Goal: Task Accomplishment & Management: Manage account settings

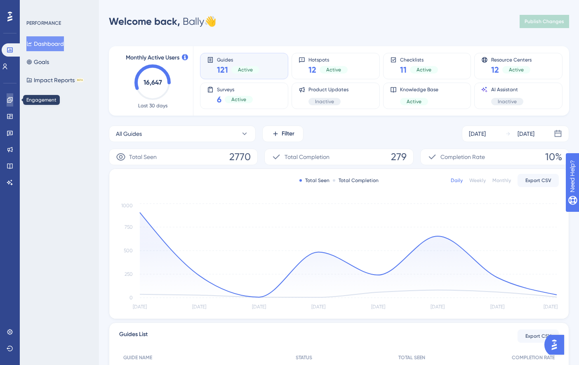
click at [12, 100] on icon at bounding box center [9, 99] width 5 height 5
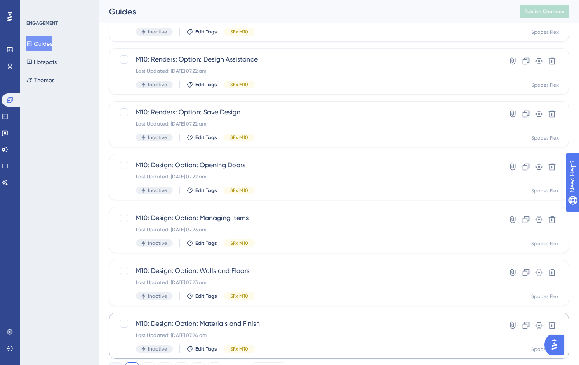
scroll to position [295, 0]
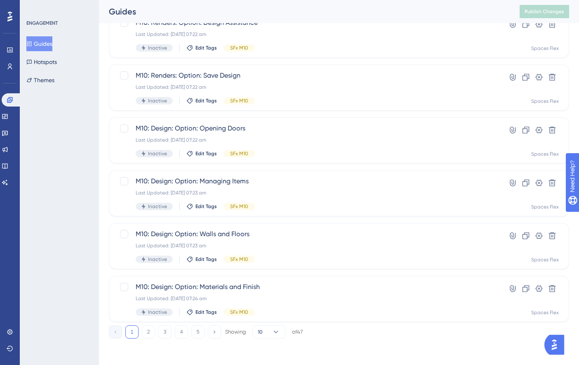
click at [191, 333] on div "1 2 3 4 5 Showing 10 of 47" at bounding box center [206, 331] width 194 height 13
click at [195, 333] on button "5" at bounding box center [197, 331] width 13 height 13
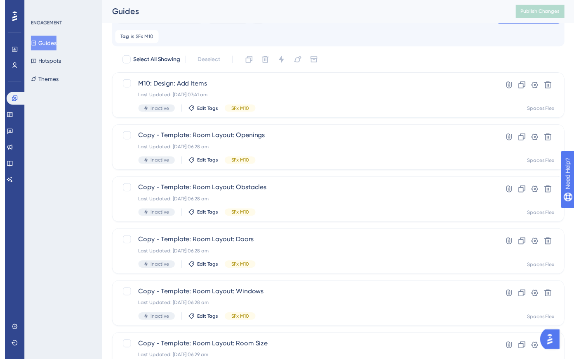
scroll to position [0, 0]
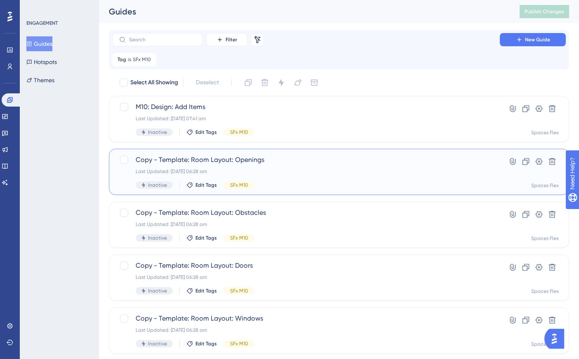
click at [222, 159] on span "Copy - Template: Room Layout: Openings" at bounding box center [306, 160] width 341 height 10
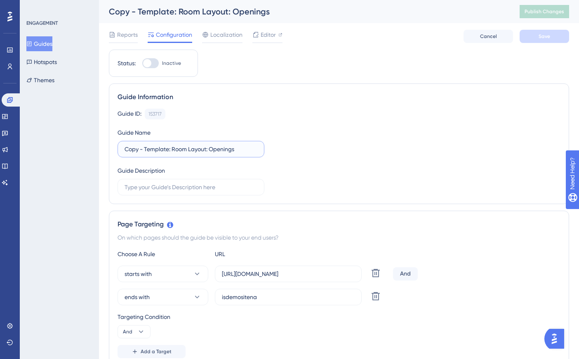
drag, startPoint x: 169, startPoint y: 148, endPoint x: 90, endPoint y: 151, distance: 79.3
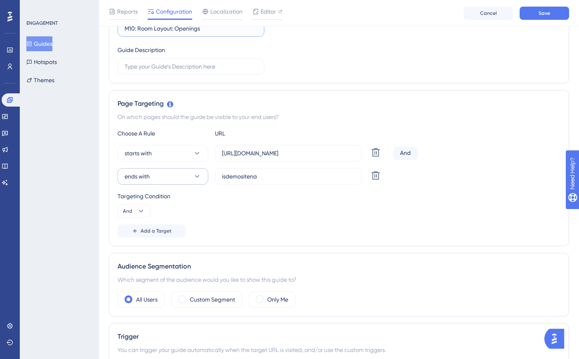
type input "M10: Room Layout: Openings"
click at [176, 175] on button "ends with" at bounding box center [163, 176] width 91 height 17
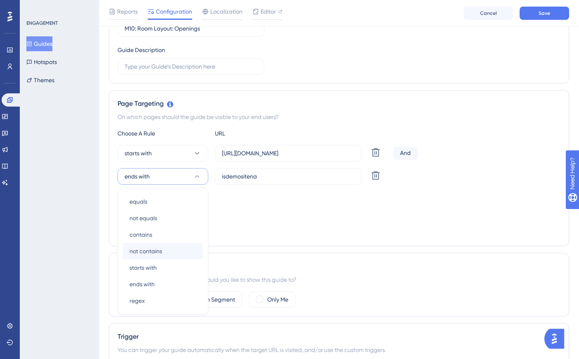
scroll to position [196, 0]
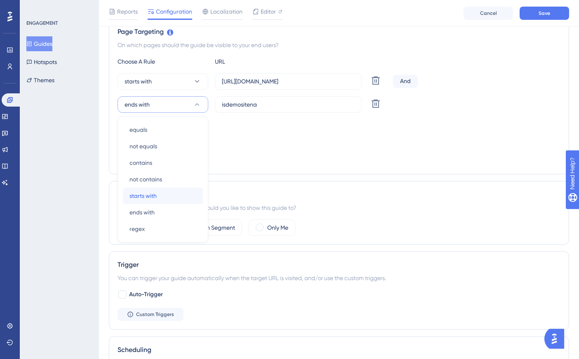
click at [165, 196] on div "starts with starts with" at bounding box center [163, 195] width 67 height 17
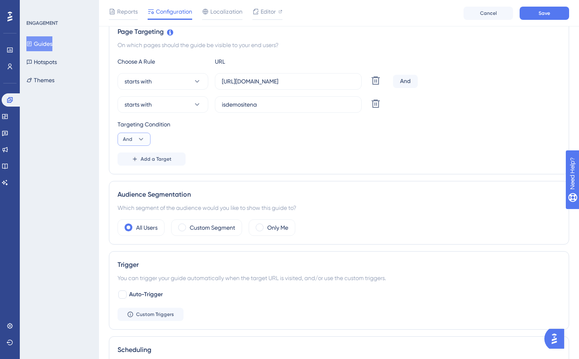
click at [132, 137] on button "And" at bounding box center [134, 138] width 33 height 13
click at [135, 177] on div "Or Or" at bounding box center [134, 179] width 16 height 17
drag, startPoint x: 239, startPoint y: 106, endPoint x: 193, endPoint y: 107, distance: 45.8
click at [194, 107] on div "starts with isdemositena Delete" at bounding box center [254, 104] width 272 height 17
paste input "https://create3d.homehardware"
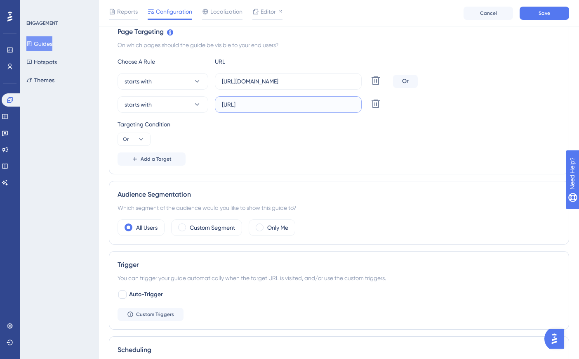
type input "https://create3d.homehardware"
drag, startPoint x: 354, startPoint y: 84, endPoint x: 208, endPoint y: 90, distance: 146.6
click at [207, 85] on div "starts with https://dev-planner.cyncly-idealspaces.net/ Delete" at bounding box center [254, 81] width 272 height 17
paste input "create3d.mitre10"
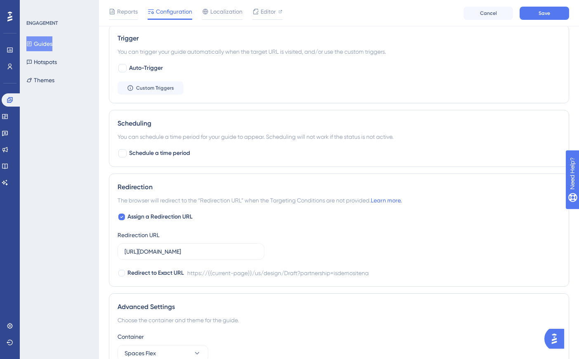
scroll to position [484, 0]
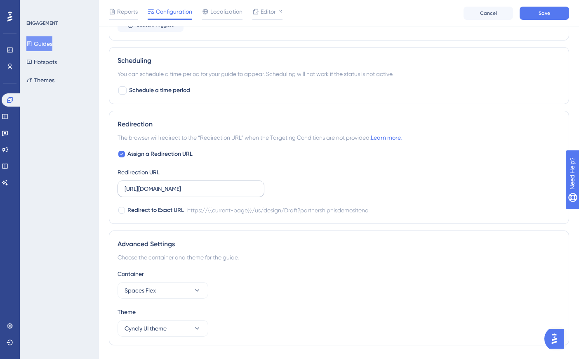
type input "https://create3d.mitre10"
drag, startPoint x: 127, startPoint y: 188, endPoint x: 319, endPoint y: 195, distance: 192.8
click at [292, 190] on div "Assign a Redirection URL Redirection URL https://dev-planner.cyncly-idealspaces…" at bounding box center [339, 182] width 443 height 66
type input "h"
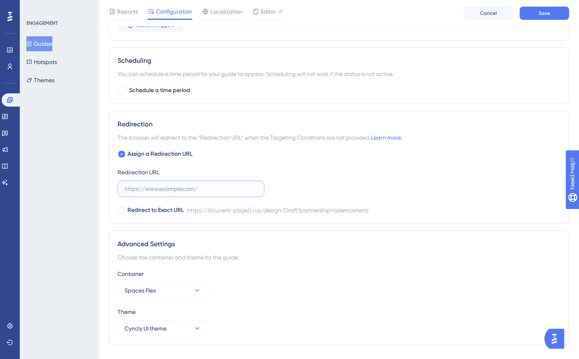
scroll to position [0, 0]
paste input "https://create3d.mitre10"
type input "https://create3d.mitre10"
click at [555, 14] on button "Save" at bounding box center [545, 13] width 50 height 13
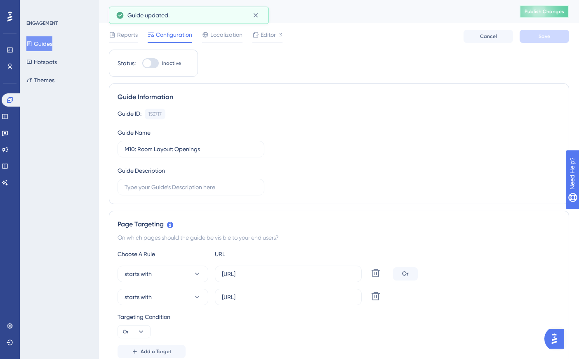
click at [553, 14] on span "Publish Changes" at bounding box center [545, 11] width 40 height 7
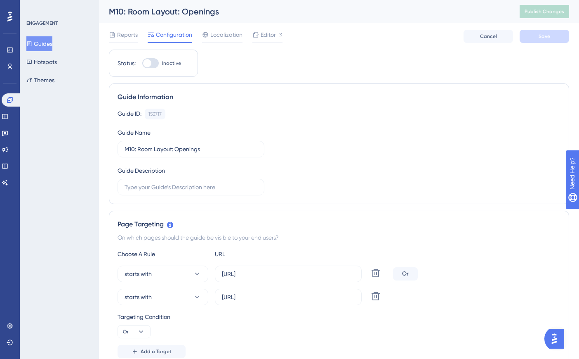
drag, startPoint x: 47, startPoint y: 47, endPoint x: 57, endPoint y: 49, distance: 10.6
click at [47, 47] on button "Guides" at bounding box center [39, 43] width 26 height 15
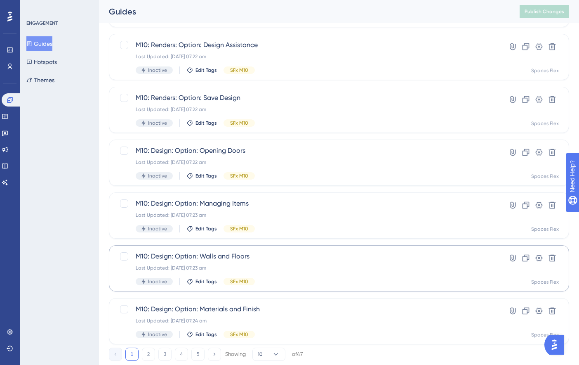
scroll to position [295, 0]
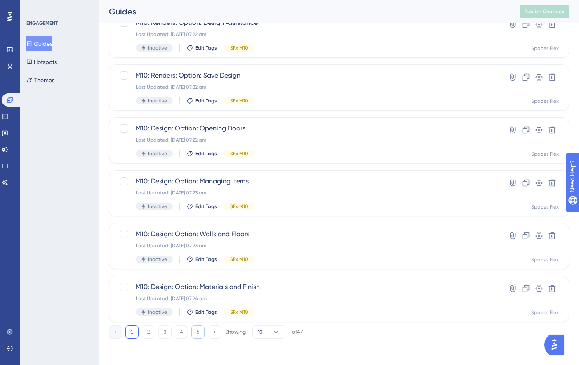
click at [196, 331] on button "5" at bounding box center [197, 331] width 13 height 13
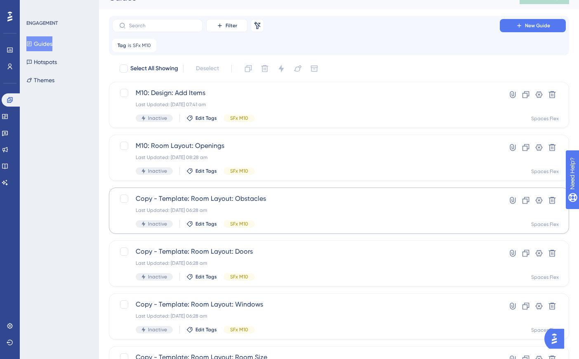
scroll to position [13, 0]
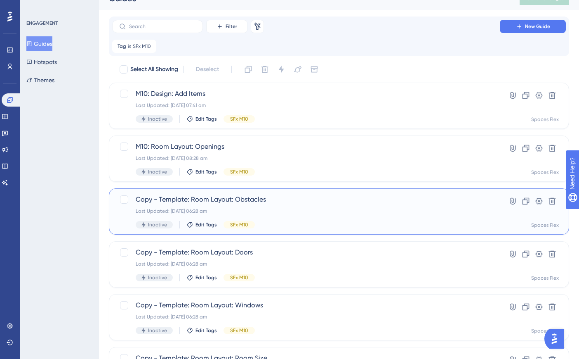
click at [290, 198] on span "Copy - Template: Room Layout: Obstacles" at bounding box center [306, 199] width 341 height 10
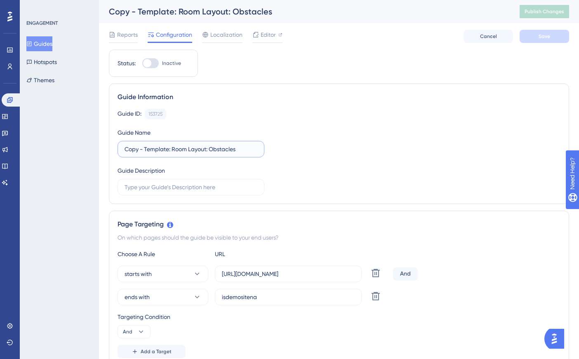
drag, startPoint x: 169, startPoint y: 148, endPoint x: 106, endPoint y: 149, distance: 62.7
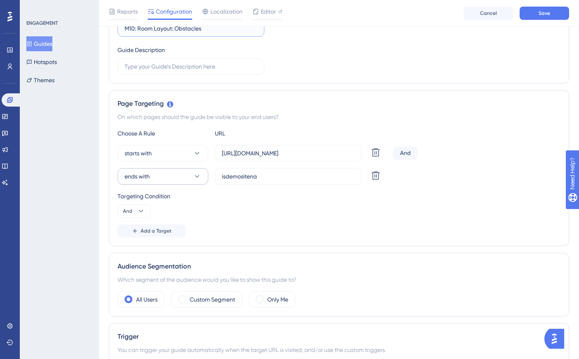
type input "M10: Room Layout: Obstacles"
click at [170, 178] on button "ends with" at bounding box center [163, 176] width 91 height 17
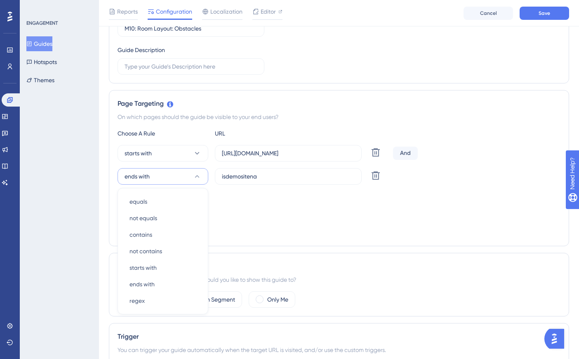
scroll to position [196, 0]
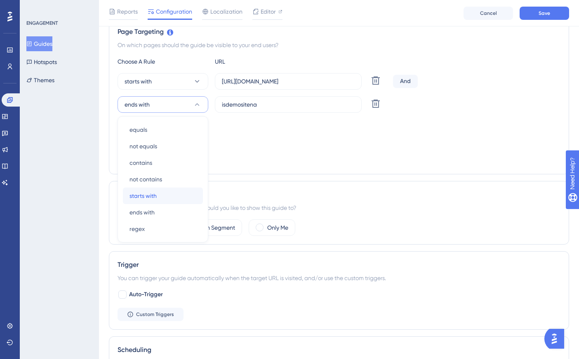
click at [164, 195] on div "starts with starts with" at bounding box center [163, 195] width 67 height 17
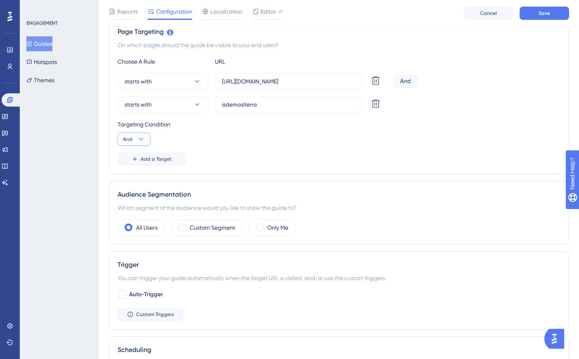
click at [137, 136] on icon at bounding box center [141, 139] width 8 height 8
click at [141, 183] on div "Or Or" at bounding box center [134, 179] width 16 height 17
paste input "https://create3d.homehardware"
drag, startPoint x: 258, startPoint y: 102, endPoint x: 219, endPoint y: 102, distance: 38.8
click at [220, 102] on label "isdemositena" at bounding box center [288, 104] width 147 height 17
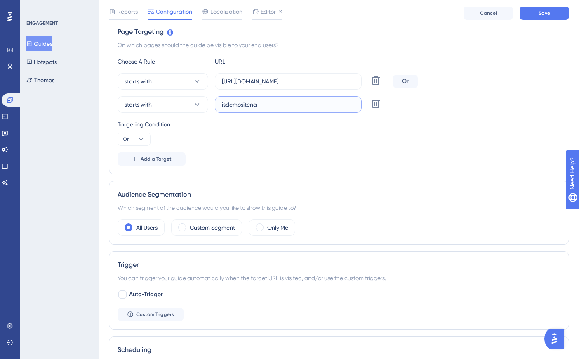
click at [222, 102] on input "isdemositena" at bounding box center [288, 104] width 133 height 9
type input "https://create3d.homehardware"
drag, startPoint x: 352, startPoint y: 82, endPoint x: 221, endPoint y: 84, distance: 130.8
click at [221, 84] on label "https://dev-planner.cyncly-idealspaces.net/" at bounding box center [288, 81] width 147 height 17
paste input "create3d.mitre10"
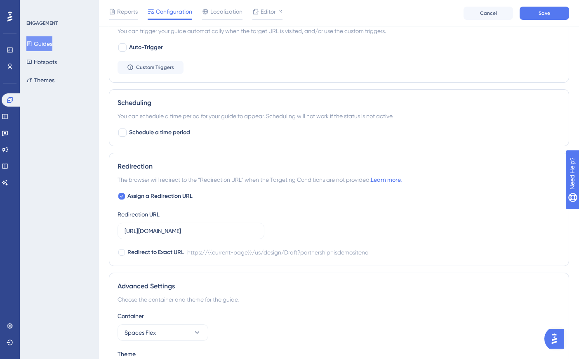
scroll to position [443, 0]
type input "https://create3d.mitre10"
drag, startPoint x: 125, startPoint y: 229, endPoint x: 286, endPoint y: 230, distance: 160.1
click at [286, 230] on div "Assign a Redirection URL Redirection URL https://dev-planner.cyncly-idealspaces…" at bounding box center [339, 223] width 443 height 66
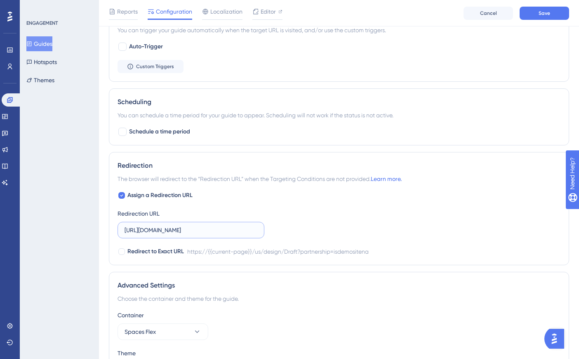
paste input "create3d.mitre10"
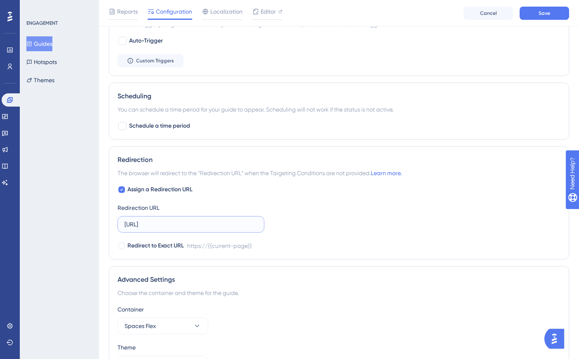
scroll to position [504, 0]
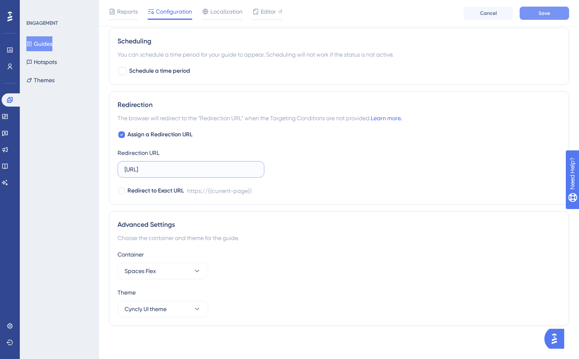
type input "https://create3d.mitre10"
click at [544, 14] on span "Save" at bounding box center [545, 13] width 12 height 7
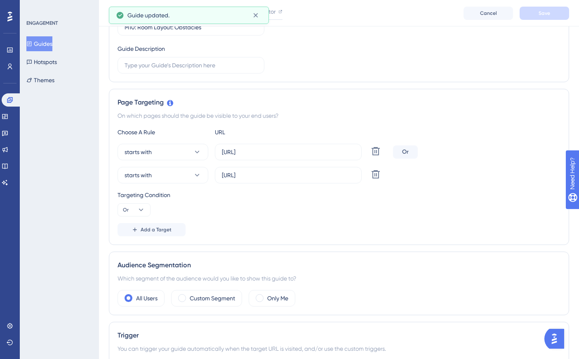
scroll to position [0, 0]
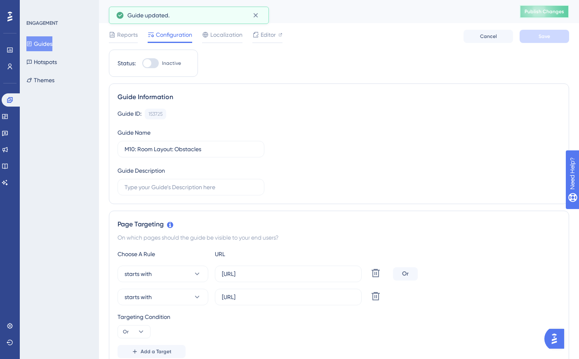
click at [527, 14] on button "Publish Changes" at bounding box center [545, 11] width 50 height 13
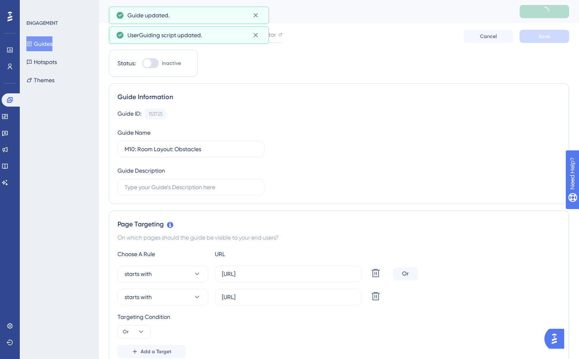
click at [32, 43] on icon at bounding box center [29, 44] width 6 height 6
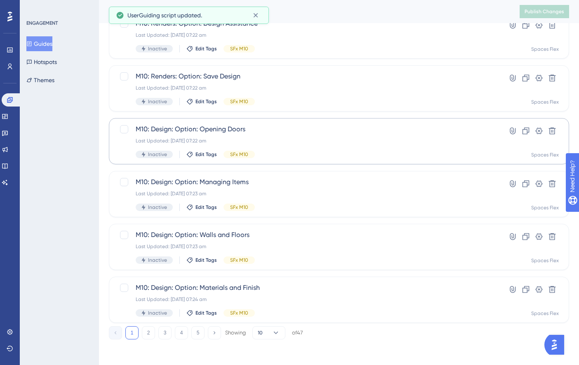
scroll to position [295, 0]
drag, startPoint x: 194, startPoint y: 329, endPoint x: 195, endPoint y: 325, distance: 4.6
click at [195, 329] on button "5" at bounding box center [197, 331] width 13 height 13
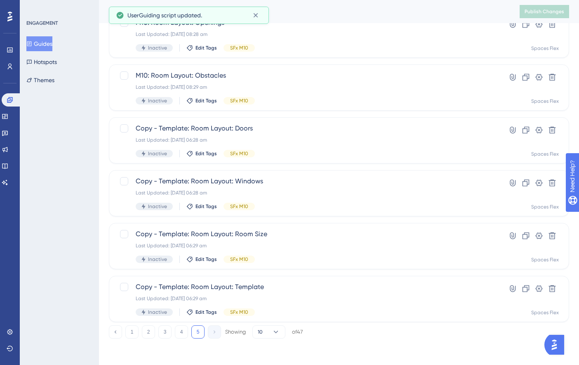
scroll to position [137, 0]
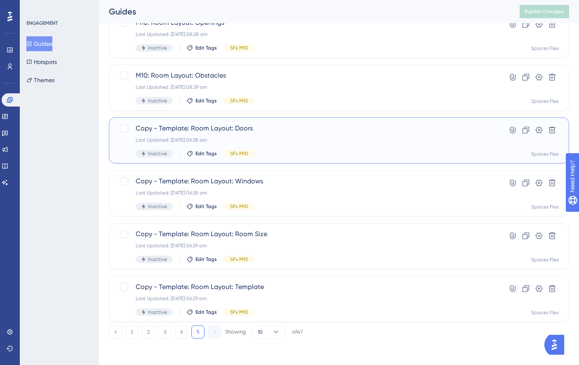
click at [295, 118] on div "Copy - Template: Room Layout: Doors Last Updated: 09 Oct 2025 06:28 am Inactive…" at bounding box center [339, 140] width 461 height 46
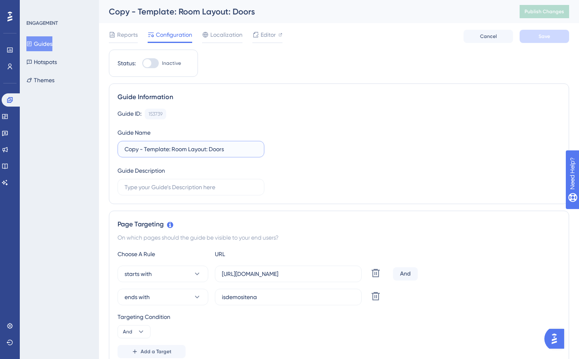
drag, startPoint x: 169, startPoint y: 150, endPoint x: 103, endPoint y: 151, distance: 66.0
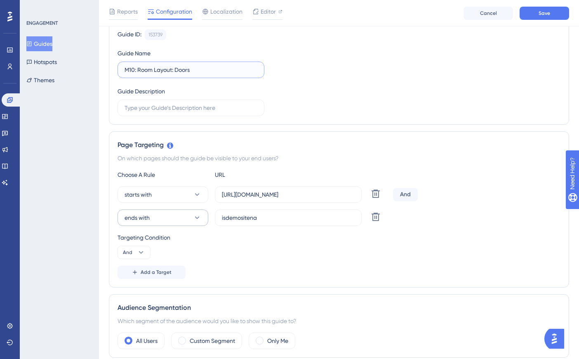
type input "M10: Room Layout: Doors"
click at [187, 215] on button "ends with" at bounding box center [163, 217] width 91 height 17
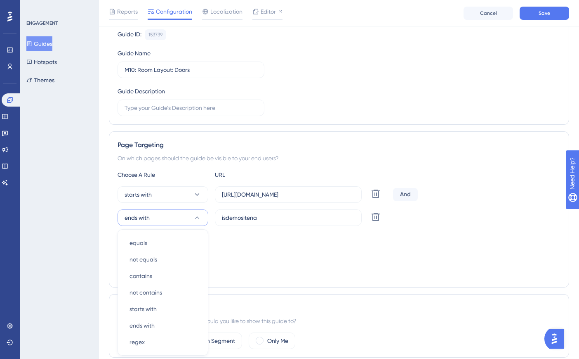
scroll to position [196, 0]
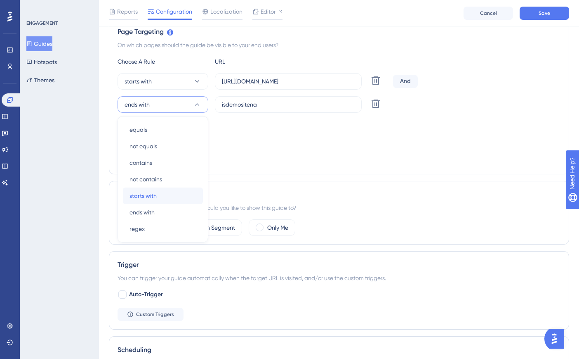
click at [166, 194] on div "starts with starts with" at bounding box center [163, 195] width 67 height 17
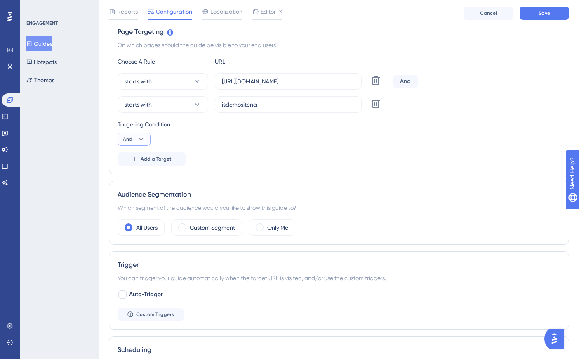
click at [142, 138] on icon at bounding box center [141, 139] width 8 height 8
click at [137, 178] on div "Or Or" at bounding box center [134, 179] width 16 height 17
drag, startPoint x: 248, startPoint y: 107, endPoint x: 219, endPoint y: 109, distance: 28.5
click at [215, 107] on label "isdemositena" at bounding box center [288, 104] width 147 height 17
paste input "https://create3d.homehardware"
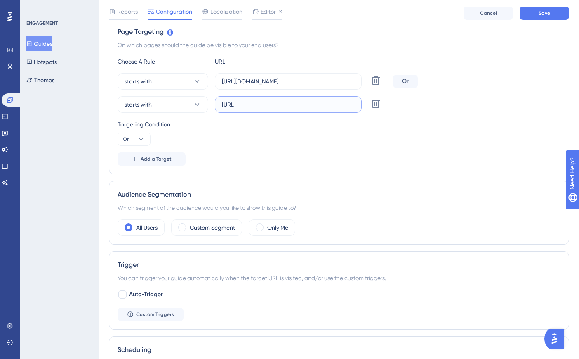
type input "https://create3d.homehardware"
paste input "create3d.mitre10"
drag, startPoint x: 345, startPoint y: 82, endPoint x: 217, endPoint y: 83, distance: 128.3
click at [217, 83] on label "https://dev-planner.cyncly-idealspaces.net/" at bounding box center [288, 81] width 147 height 17
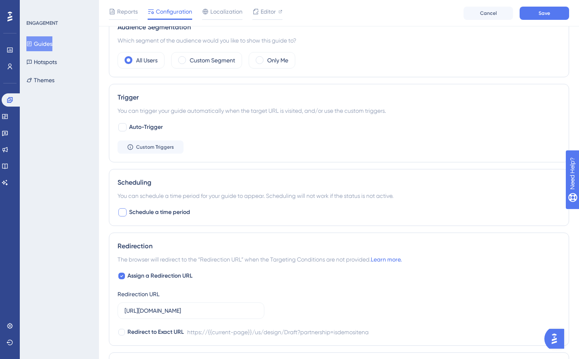
scroll to position [443, 0]
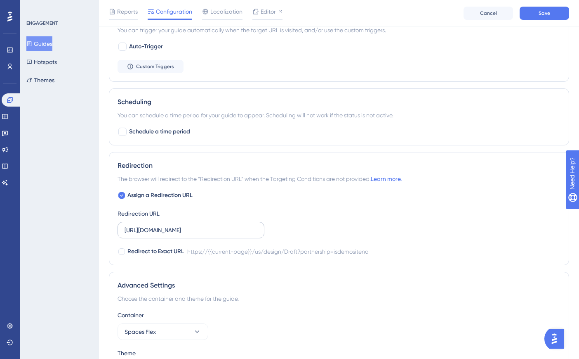
type input "https://create3d.mitre10"
drag, startPoint x: 125, startPoint y: 229, endPoint x: 303, endPoint y: 229, distance: 178.7
click at [303, 229] on div "Assign a Redirection URL Redirection URL https://dev-planner.cyncly-idealspaces…" at bounding box center [339, 223] width 443 height 66
paste input "create3d.mitre10"
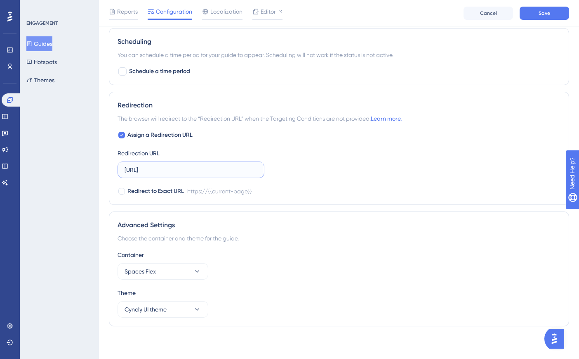
scroll to position [504, 0]
type input "https://create3d.mitre10"
click at [541, 13] on span "Save" at bounding box center [545, 13] width 12 height 7
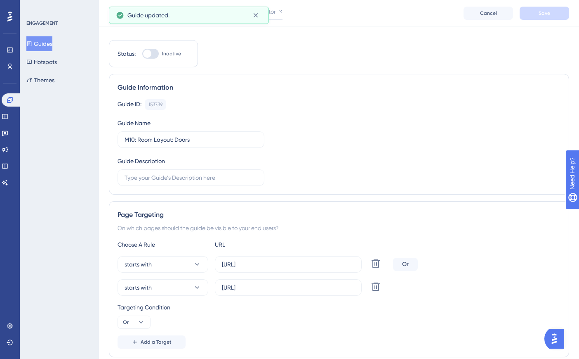
scroll to position [0, 0]
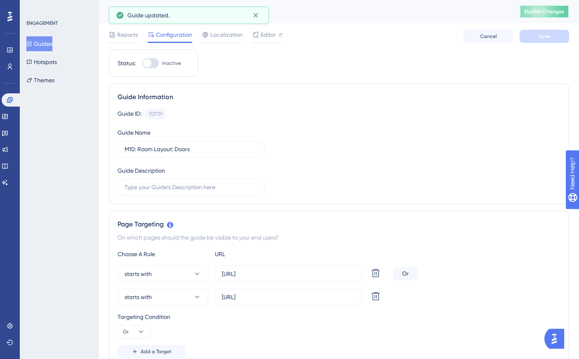
click at [544, 14] on span "Publish Changes" at bounding box center [545, 11] width 40 height 7
click at [52, 45] on button "Guides" at bounding box center [39, 43] width 26 height 15
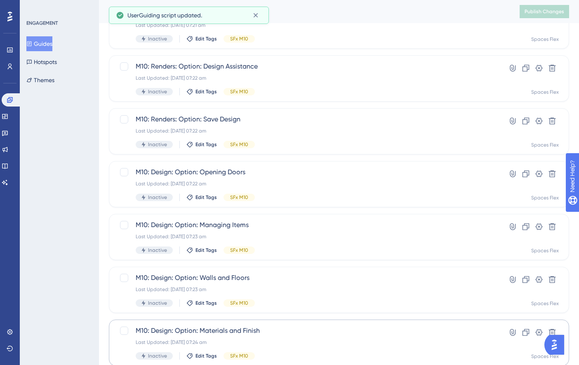
scroll to position [295, 0]
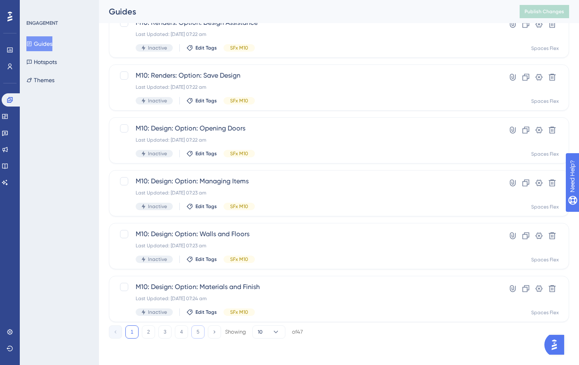
click at [197, 331] on button "5" at bounding box center [197, 331] width 13 height 13
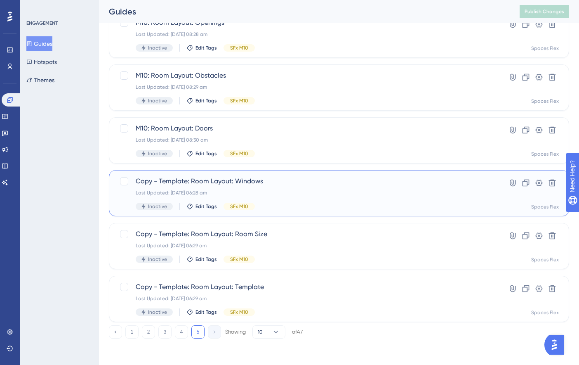
click at [324, 204] on div "Inactive Edit Tags SFx M10" at bounding box center [306, 206] width 341 height 7
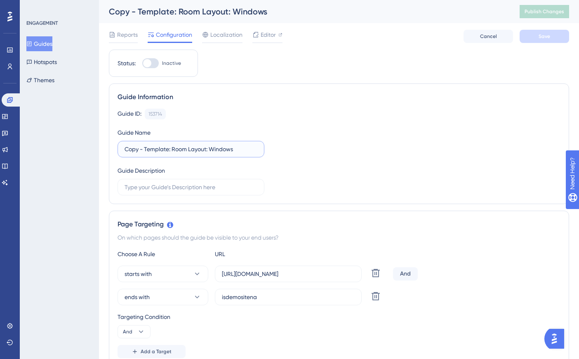
drag, startPoint x: 168, startPoint y: 148, endPoint x: 88, endPoint y: 152, distance: 80.2
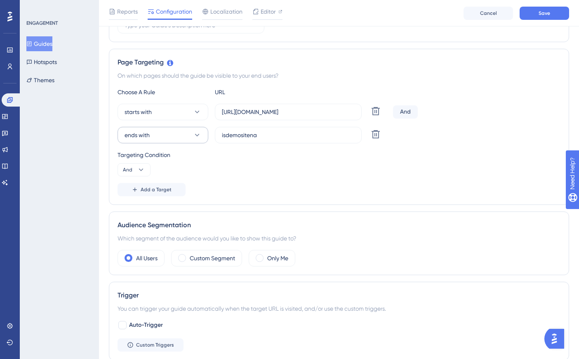
type input "M10: Room Layout: Windows"
click at [155, 136] on button "ends with" at bounding box center [163, 135] width 91 height 17
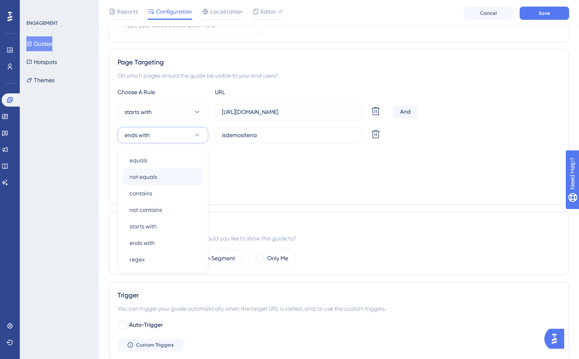
scroll to position [196, 0]
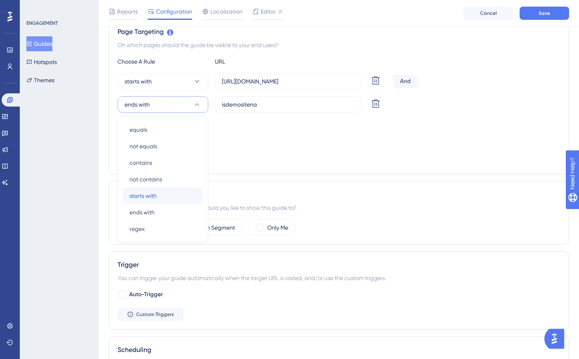
click at [151, 200] on span "starts with" at bounding box center [143, 196] width 27 height 10
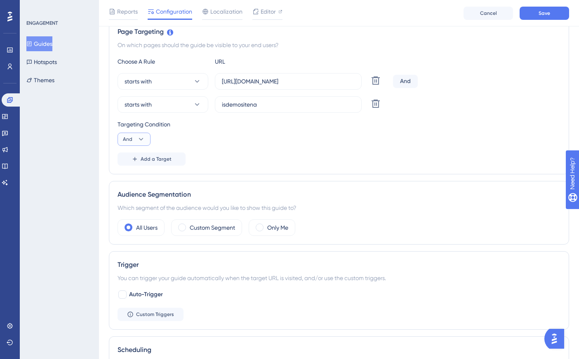
click at [137, 138] on icon at bounding box center [141, 139] width 8 height 8
click at [133, 177] on div "Or Or" at bounding box center [134, 179] width 16 height 17
drag, startPoint x: 265, startPoint y: 104, endPoint x: 210, endPoint y: 106, distance: 54.5
click at [210, 104] on div "starts with isdemositena Delete" at bounding box center [254, 104] width 272 height 17
paste input "https://create3d.homehardware"
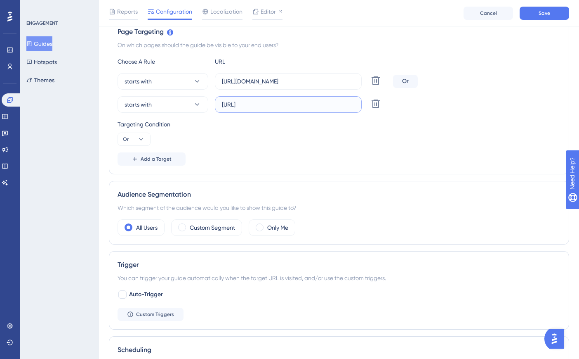
type input "https://create3d.homehardware"
paste input "create3d.mitre10"
drag, startPoint x: 354, startPoint y: 81, endPoint x: 259, endPoint y: 100, distance: 96.5
click at [221, 85] on label "https://create3d.mitre10" at bounding box center [288, 81] width 147 height 17
click at [222, 85] on input "https://create3d.mitre10" at bounding box center [288, 81] width 133 height 9
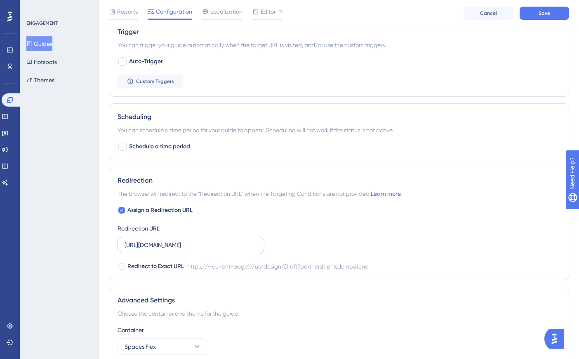
scroll to position [504, 0]
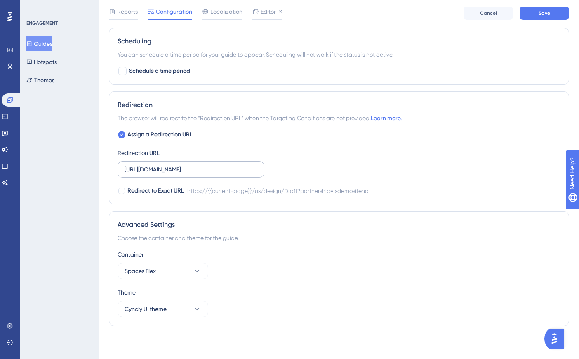
type input "https://create3d.mitre10"
drag, startPoint x: 125, startPoint y: 171, endPoint x: 283, endPoint y: 174, distance: 158.5
click at [283, 174] on div "Assign a Redirection URL Redirection URL https://dev-planner.cyncly-idealspaces…" at bounding box center [339, 163] width 443 height 66
paste input "create3d.mitre10"
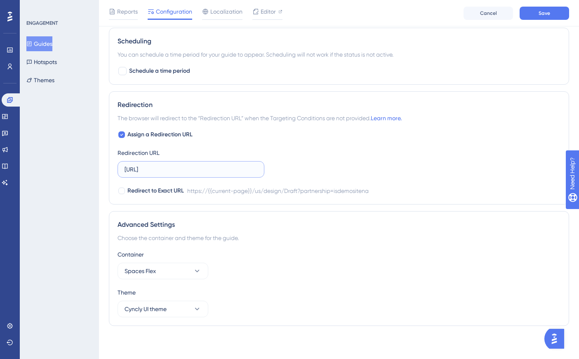
scroll to position [0, 0]
type input "https://create3d.mitre10"
click at [540, 9] on button "Save" at bounding box center [545, 13] width 50 height 13
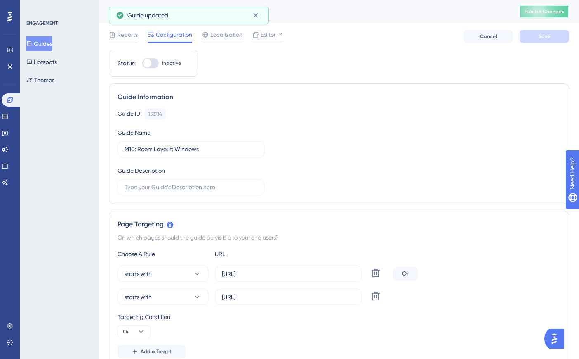
click at [557, 11] on span "Publish Changes" at bounding box center [545, 11] width 40 height 7
click at [41, 43] on button "Guides" at bounding box center [39, 43] width 26 height 15
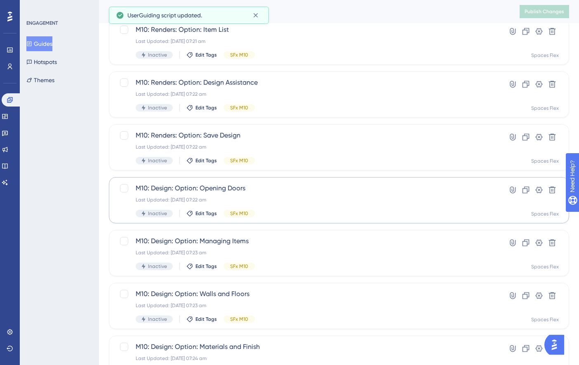
scroll to position [295, 0]
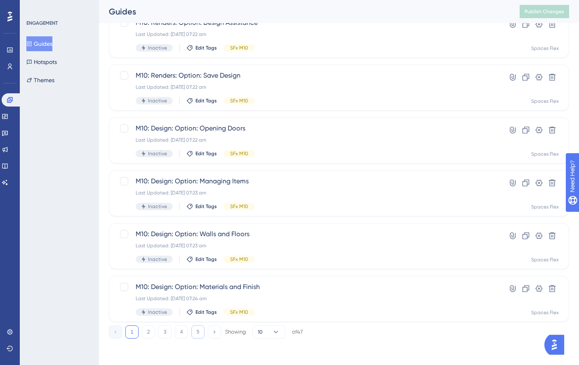
click at [198, 330] on button "5" at bounding box center [197, 331] width 13 height 13
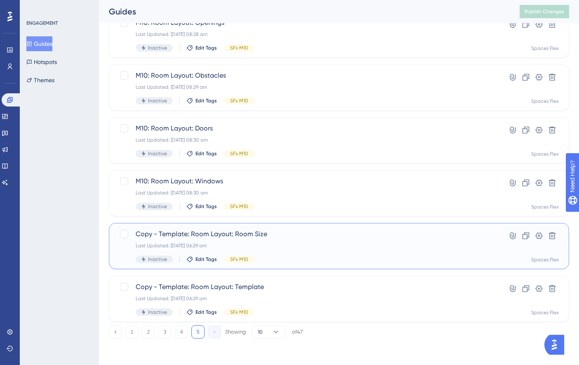
click at [298, 243] on div "Last Updated: 09 Oct 2025 06:29 am" at bounding box center [306, 245] width 341 height 7
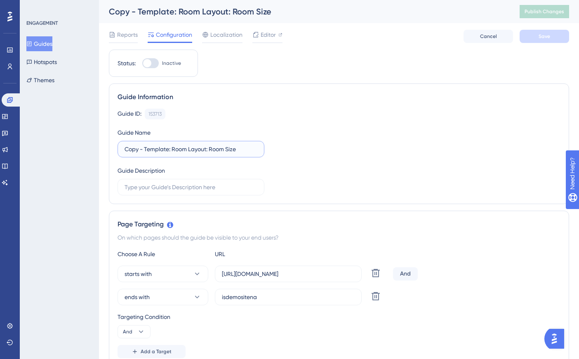
drag, startPoint x: 169, startPoint y: 147, endPoint x: 111, endPoint y: 149, distance: 58.2
click at [111, 149] on div "Guide Information Guide ID: 153713 Copy Guide Name Copy - Template: Room Layout…" at bounding box center [339, 143] width 461 height 120
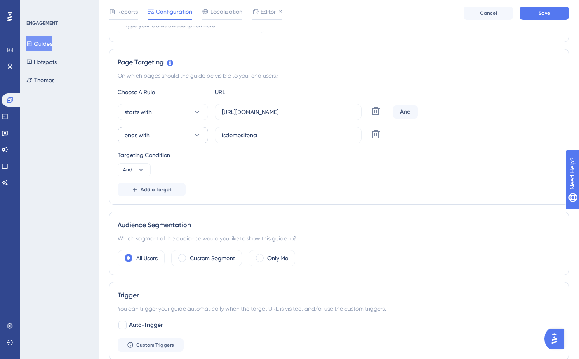
type input "M10: Room Layout: Room Size"
click at [176, 129] on button "ends with" at bounding box center [163, 135] width 91 height 17
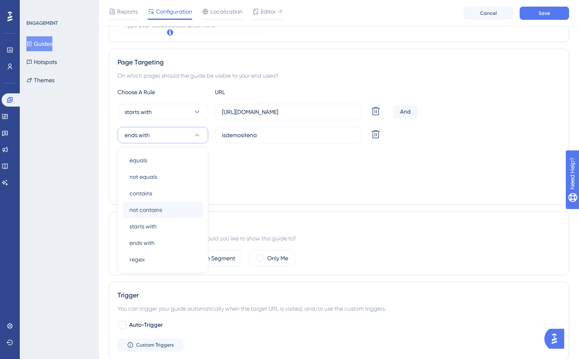
scroll to position [196, 0]
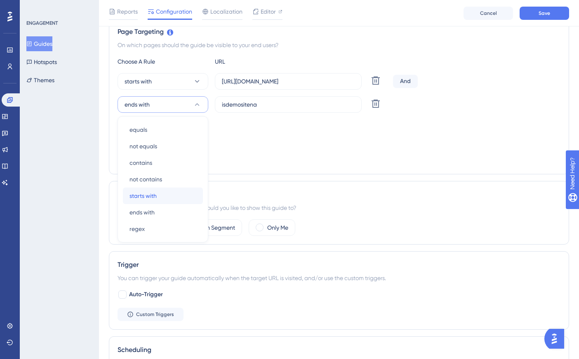
click at [165, 194] on div "starts with starts with" at bounding box center [163, 195] width 67 height 17
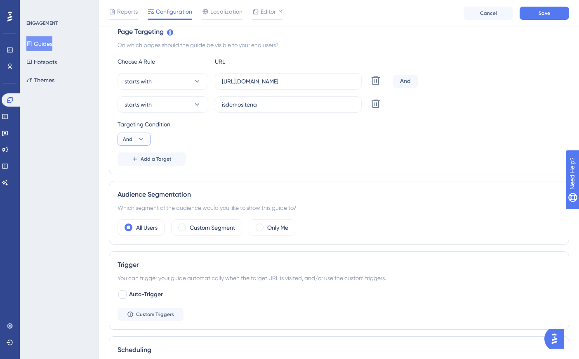
click at [142, 137] on icon at bounding box center [141, 139] width 8 height 8
click at [135, 175] on div "Or Or" at bounding box center [134, 179] width 16 height 17
paste input "https://create3d.homehardware"
drag, startPoint x: 272, startPoint y: 101, endPoint x: 287, endPoint y: 110, distance: 17.4
click at [212, 99] on div "starts with https://create3d.homehardware Delete" at bounding box center [254, 104] width 272 height 17
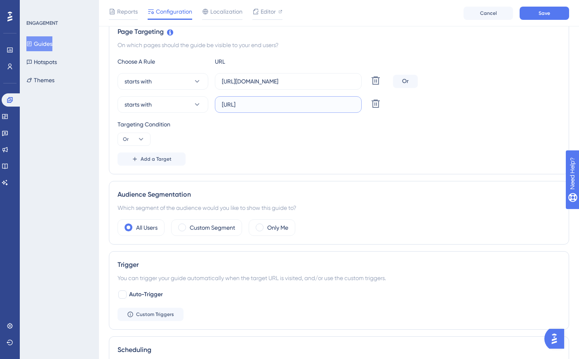
type input "https://create3d.homehardware"
drag, startPoint x: 348, startPoint y: 80, endPoint x: 209, endPoint y: 86, distance: 138.8
click at [209, 86] on div "starts with https://dev-planner.cyncly-idealspaces.net/ Delete" at bounding box center [254, 81] width 272 height 17
paste input "create3d.mitre10"
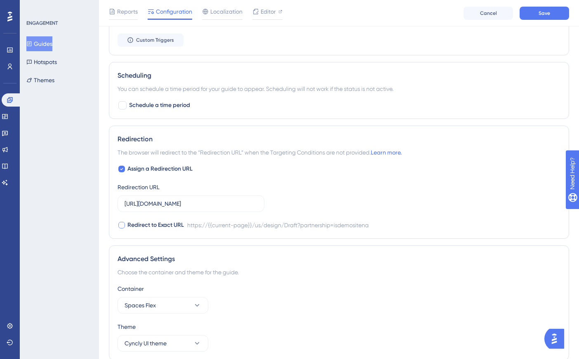
scroll to position [504, 0]
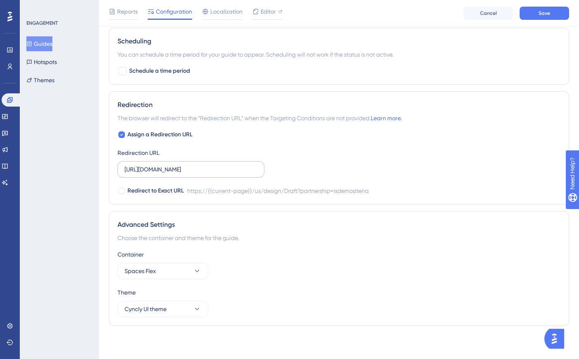
type input "https://create3d.mitre10"
drag, startPoint x: 126, startPoint y: 168, endPoint x: 298, endPoint y: 172, distance: 171.7
click at [293, 171] on div "Assign a Redirection URL Redirection URL https://dev-planner.cyncly-idealspaces…" at bounding box center [339, 163] width 443 height 66
type input "h"
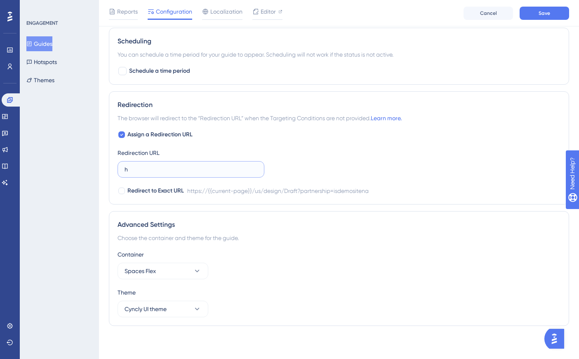
scroll to position [0, 0]
paste input "https://create3d.mitre10"
type input "https://create3d.mitre10"
click at [529, 12] on button "Save" at bounding box center [545, 13] width 50 height 13
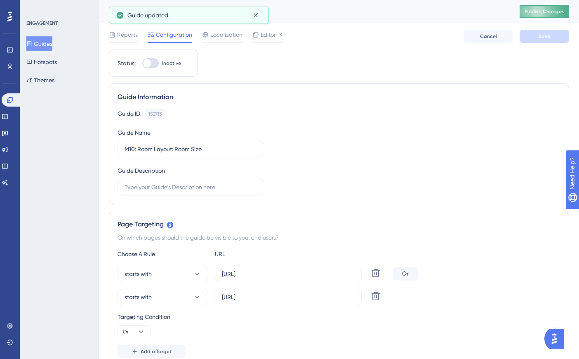
click at [543, 17] on button "Publish Changes" at bounding box center [545, 11] width 50 height 13
click at [42, 49] on button "Guides" at bounding box center [39, 43] width 26 height 15
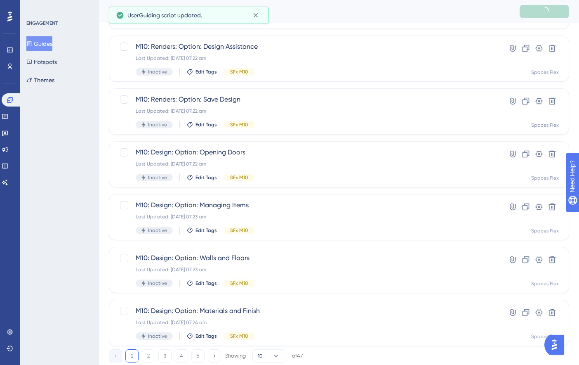
scroll to position [295, 0]
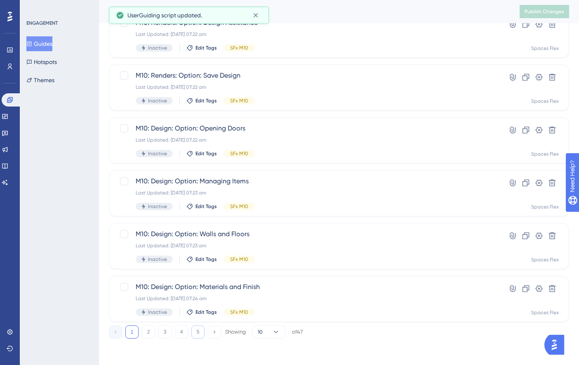
click at [191, 335] on button "5" at bounding box center [197, 331] width 13 height 13
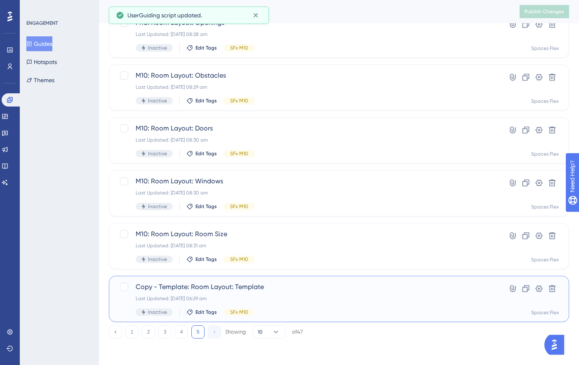
click at [213, 296] on div "Last Updated: 09 Oct 2025 06:29 am" at bounding box center [306, 298] width 341 height 7
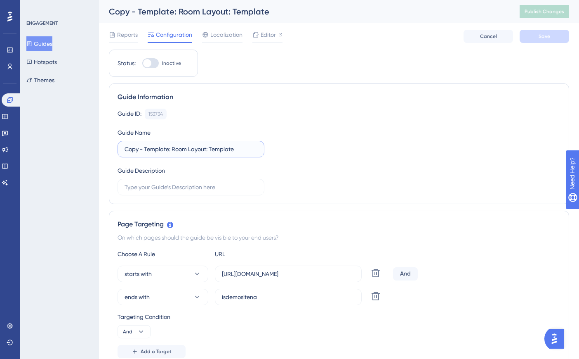
drag, startPoint x: 169, startPoint y: 151, endPoint x: 109, endPoint y: 154, distance: 60.7
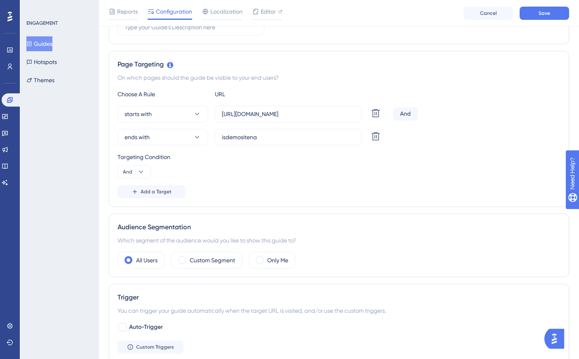
scroll to position [165, 0]
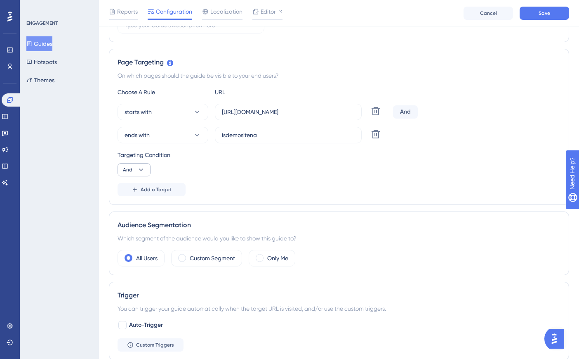
type input "M10: Room Layout: Template"
click at [137, 170] on icon at bounding box center [141, 169] width 8 height 8
click at [132, 204] on div "Or Or" at bounding box center [134, 209] width 16 height 17
click at [165, 130] on button "ends with" at bounding box center [163, 135] width 91 height 17
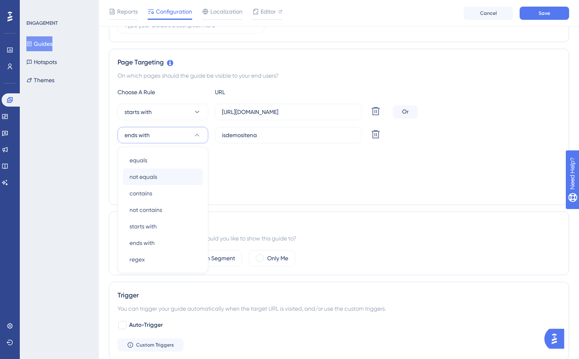
scroll to position [196, 0]
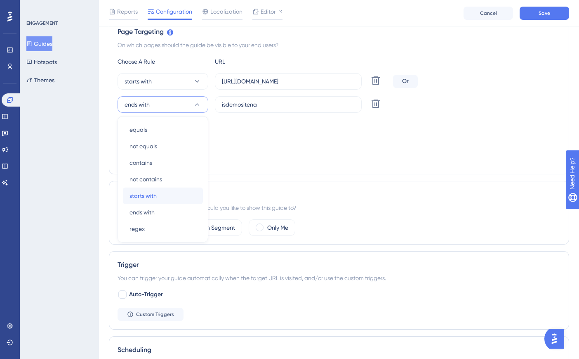
click at [156, 193] on span "starts with" at bounding box center [143, 196] width 27 height 10
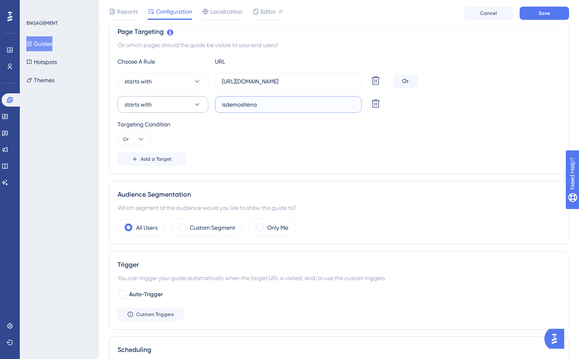
drag, startPoint x: 233, startPoint y: 106, endPoint x: 196, endPoint y: 106, distance: 37.1
click at [196, 106] on div "starts with isdemositena Delete" at bounding box center [254, 104] width 272 height 17
paste input "https://create3d.homehardware"
type input "https://create3d.homehardware"
paste input "create3d.mitre10"
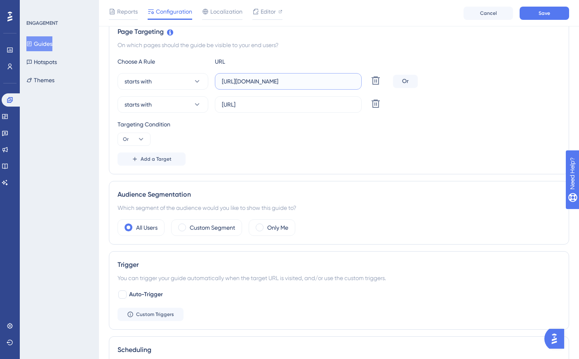
drag, startPoint x: 352, startPoint y: 80, endPoint x: 213, endPoint y: 83, distance: 139.1
click at [213, 83] on div "starts with https://dev-planner.cyncly-idealspaces.net/ Delete" at bounding box center [254, 81] width 272 height 17
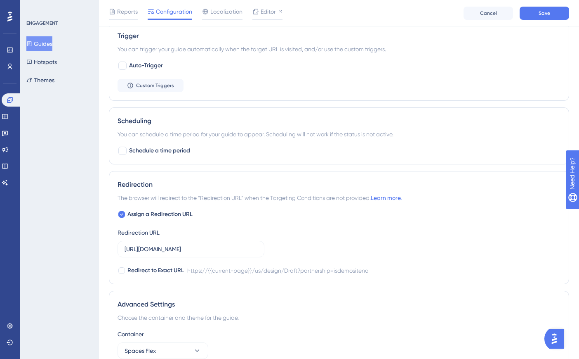
scroll to position [484, 0]
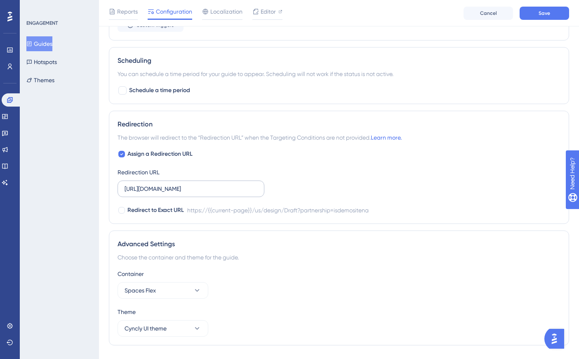
type input "https://create3d.mitre10"
drag, startPoint x: 124, startPoint y: 189, endPoint x: 196, endPoint y: 188, distance: 71.4
click at [196, 188] on label "https://dev-planner.cyncly-idealspaces.net/us/design/Draft?partnership=isdemosi…" at bounding box center [191, 188] width 147 height 17
click at [196, 188] on input "https://dev-planner.cyncly-idealspaces.net/us/design/Draft?partnership=isdemosi…" at bounding box center [191, 188] width 133 height 9
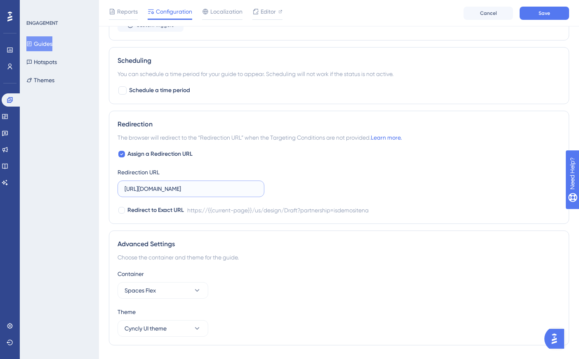
drag, startPoint x: 256, startPoint y: 189, endPoint x: 77, endPoint y: 196, distance: 178.8
paste input "create3d.mitre10"
type input "https://create3d.mitre10"
click at [537, 11] on button "Save" at bounding box center [545, 13] width 50 height 13
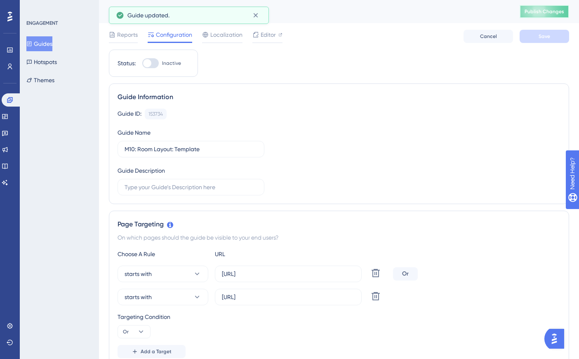
click at [545, 10] on span "Publish Changes" at bounding box center [545, 11] width 40 height 7
click at [32, 45] on icon at bounding box center [29, 44] width 6 height 6
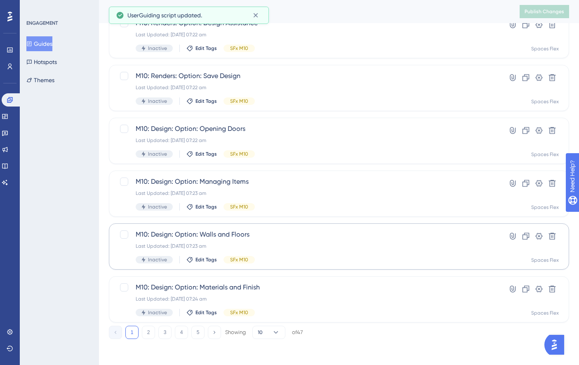
scroll to position [295, 0]
click at [195, 331] on button "5" at bounding box center [197, 331] width 13 height 13
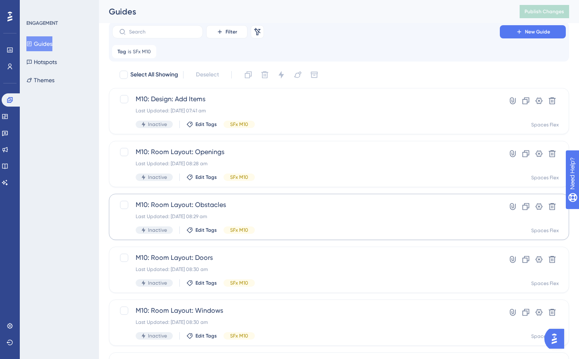
scroll to position [0, 0]
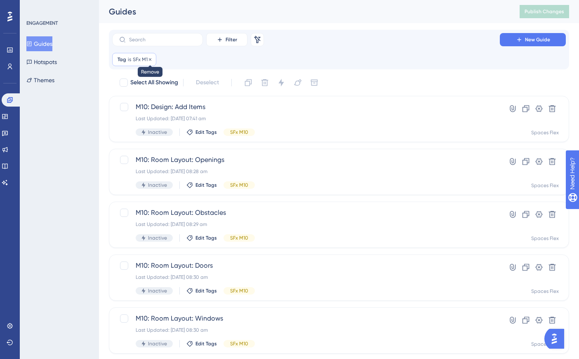
click at [149, 57] on icon at bounding box center [150, 59] width 5 height 5
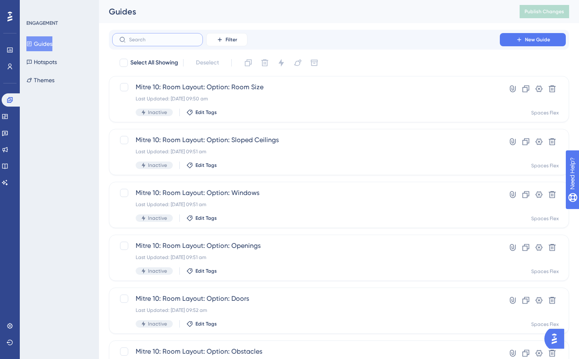
click at [170, 40] on input "text" at bounding box center [162, 40] width 67 height 6
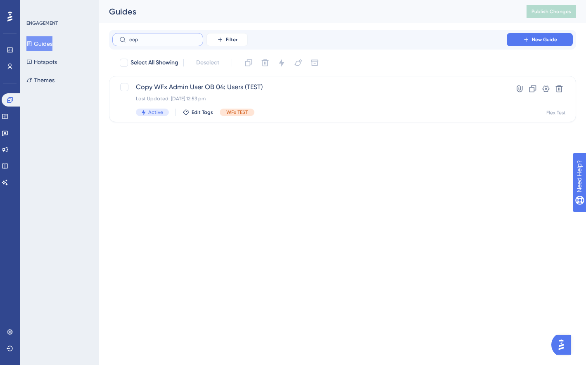
type input "copy"
drag, startPoint x: 161, startPoint y: 38, endPoint x: 94, endPoint y: 39, distance: 66.8
click at [99, 39] on div "Performance Users Engagement Widgets Feedback Product Updates Knowledge Base AI…" at bounding box center [342, 67] width 487 height 135
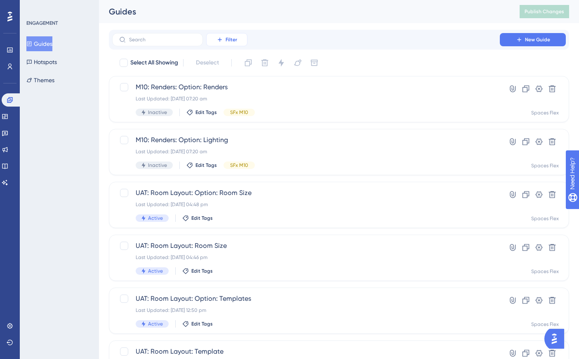
click at [217, 43] on icon at bounding box center [220, 39] width 7 height 7
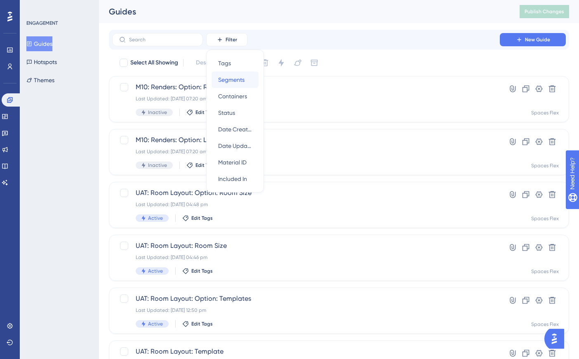
click at [237, 74] on div "Segments Segments" at bounding box center [235, 79] width 34 height 17
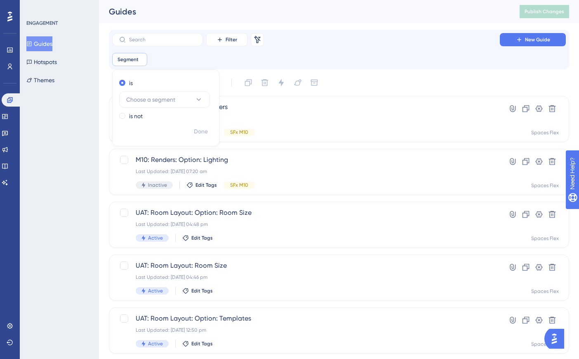
click at [275, 48] on div "Filter Remove Filters New Guide Segment Remove is Choose a segment is not Done" at bounding box center [339, 49] width 454 height 33
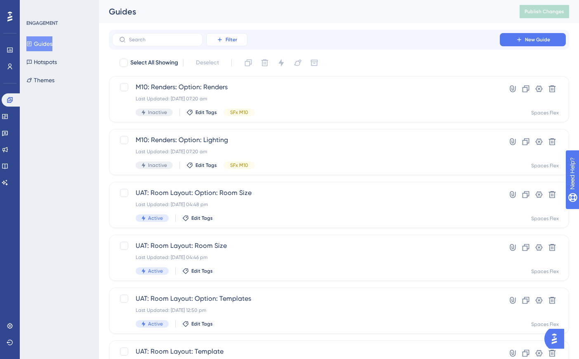
click at [241, 38] on button "Filter" at bounding box center [226, 39] width 41 height 13
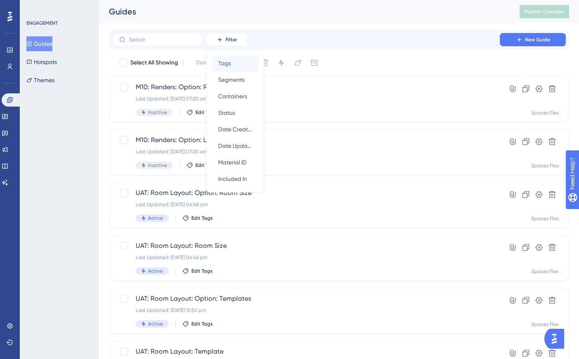
click at [233, 65] on div "Tags Tags" at bounding box center [235, 63] width 34 height 17
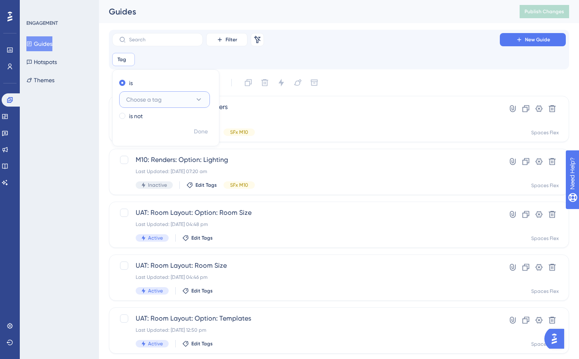
click at [139, 97] on span "Choose a tag" at bounding box center [143, 99] width 35 height 10
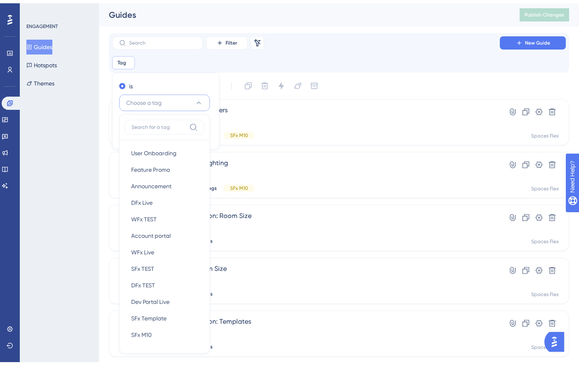
scroll to position [51, 0]
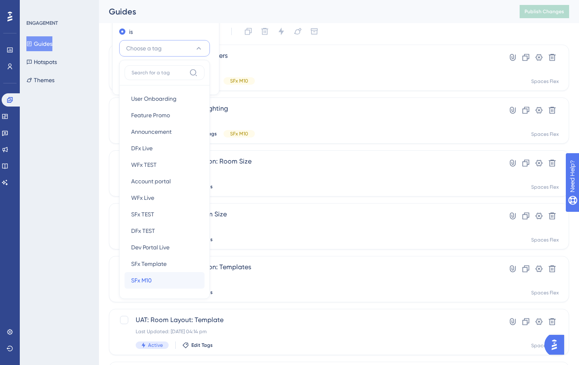
click at [159, 274] on div "SFx M10 SFx M10" at bounding box center [164, 280] width 67 height 17
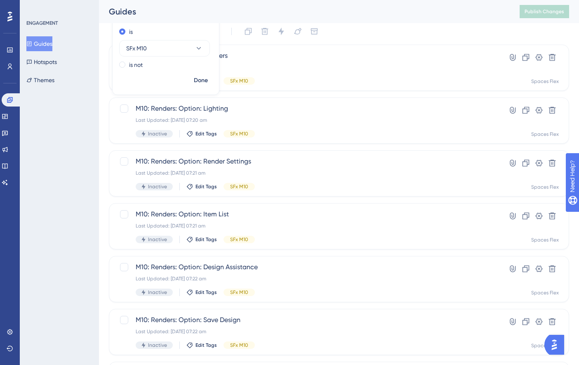
click at [376, 28] on div "Select All Showing Deselect" at bounding box center [344, 31] width 451 height 13
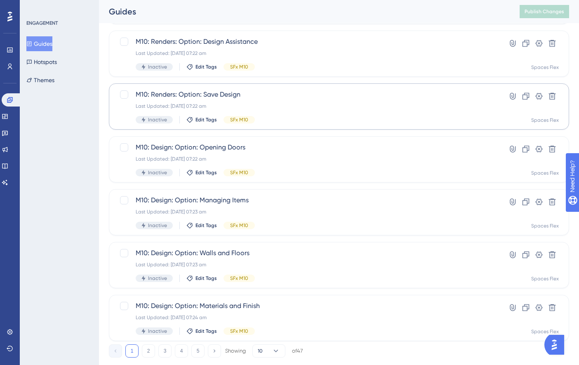
scroll to position [295, 0]
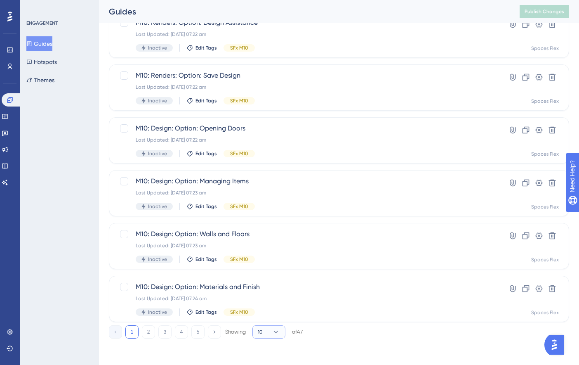
click at [273, 331] on icon at bounding box center [276, 332] width 8 height 8
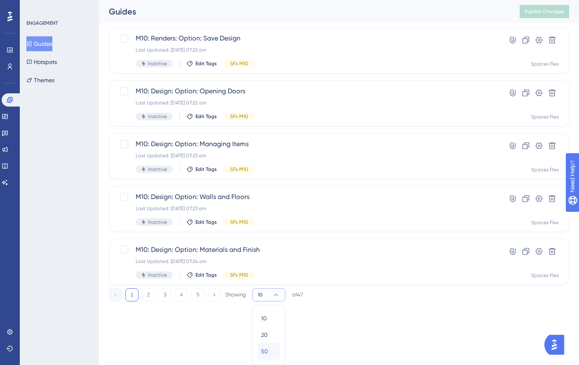
click at [269, 346] on div "50 50" at bounding box center [269, 351] width 16 height 17
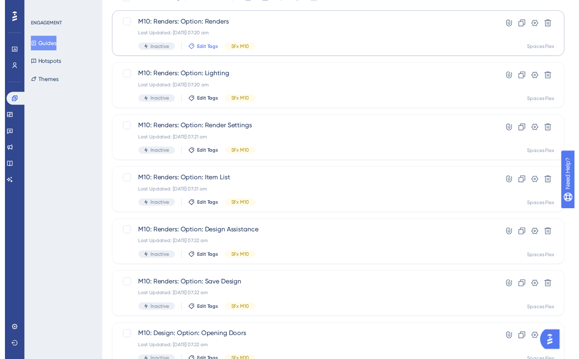
scroll to position [0, 0]
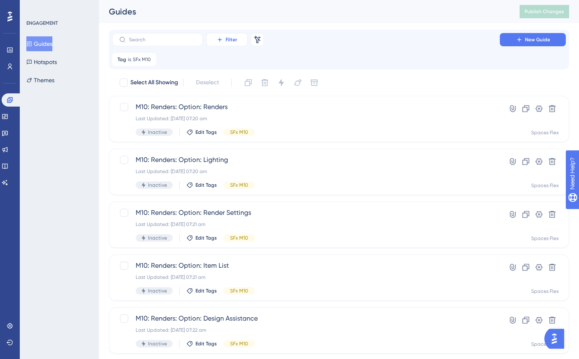
click at [150, 59] on icon at bounding box center [150, 59] width 2 height 2
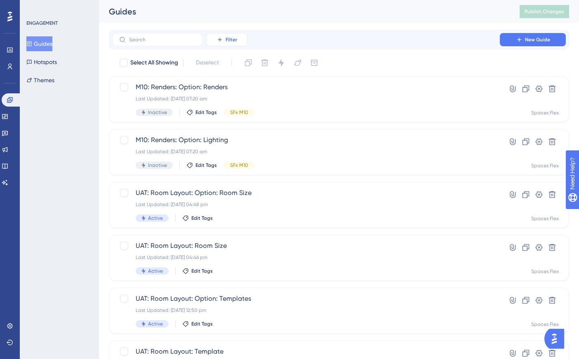
click at [232, 39] on span "Filter" at bounding box center [232, 39] width 12 height 7
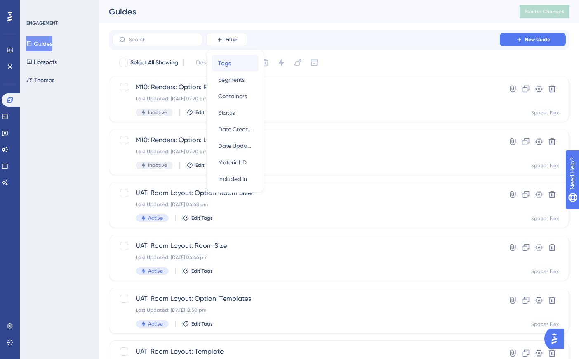
click at [226, 65] on span "Tags" at bounding box center [224, 63] width 13 height 10
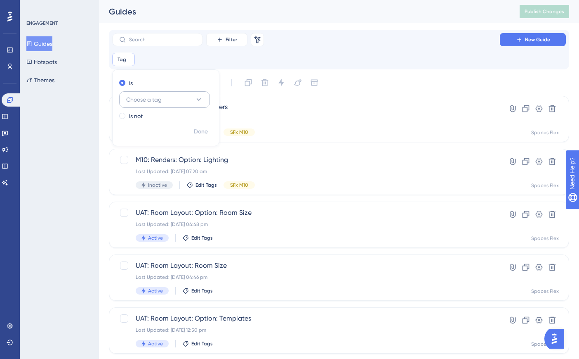
click at [150, 100] on span "Choose a tag" at bounding box center [143, 99] width 35 height 10
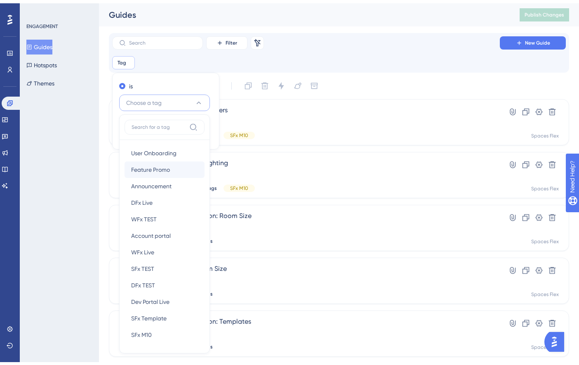
scroll to position [51, 0]
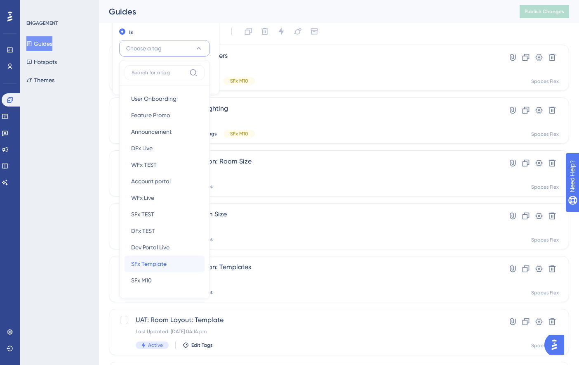
click at [150, 262] on span "SFx Template" at bounding box center [148, 264] width 35 height 10
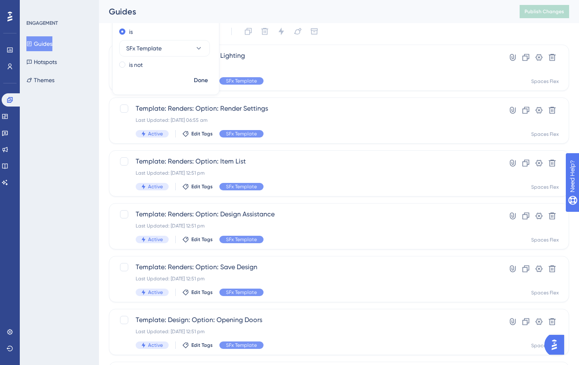
click at [366, 35] on div "Select All Showing Deselect" at bounding box center [344, 31] width 451 height 13
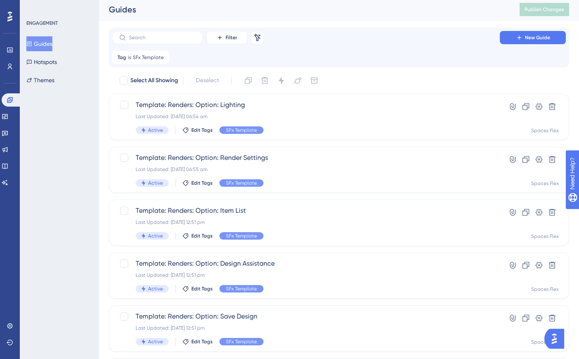
scroll to position [0, 0]
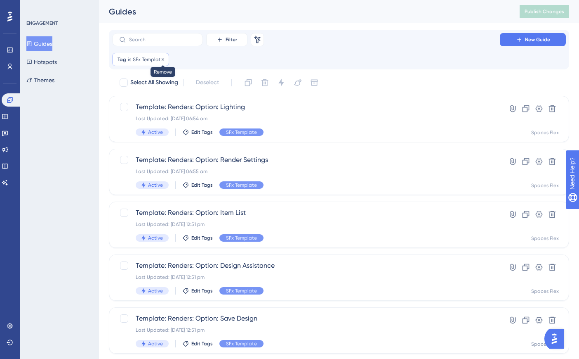
click at [163, 58] on icon at bounding box center [163, 59] width 5 height 5
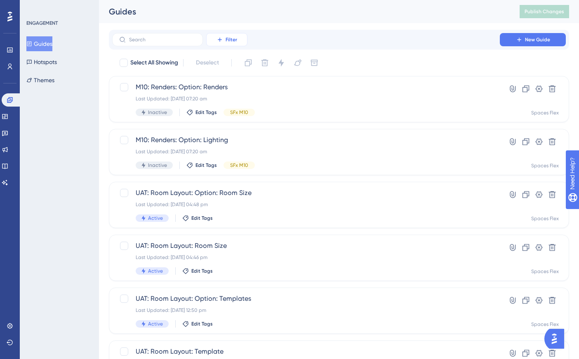
click at [226, 37] on span "Filter" at bounding box center [232, 39] width 12 height 7
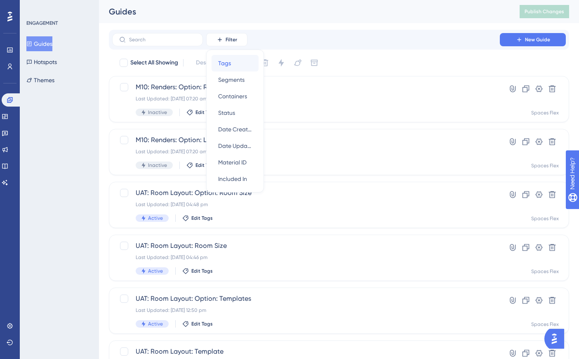
click at [238, 64] on div "Tags Tags" at bounding box center [235, 63] width 34 height 17
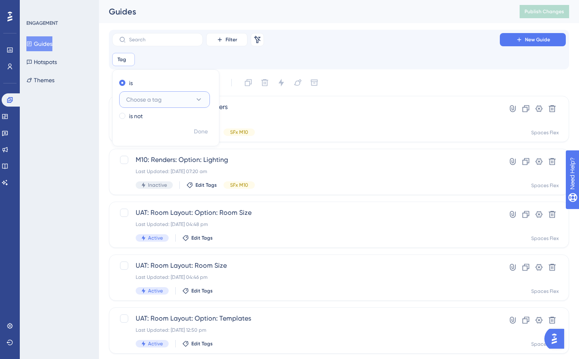
click at [166, 102] on button "Choose a tag" at bounding box center [164, 99] width 91 height 17
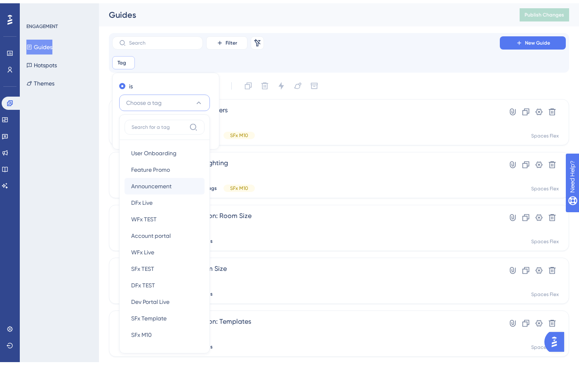
scroll to position [51, 0]
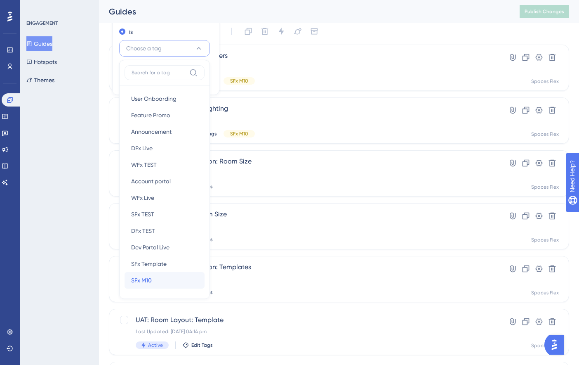
click at [157, 278] on div "SFx M10 SFx M10" at bounding box center [164, 280] width 67 height 17
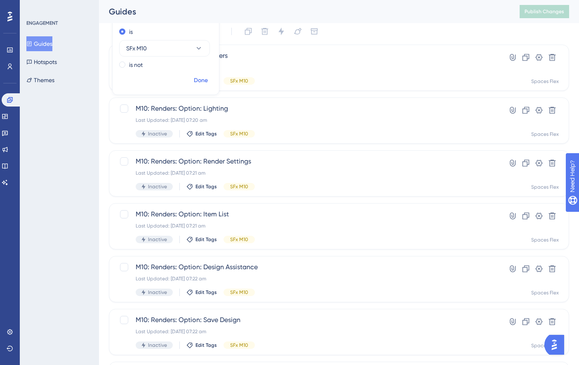
click at [200, 79] on span "Done" at bounding box center [201, 81] width 14 height 10
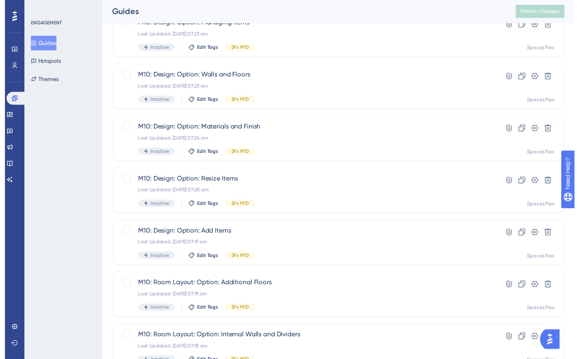
scroll to position [0, 0]
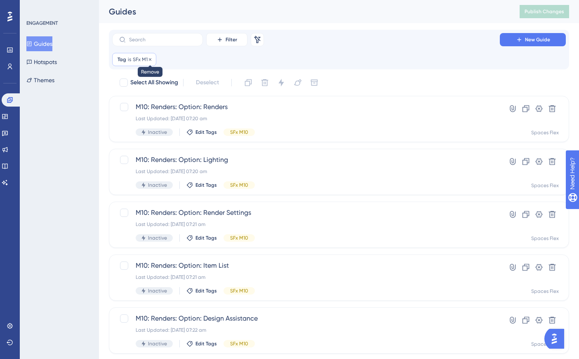
click at [150, 59] on icon at bounding box center [150, 59] width 2 height 2
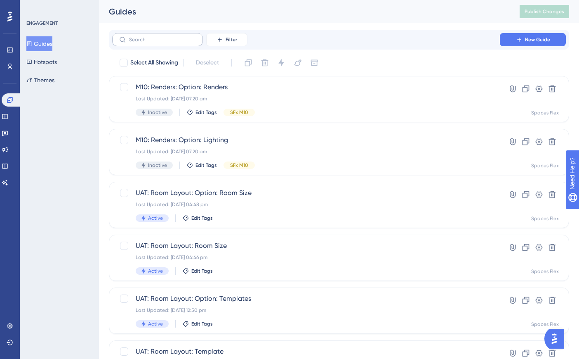
drag, startPoint x: 157, startPoint y: 34, endPoint x: 157, endPoint y: 40, distance: 5.4
click at [157, 38] on label at bounding box center [157, 39] width 91 height 13
click at [157, 40] on input "text" at bounding box center [162, 40] width 67 height 6
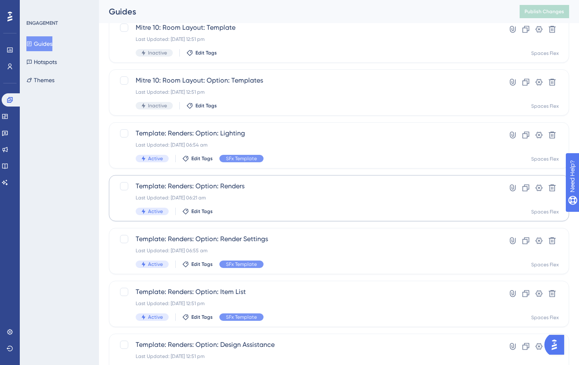
scroll to position [206, 0]
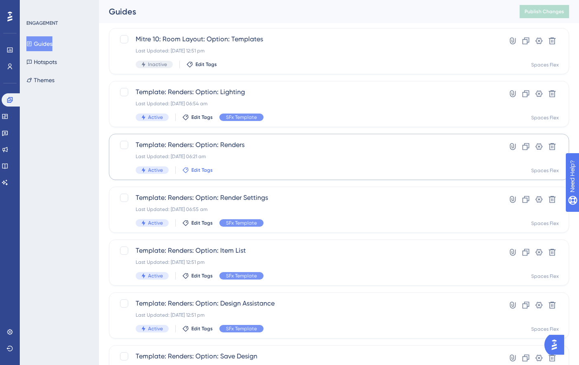
type input "template"
click at [206, 168] on span "Edit Tags" at bounding box center [201, 170] width 21 height 7
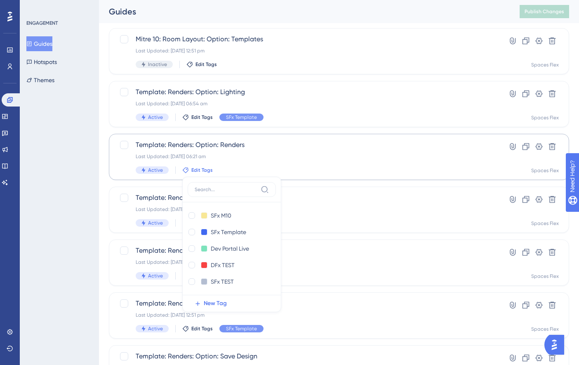
scroll to position [268, 0]
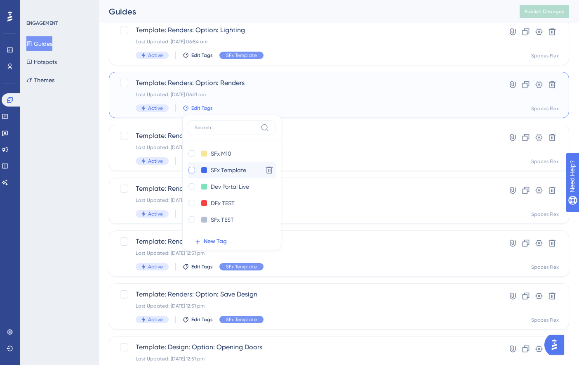
click at [192, 169] on div at bounding box center [192, 170] width 7 height 7
checkbox input "true"
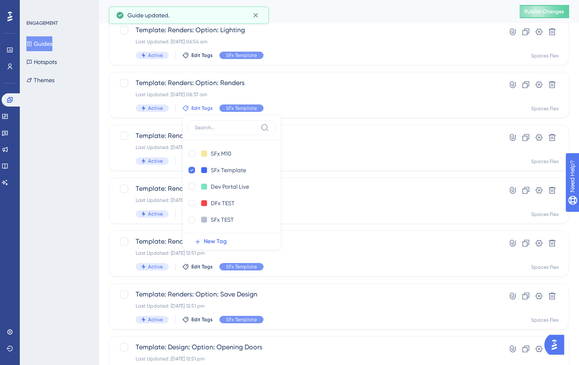
click at [75, 176] on div "ENGAGEMENT Guides Hotspots Themes" at bounding box center [59, 182] width 79 height 365
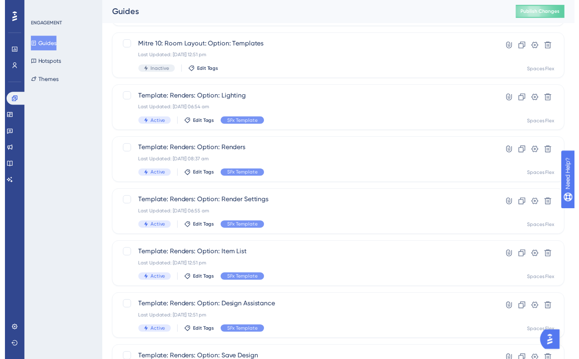
scroll to position [0, 0]
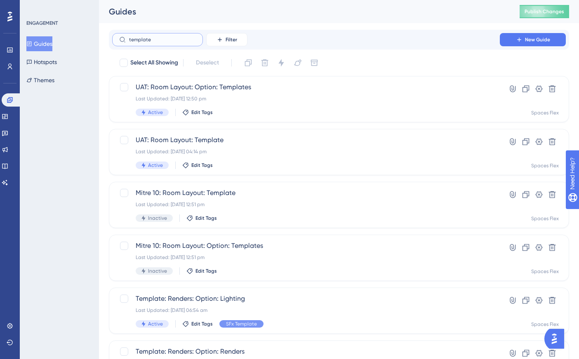
drag, startPoint x: 190, startPoint y: 38, endPoint x: 124, endPoint y: 42, distance: 66.5
click at [124, 42] on label "template" at bounding box center [157, 39] width 91 height 13
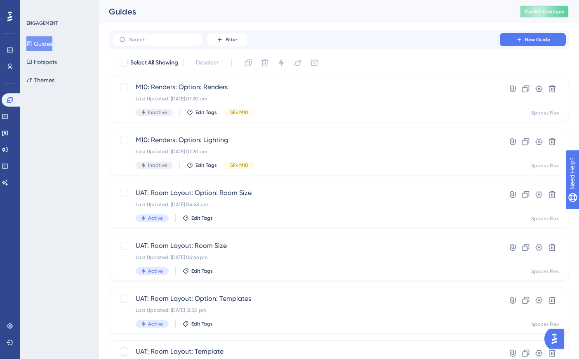
click at [538, 10] on span "Publish Changes" at bounding box center [545, 11] width 40 height 7
click at [223, 43] on icon at bounding box center [220, 39] width 7 height 7
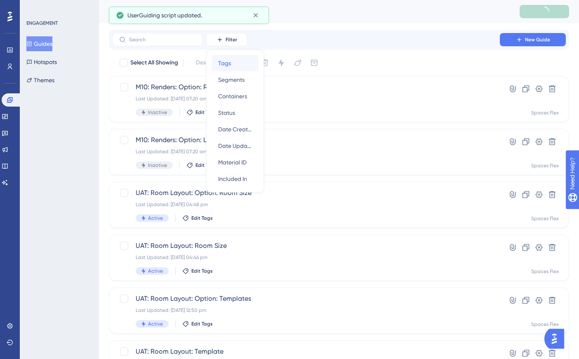
click at [221, 71] on div "Tags Tags" at bounding box center [235, 63] width 34 height 17
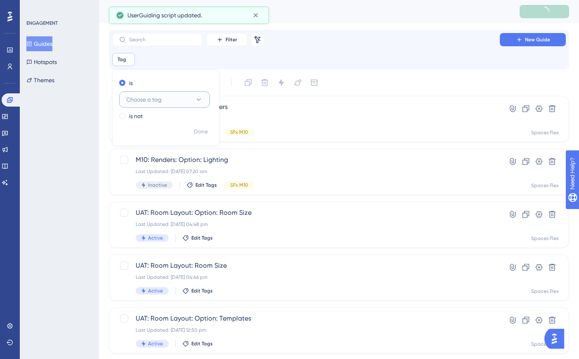
click at [155, 99] on span "Choose a tag" at bounding box center [143, 99] width 35 height 10
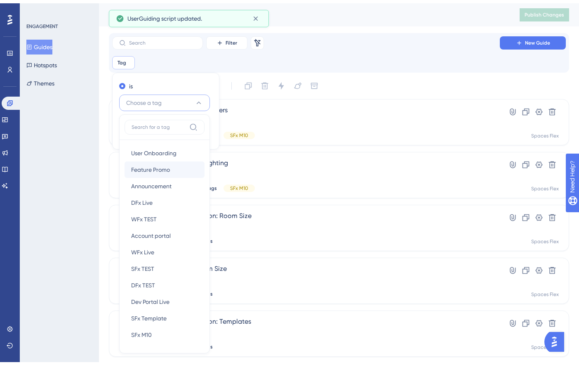
scroll to position [51, 0]
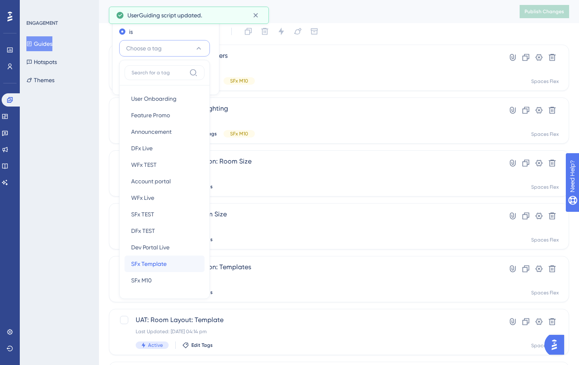
click at [162, 264] on span "SFx Template" at bounding box center [148, 264] width 35 height 10
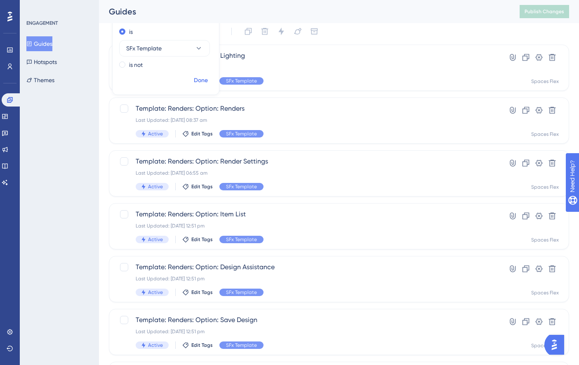
click at [210, 80] on button "Done" at bounding box center [200, 80] width 23 height 15
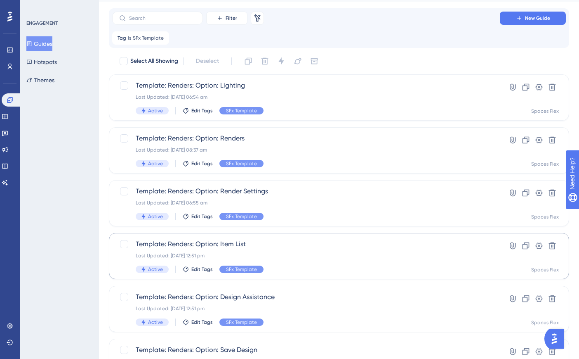
scroll to position [0, 0]
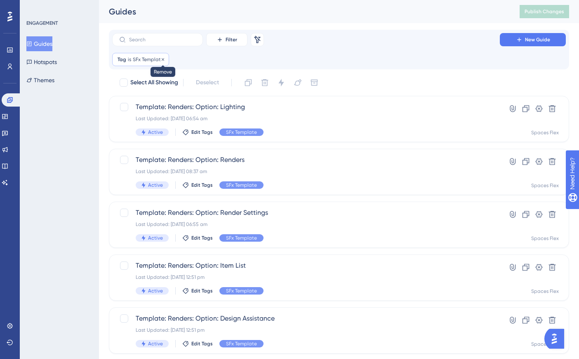
click at [162, 60] on icon at bounding box center [163, 59] width 5 height 5
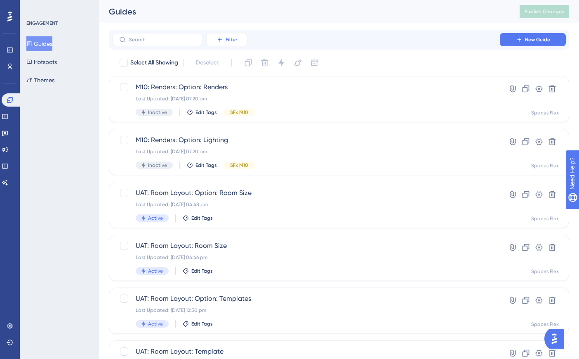
click at [238, 43] on button "Filter" at bounding box center [226, 39] width 41 height 13
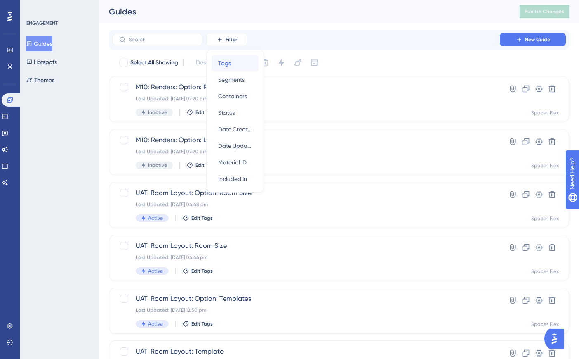
click at [234, 63] on div "Tags Tags" at bounding box center [235, 63] width 34 height 17
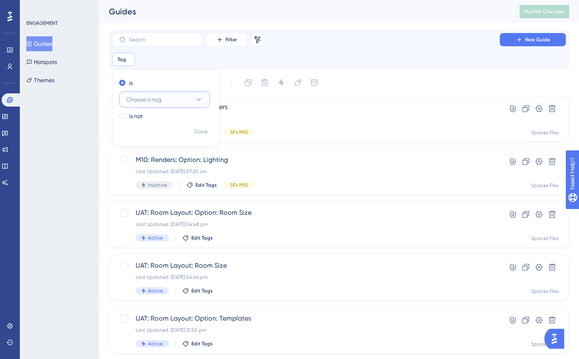
click at [163, 103] on button "Choose a tag" at bounding box center [164, 99] width 91 height 17
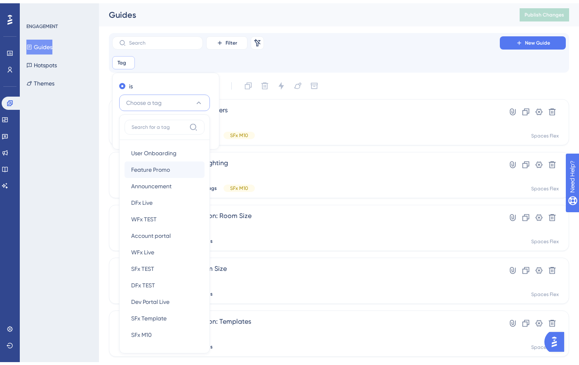
scroll to position [49, 0]
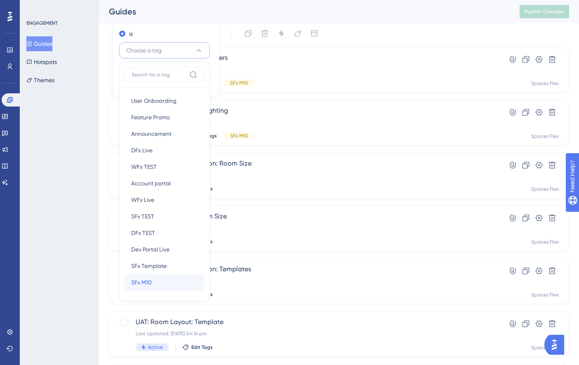
click at [159, 281] on div "SFx M10 SFx M10" at bounding box center [164, 282] width 67 height 17
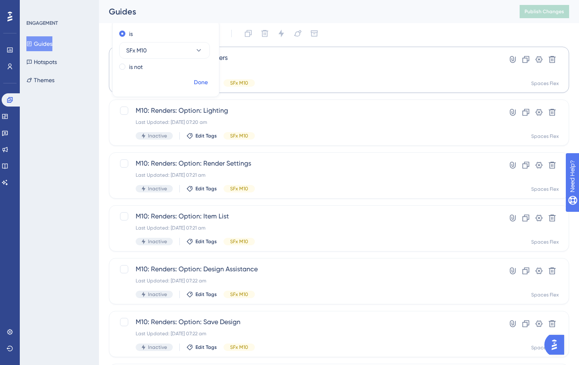
click at [205, 80] on span "Done" at bounding box center [201, 83] width 14 height 10
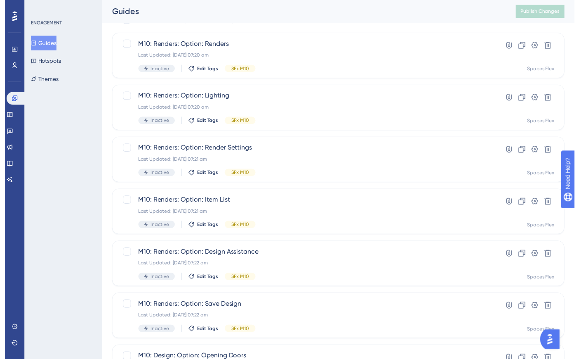
scroll to position [0, 0]
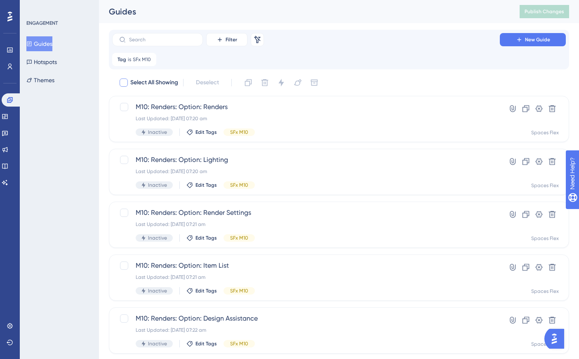
click at [124, 83] on div at bounding box center [124, 82] width 8 height 8
checkbox input "true"
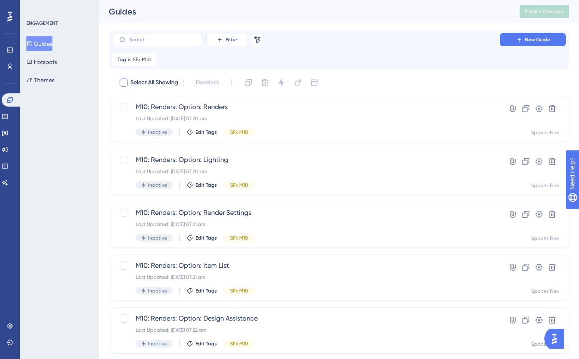
checkbox input "true"
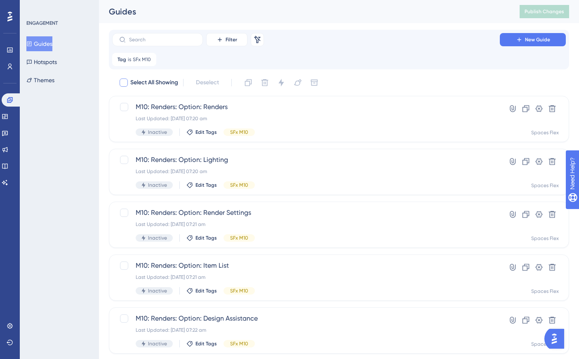
checkbox input "true"
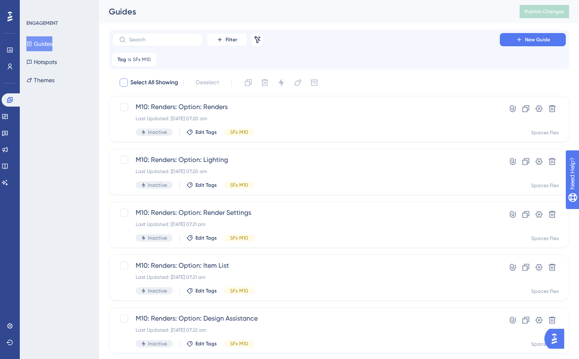
checkbox input "true"
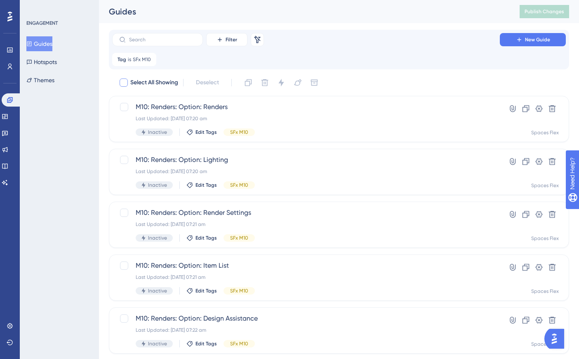
checkbox input "true"
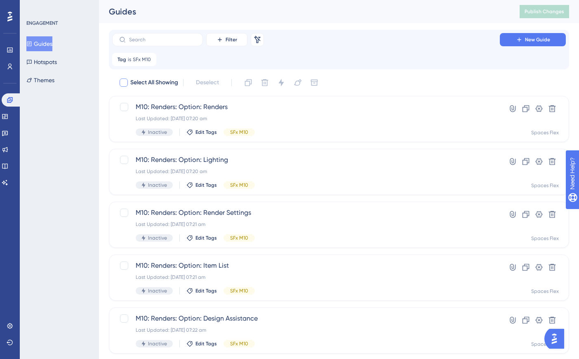
checkbox input "true"
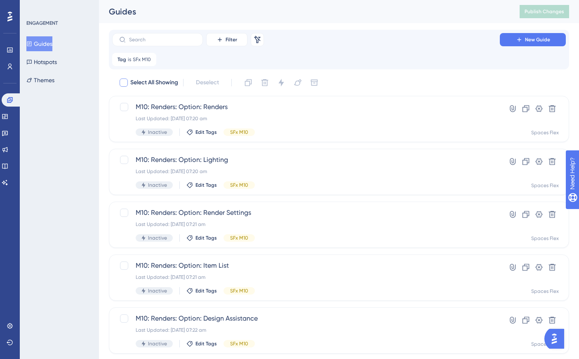
checkbox input "true"
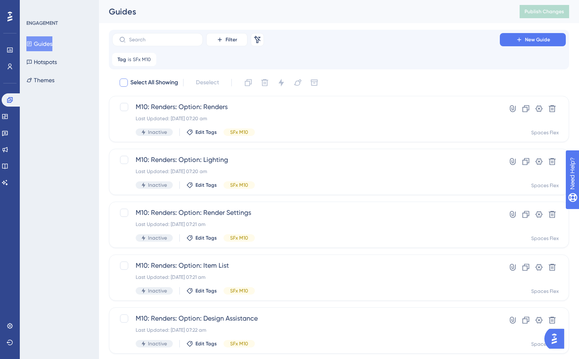
checkbox input "true"
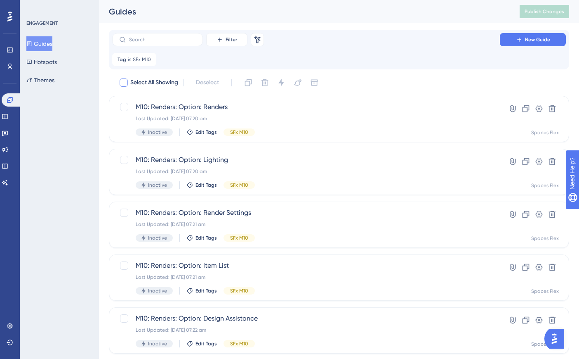
checkbox input "true"
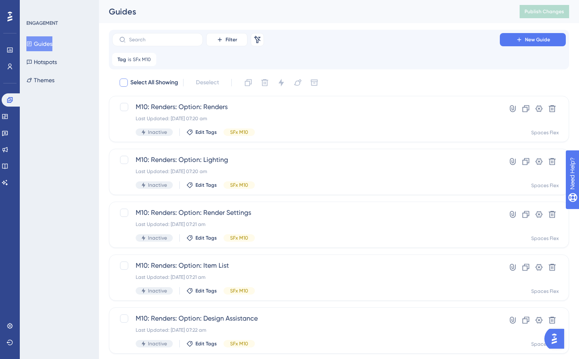
checkbox input "true"
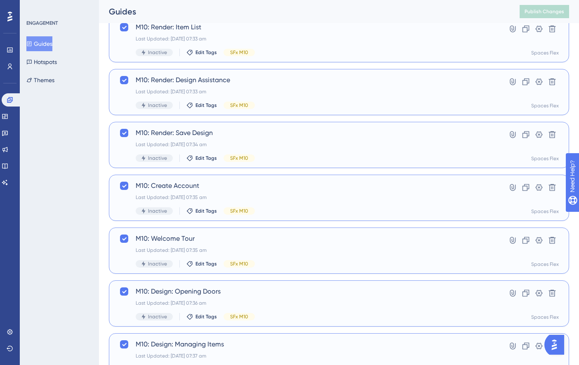
scroll to position [1609, 0]
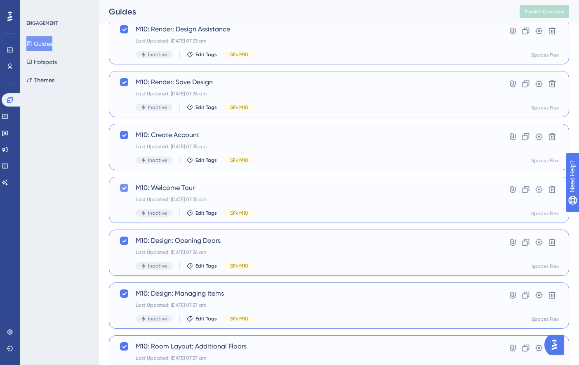
click at [125, 187] on icon at bounding box center [124, 187] width 5 height 7
checkbox input "false"
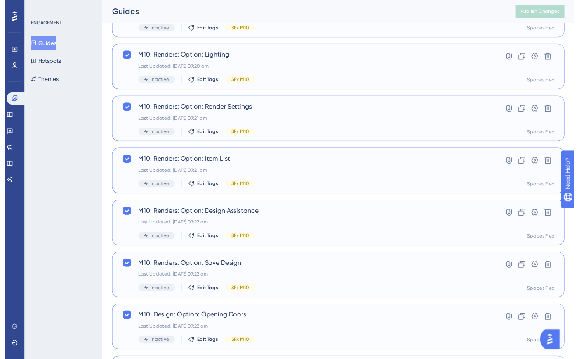
scroll to position [0, 0]
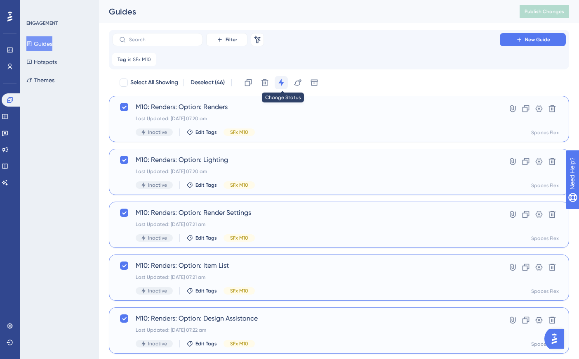
click at [281, 87] on button at bounding box center [281, 82] width 13 height 13
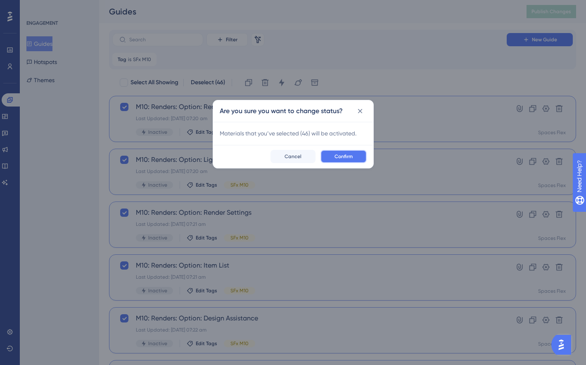
click at [343, 153] on span "Confirm" at bounding box center [343, 156] width 18 height 7
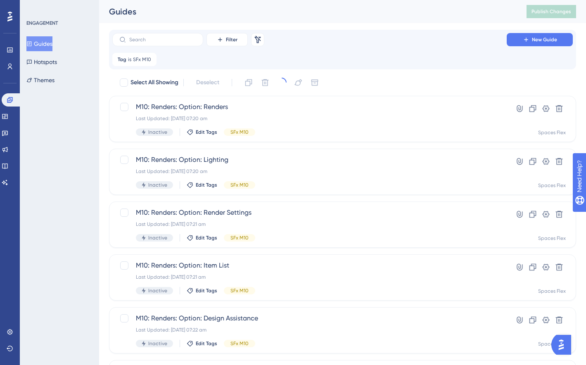
checkbox input "false"
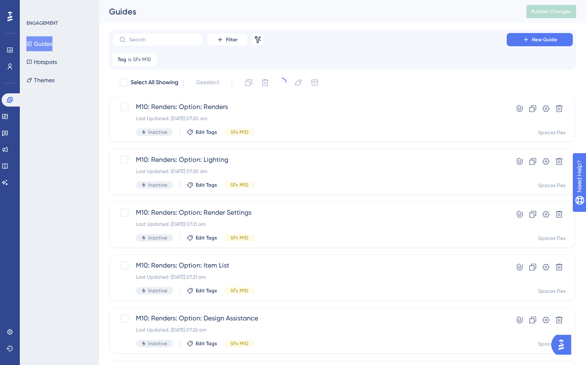
checkbox input "false"
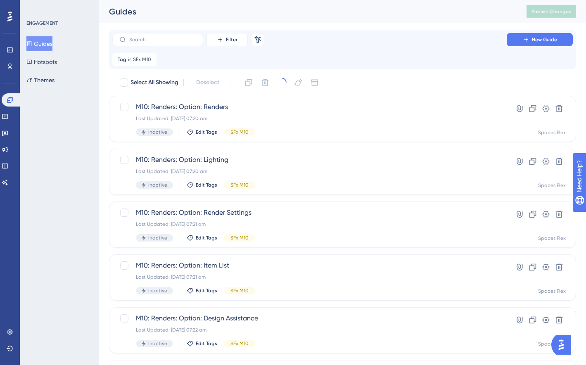
checkbox input "false"
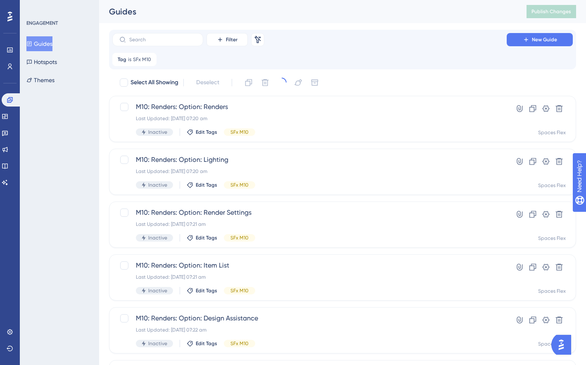
checkbox input "false"
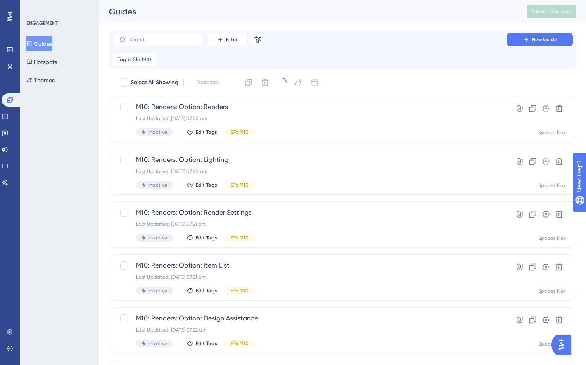
checkbox input "false"
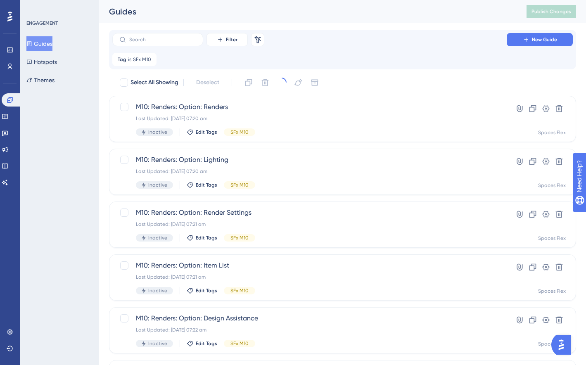
checkbox input "false"
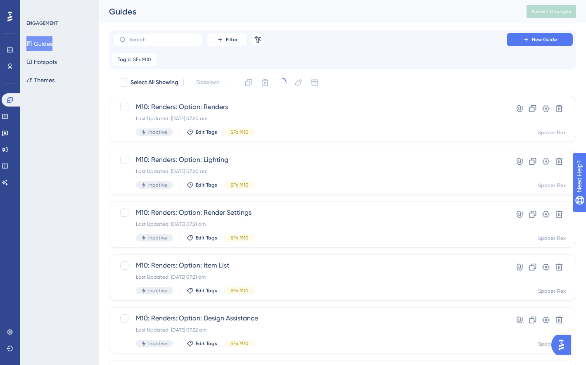
checkbox input "false"
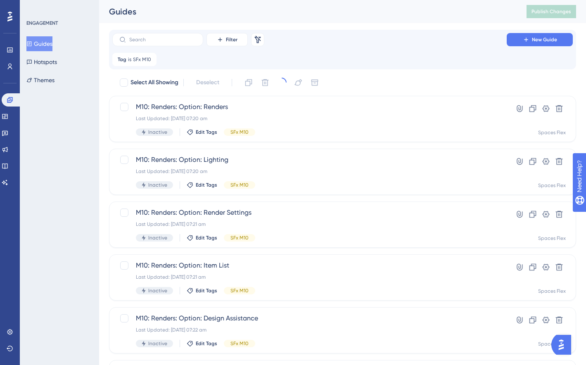
checkbox input "false"
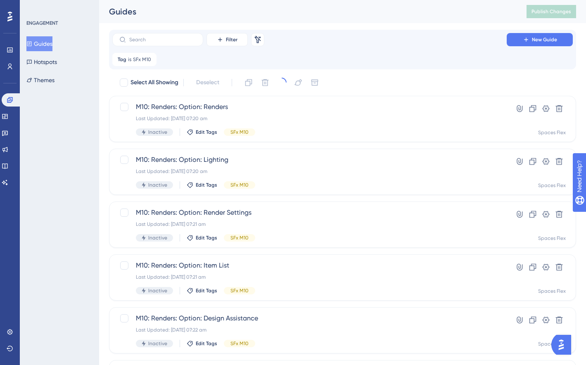
checkbox input "false"
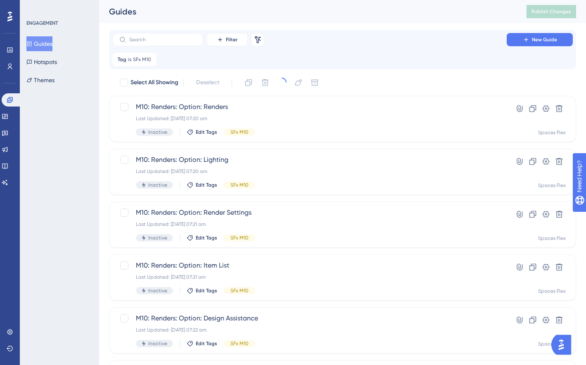
checkbox input "false"
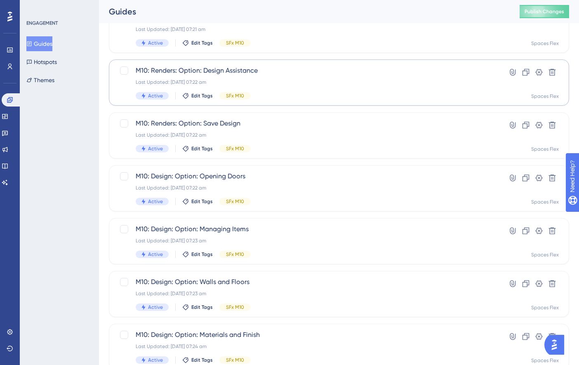
scroll to position [295, 0]
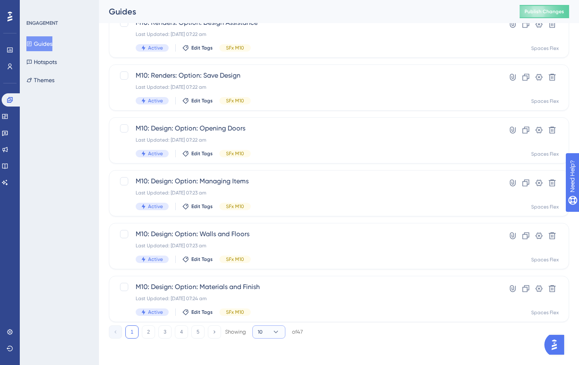
click at [276, 326] on button "10" at bounding box center [269, 331] width 33 height 13
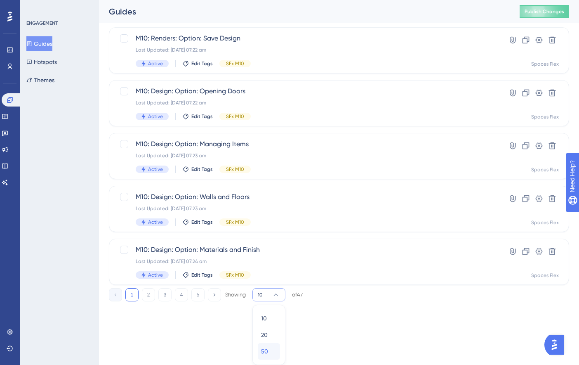
click at [271, 343] on div "50 50" at bounding box center [269, 351] width 16 height 17
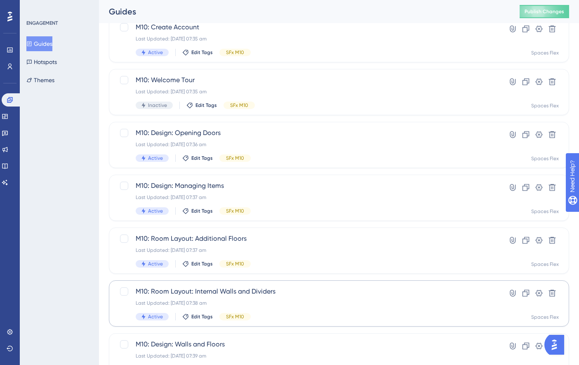
scroll to position [1694, 0]
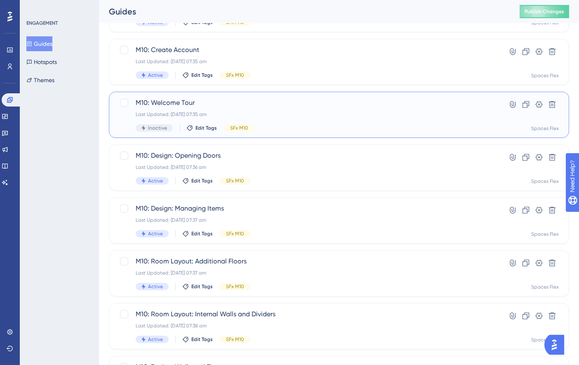
click at [310, 125] on div "Inactive Edit Tags SFx M10" at bounding box center [306, 127] width 341 height 7
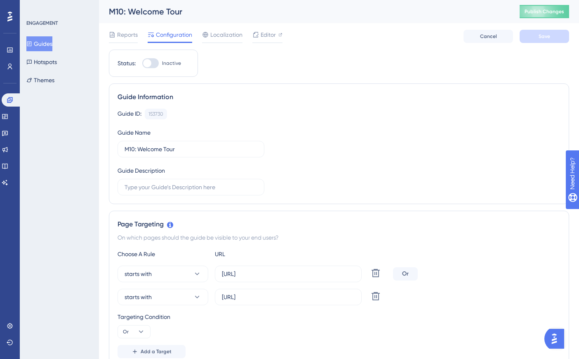
click at [52, 45] on button "Guides" at bounding box center [39, 43] width 26 height 15
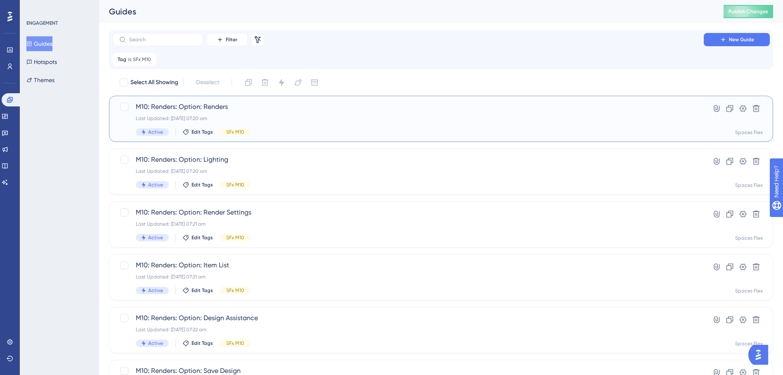
click at [345, 130] on div "Active Edit Tags SFx M10" at bounding box center [408, 131] width 544 height 7
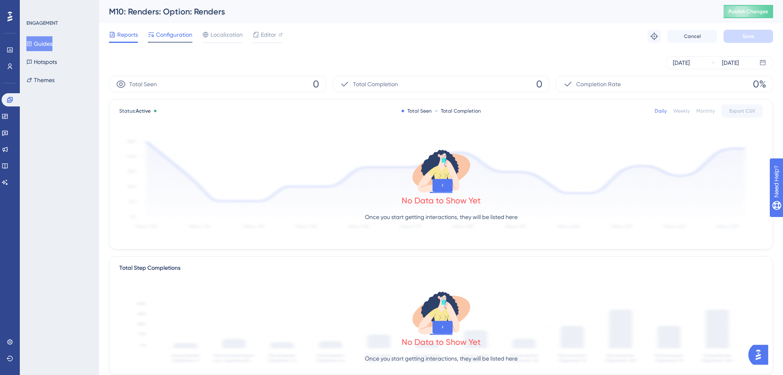
click at [156, 39] on span "Configuration" at bounding box center [174, 35] width 36 height 10
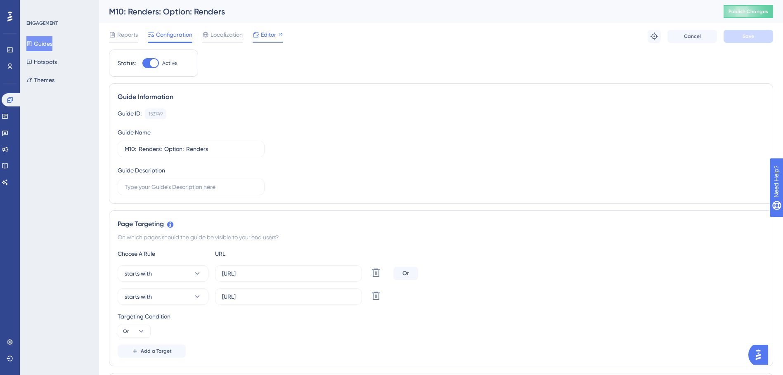
click at [267, 38] on span "Editor" at bounding box center [268, 35] width 15 height 10
click at [585, 9] on span "Publish Changes" at bounding box center [748, 11] width 40 height 7
click at [41, 45] on button "Guides" at bounding box center [39, 43] width 26 height 15
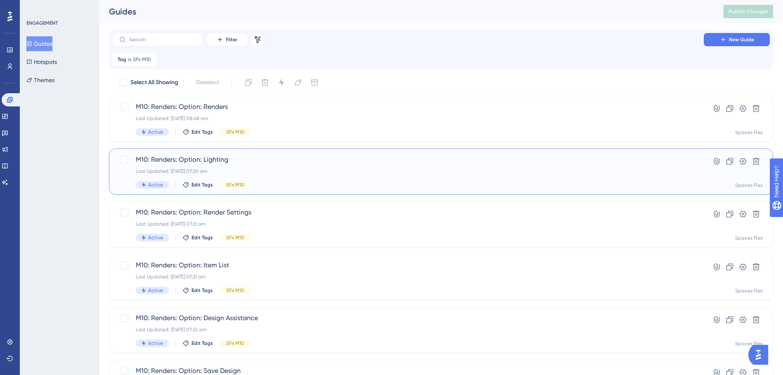
click at [255, 158] on span "M10: Renders: Option: Lighting" at bounding box center [408, 160] width 544 height 10
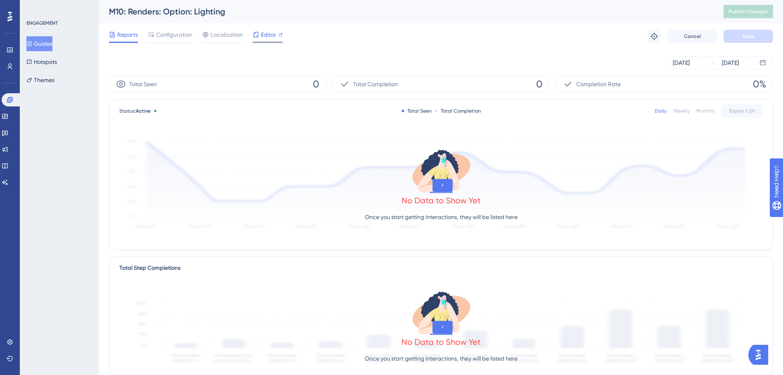
click at [265, 38] on span "Editor" at bounding box center [268, 35] width 15 height 10
click at [31, 43] on button "Guides" at bounding box center [39, 43] width 26 height 15
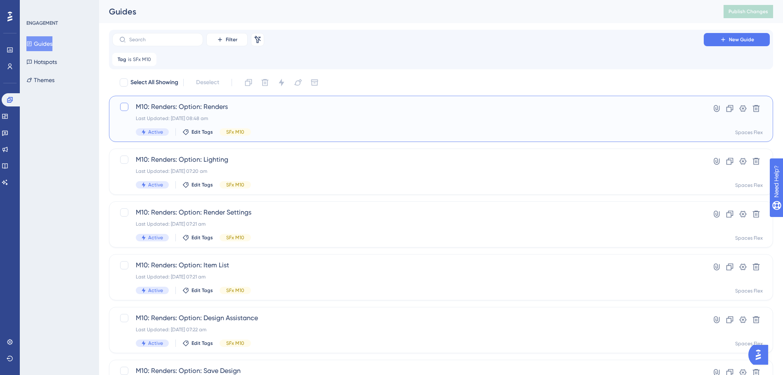
click at [123, 107] on div at bounding box center [124, 107] width 8 height 8
checkbox input "true"
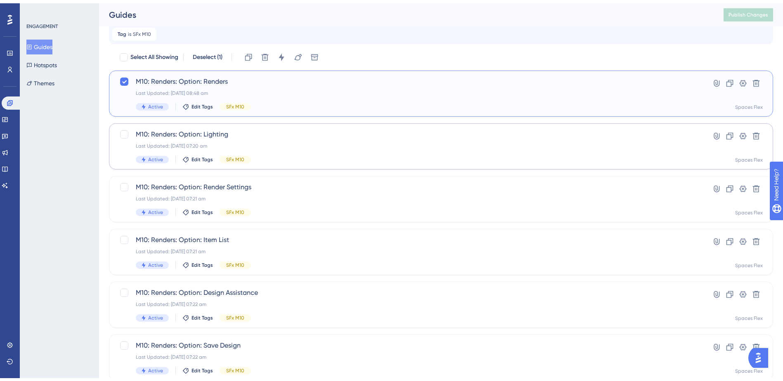
scroll to position [41, 0]
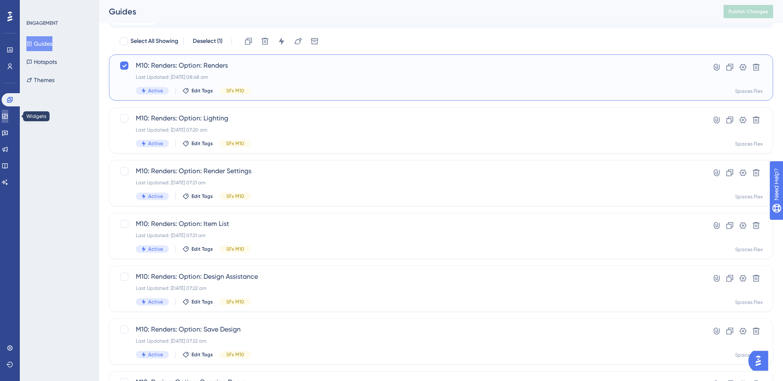
drag, startPoint x: 10, startPoint y: 111, endPoint x: 14, endPoint y: 110, distance: 4.2
click at [8, 111] on link at bounding box center [5, 116] width 7 height 13
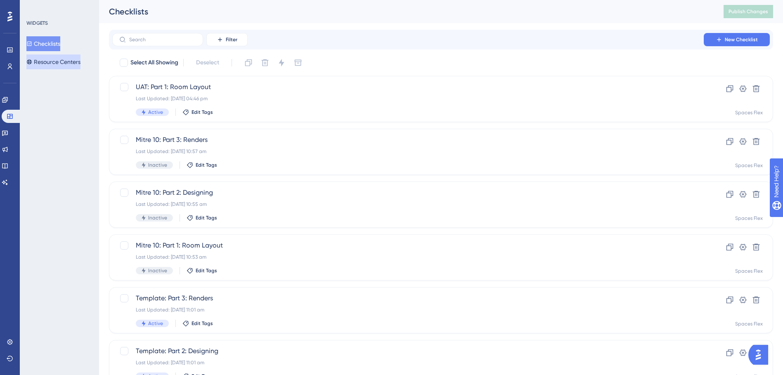
click at [48, 61] on button "Resource Centers" at bounding box center [53, 61] width 54 height 15
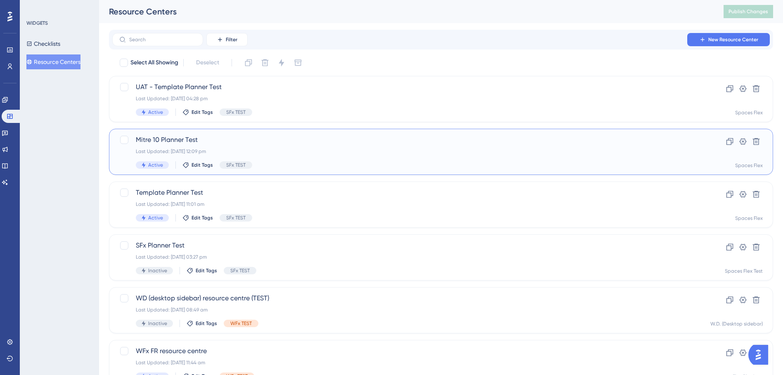
click at [285, 152] on div "Last Updated: 08 Oct 2025 12:09 pm" at bounding box center [408, 151] width 544 height 7
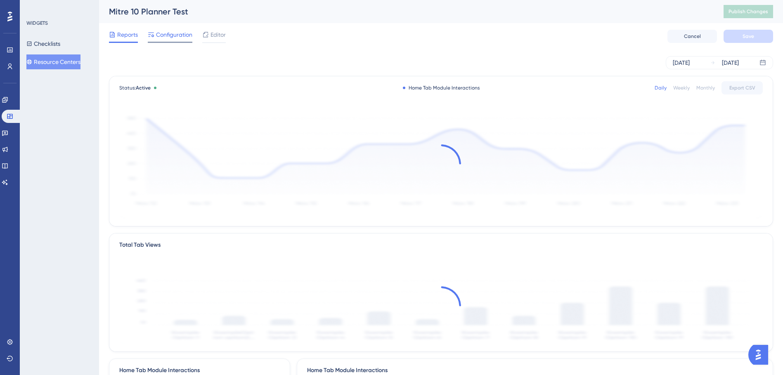
click at [172, 38] on span "Configuration" at bounding box center [174, 35] width 36 height 10
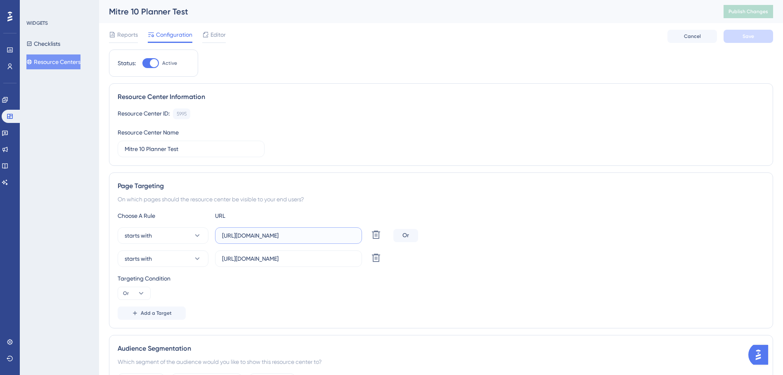
drag, startPoint x: 320, startPoint y: 236, endPoint x: 316, endPoint y: 234, distance: 4.6
click at [316, 234] on input "https://create3d.mitre10.com.au/" at bounding box center [288, 235] width 133 height 9
click at [151, 64] on div at bounding box center [154, 63] width 8 height 8
click at [142, 64] on input "Active" at bounding box center [142, 63] width 0 height 0
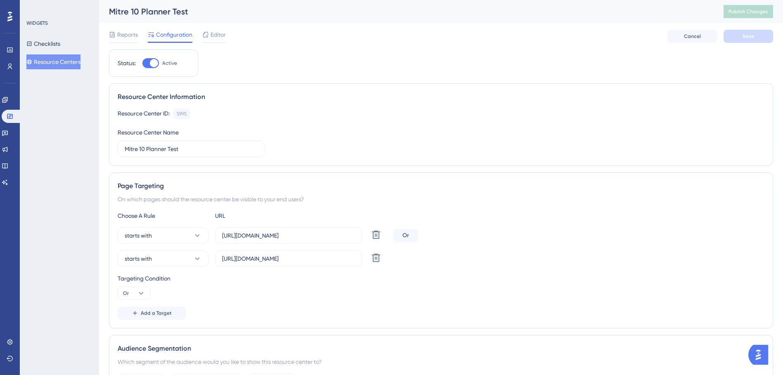
checkbox input "false"
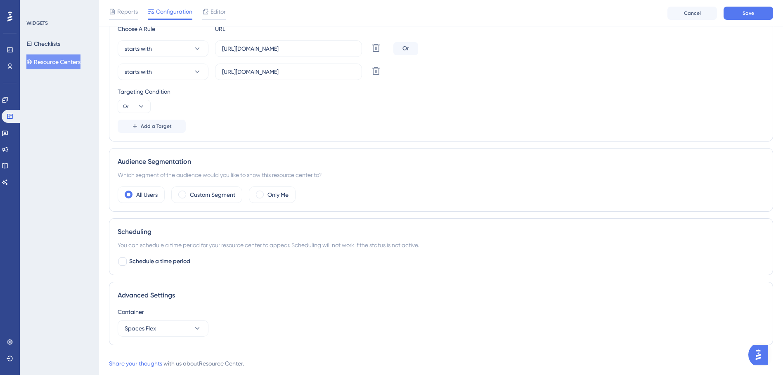
scroll to position [210, 0]
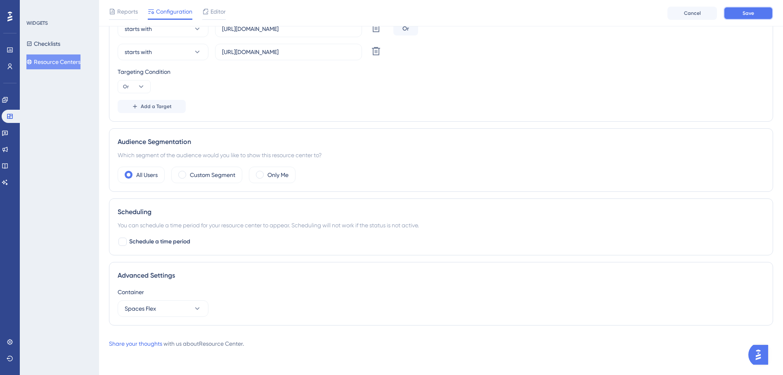
click at [585, 16] on span "Save" at bounding box center [748, 13] width 12 height 7
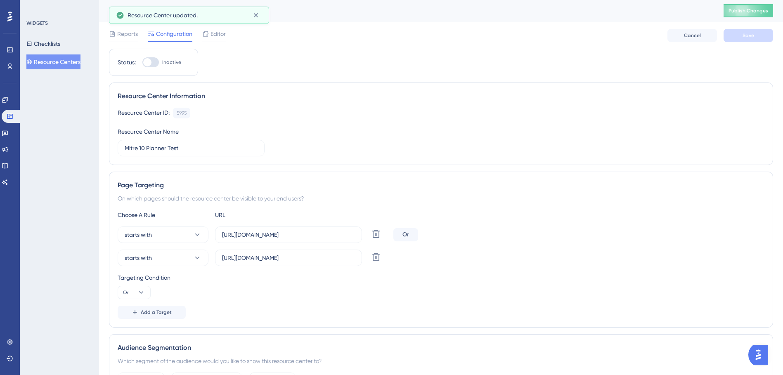
scroll to position [0, 0]
click at [585, 14] on span "Publish Changes" at bounding box center [748, 11] width 40 height 7
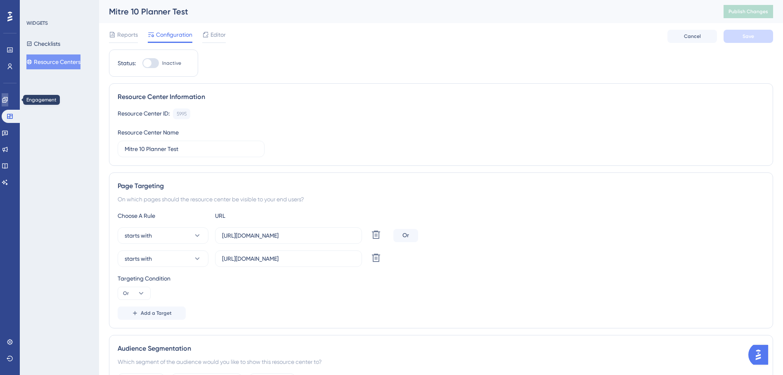
click at [8, 102] on link at bounding box center [5, 99] width 7 height 13
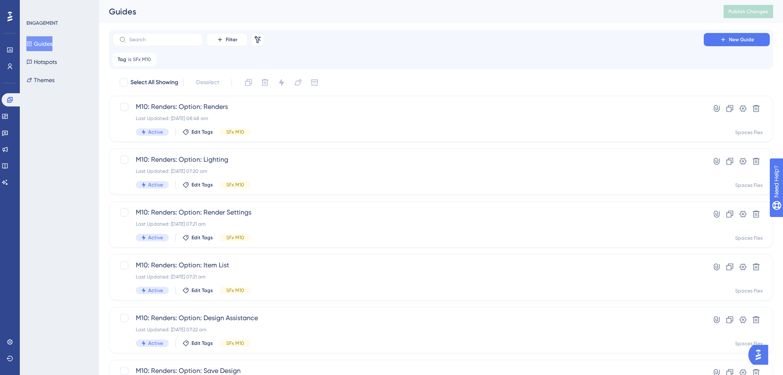
drag, startPoint x: 530, startPoint y: 45, endPoint x: 519, endPoint y: 41, distance: 11.9
click at [529, 44] on div "Filter Remove Filters New Guide" at bounding box center [440, 39] width 657 height 13
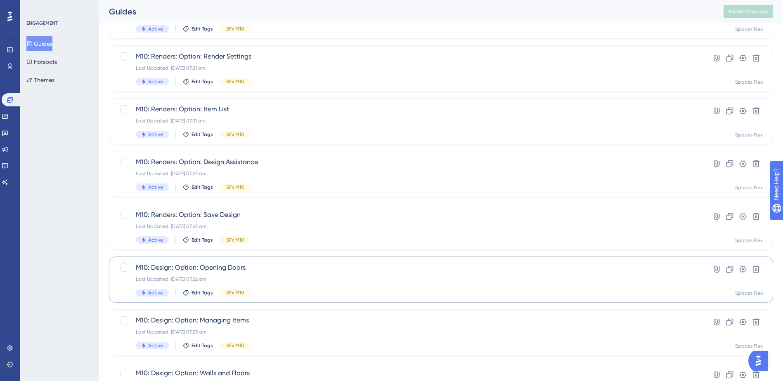
scroll to position [279, 0]
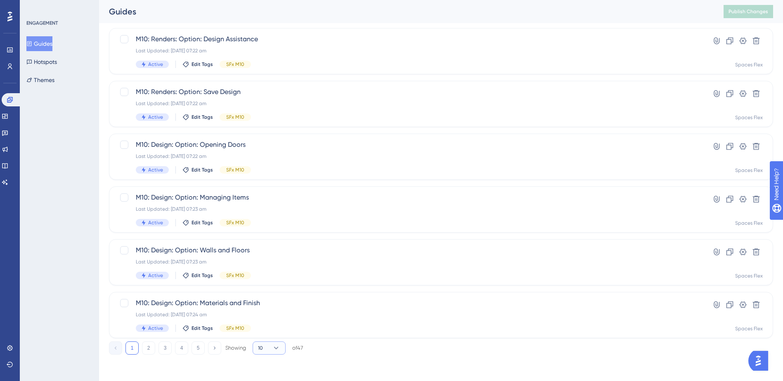
click at [271, 346] on button "10" at bounding box center [269, 348] width 33 height 13
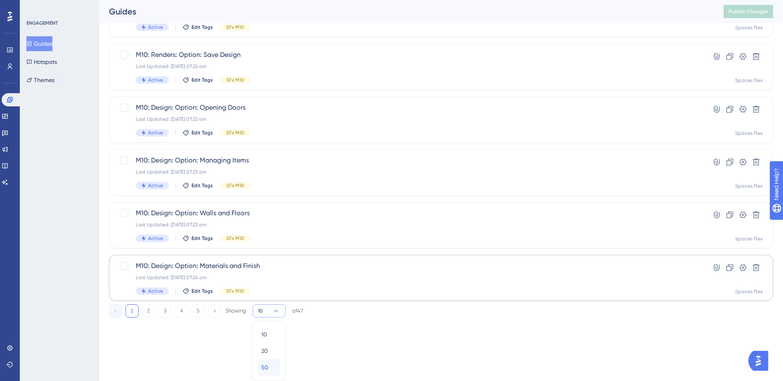
drag, startPoint x: 265, startPoint y: 371, endPoint x: 293, endPoint y: 281, distance: 94.2
click at [265, 364] on span "50" at bounding box center [264, 368] width 7 height 10
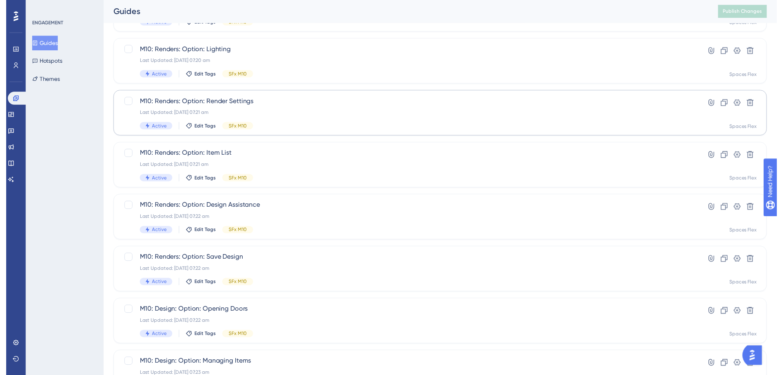
scroll to position [0, 0]
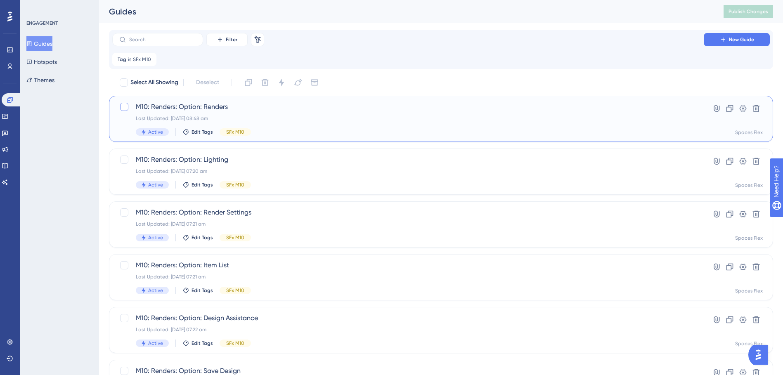
click at [122, 107] on div at bounding box center [124, 107] width 8 height 8
checkbox input "true"
click at [124, 106] on div at bounding box center [124, 107] width 8 height 8
checkbox input "true"
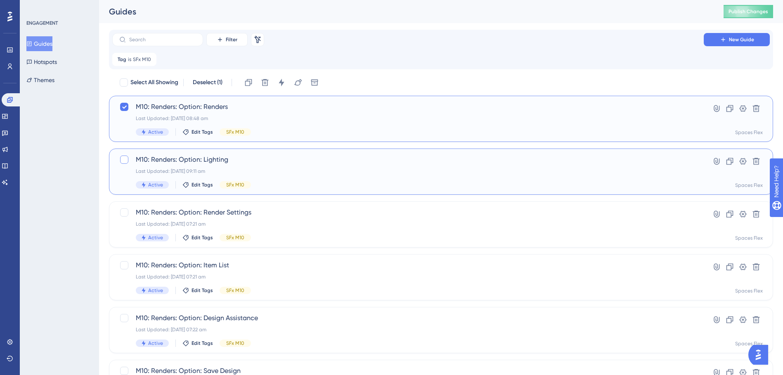
click at [127, 162] on div at bounding box center [124, 160] width 8 height 8
checkbox input "true"
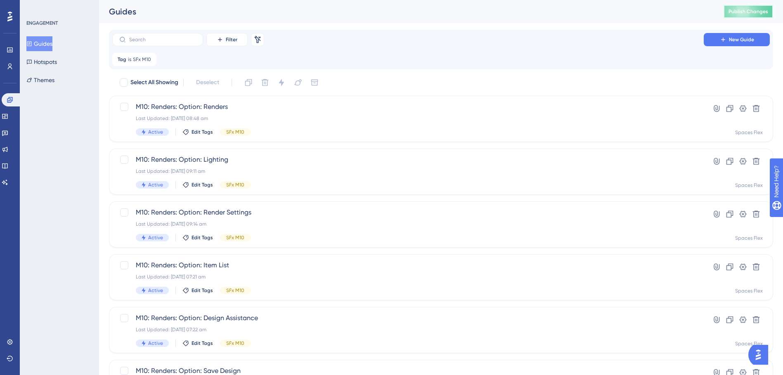
click at [585, 14] on span "Publish Changes" at bounding box center [748, 11] width 40 height 7
click at [585, 7] on button "Publish Changes" at bounding box center [748, 11] width 50 height 13
click at [585, 9] on span "Publish Changes" at bounding box center [748, 11] width 40 height 7
click at [585, 10] on span "Publish Changes" at bounding box center [748, 11] width 40 height 7
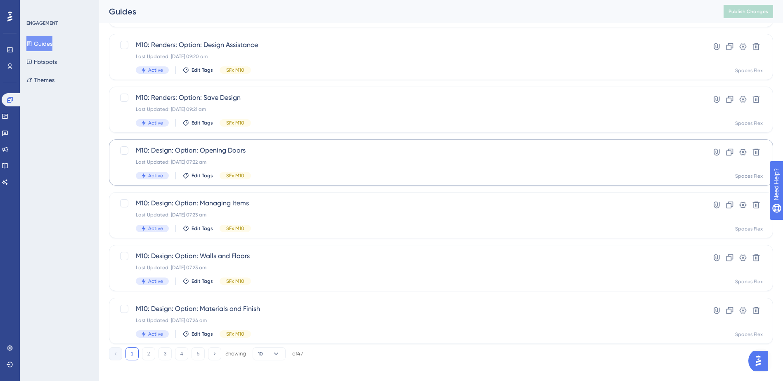
scroll to position [279, 0]
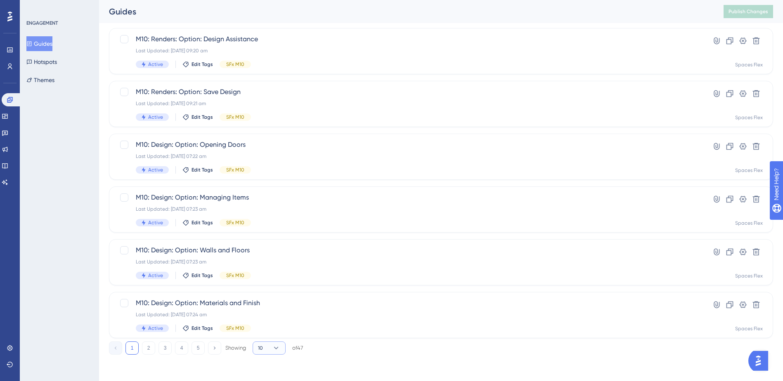
click at [274, 349] on icon at bounding box center [276, 348] width 8 height 8
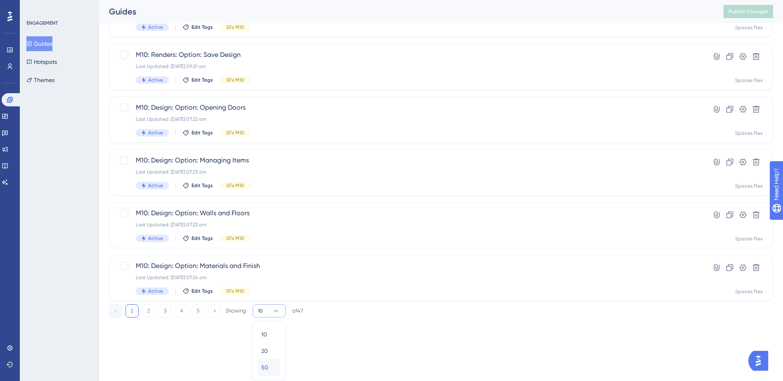
click at [274, 364] on div "50 50" at bounding box center [269, 367] width 16 height 17
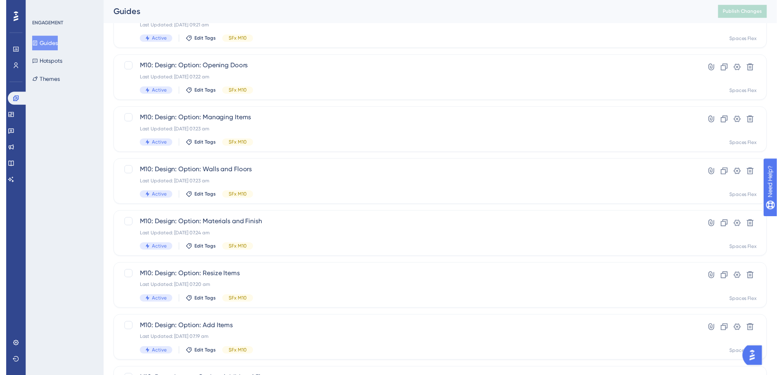
scroll to position [0, 0]
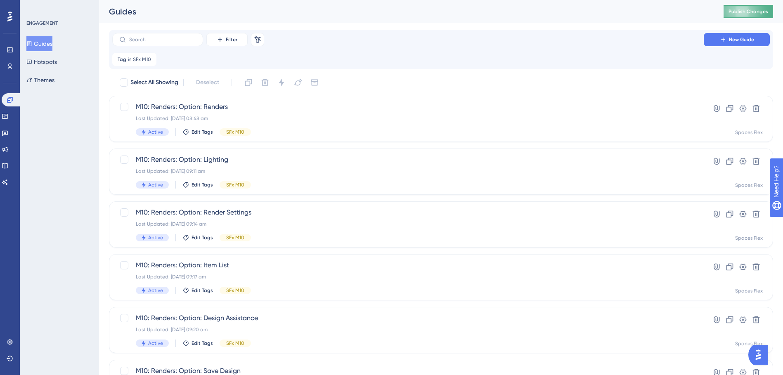
click at [585, 13] on span "Publish Changes" at bounding box center [748, 11] width 40 height 7
click at [585, 12] on span "Publish Changes" at bounding box center [748, 11] width 40 height 7
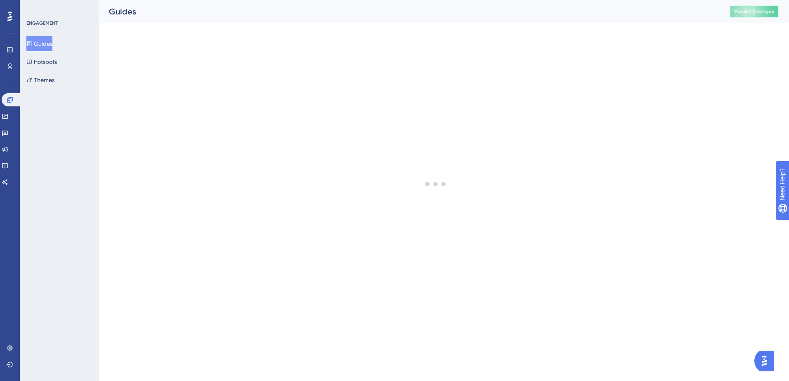
click at [585, 12] on span "Publish Changes" at bounding box center [755, 11] width 40 height 7
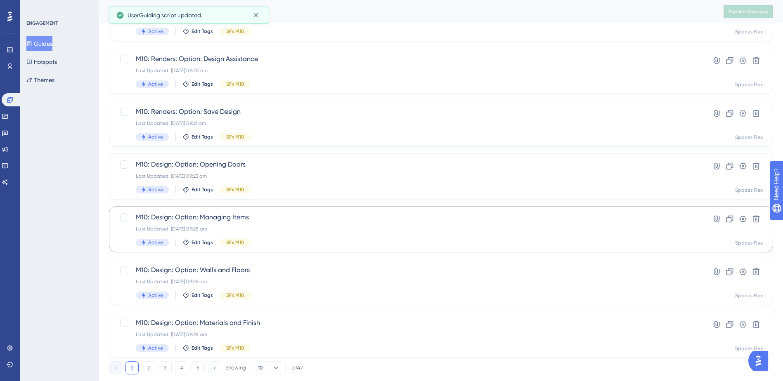
scroll to position [279, 0]
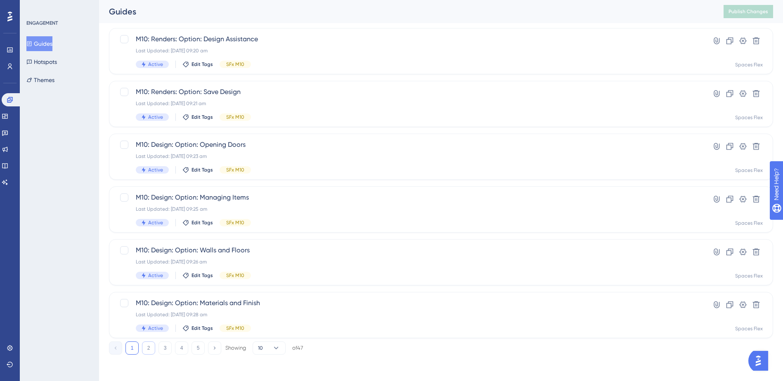
click at [143, 347] on button "2" at bounding box center [148, 348] width 13 height 13
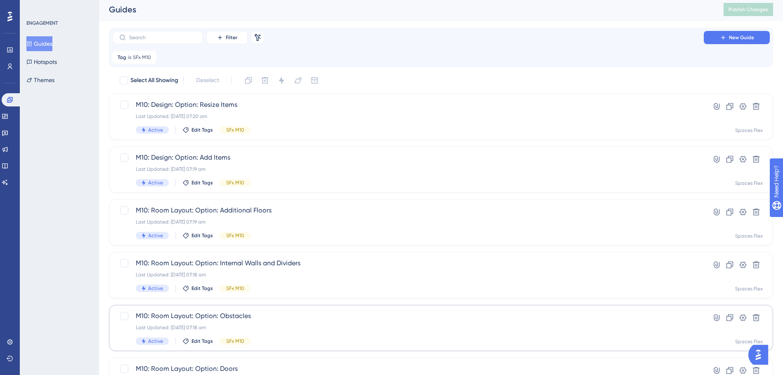
scroll to position [0, 0]
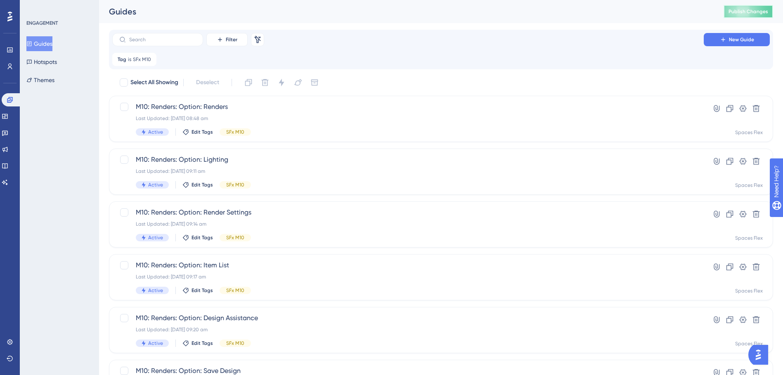
click at [585, 9] on span "Publish Changes" at bounding box center [748, 11] width 40 height 7
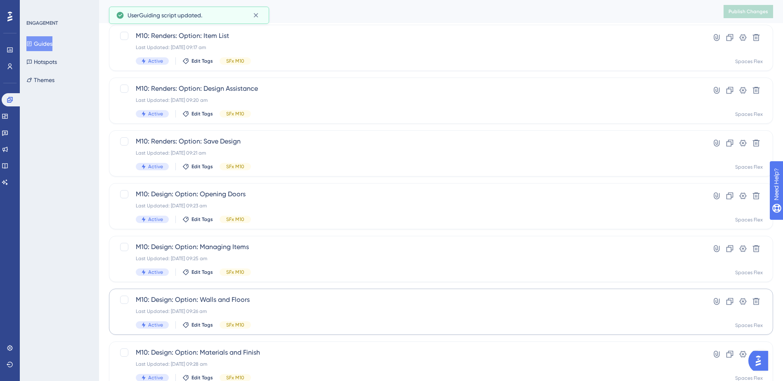
scroll to position [279, 0]
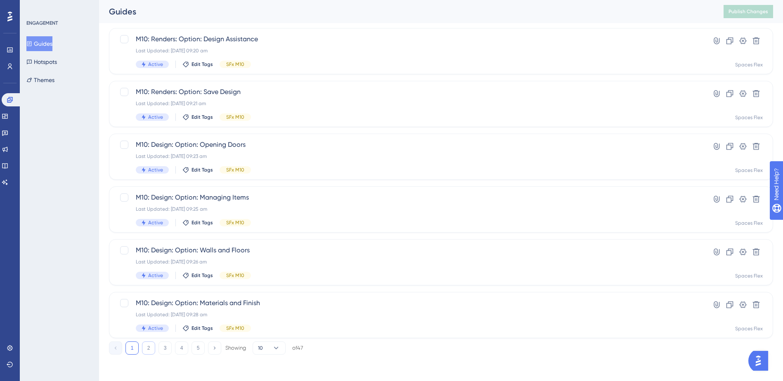
click at [143, 347] on button "2" at bounding box center [148, 348] width 13 height 13
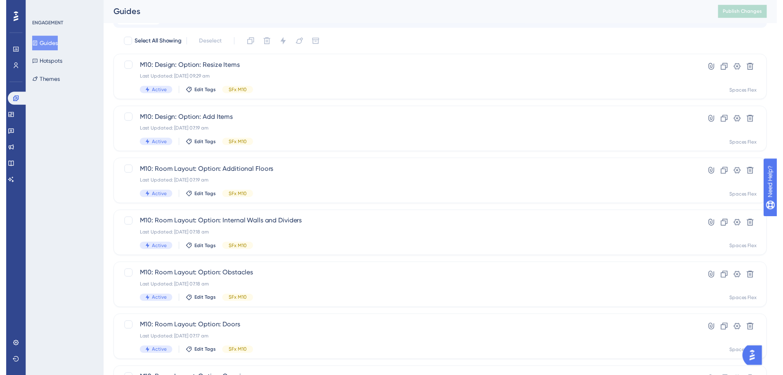
scroll to position [0, 0]
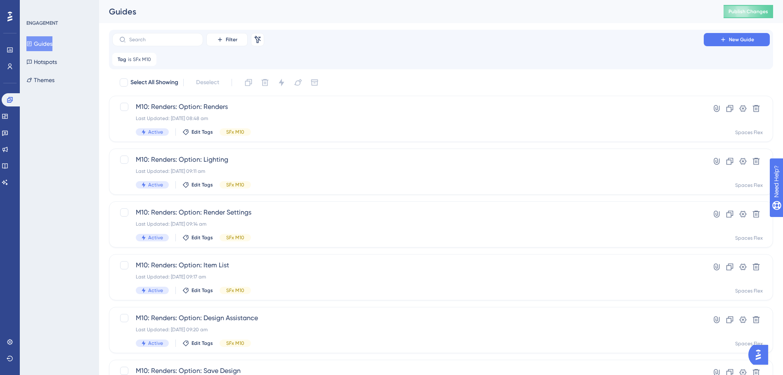
click at [585, 5] on div "Guides Publish Changes" at bounding box center [441, 11] width 684 height 23
click at [585, 9] on span "Publish Changes" at bounding box center [748, 11] width 40 height 7
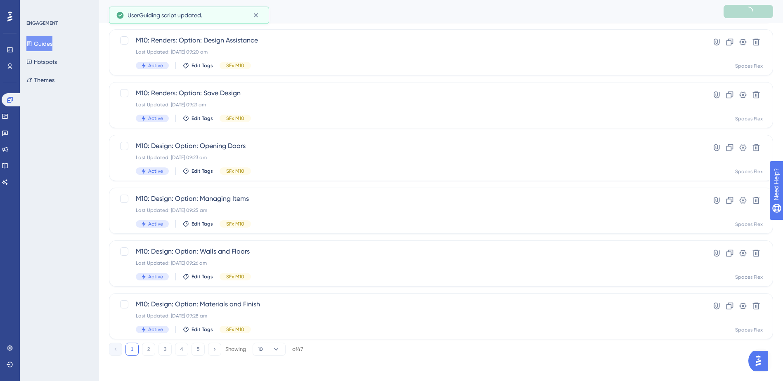
scroll to position [279, 0]
click at [146, 346] on button "2" at bounding box center [148, 348] width 13 height 13
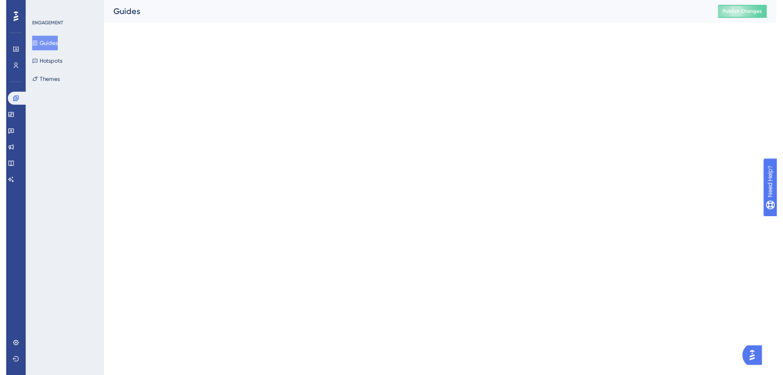
scroll to position [0, 0]
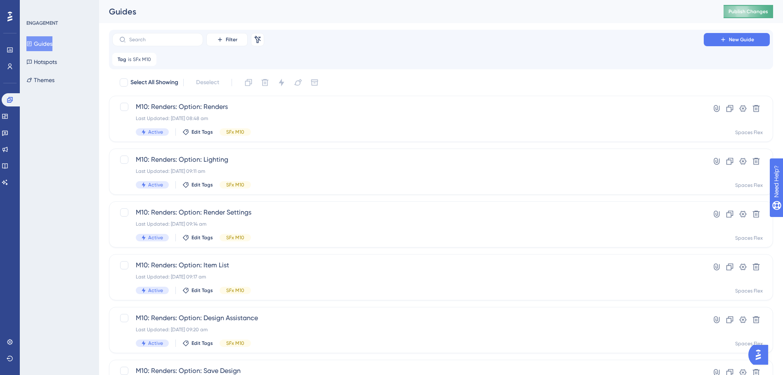
click at [585, 8] on button "Publish Changes" at bounding box center [748, 11] width 50 height 13
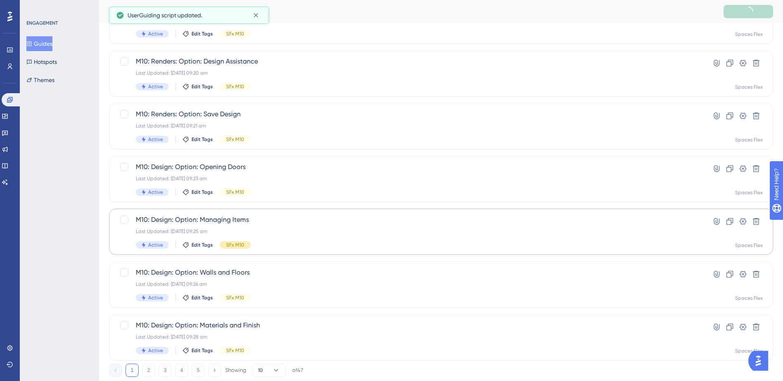
scroll to position [279, 0]
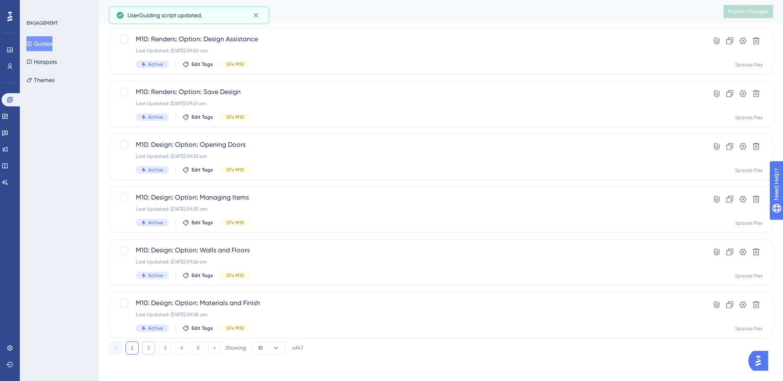
click at [146, 351] on button "2" at bounding box center [148, 348] width 13 height 13
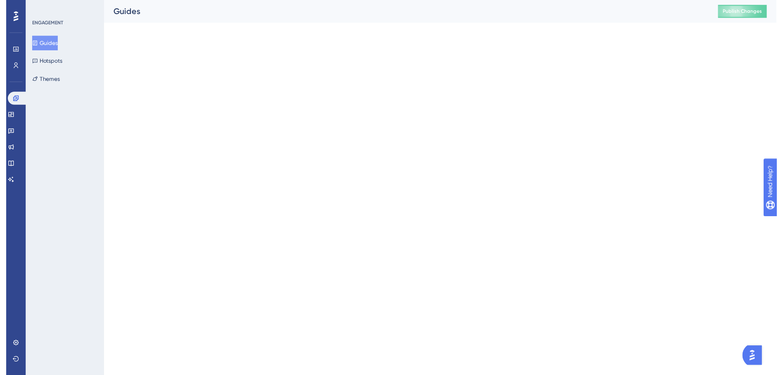
scroll to position [0, 0]
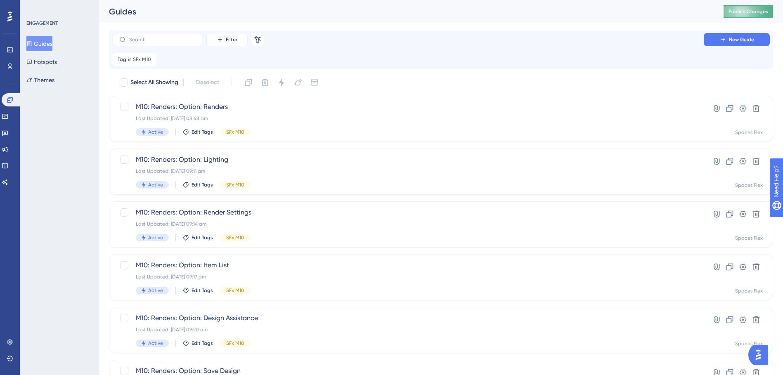
click at [585, 11] on span "Publish Changes" at bounding box center [748, 11] width 40 height 7
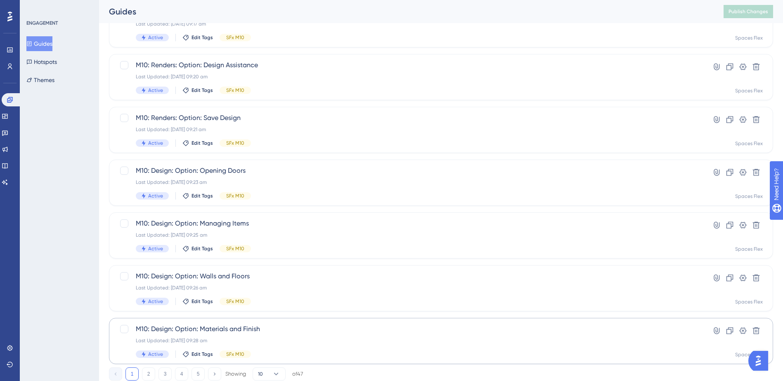
scroll to position [279, 0]
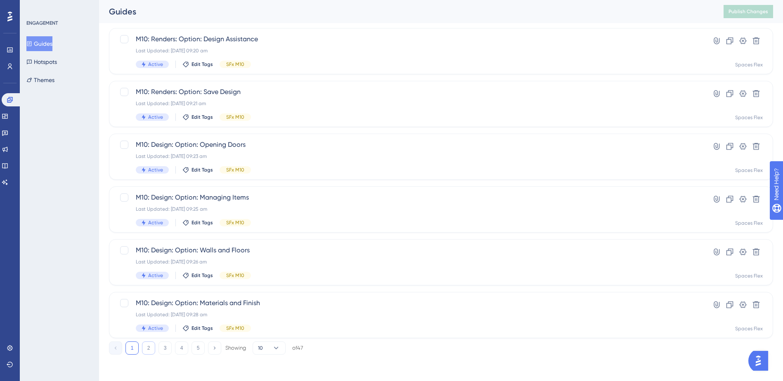
click at [150, 345] on button "2" at bounding box center [148, 348] width 13 height 13
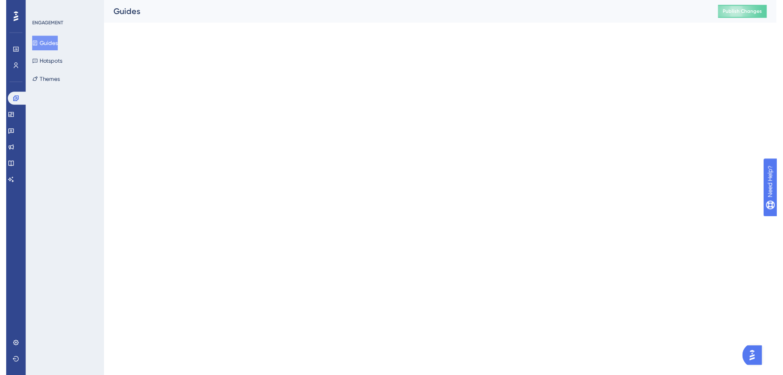
scroll to position [0, 0]
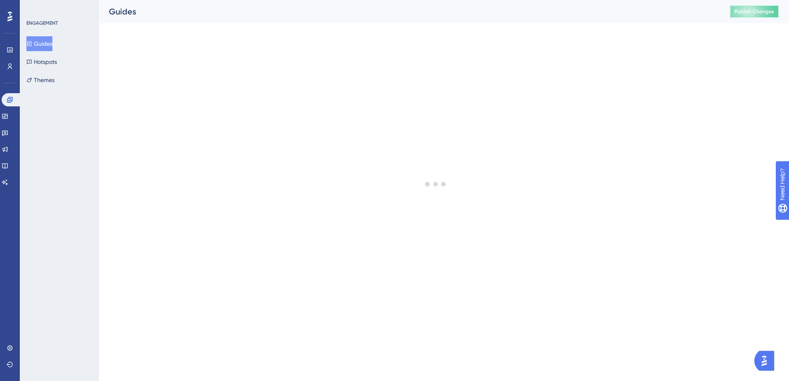
click at [585, 14] on span "Publish Changes" at bounding box center [755, 11] width 40 height 7
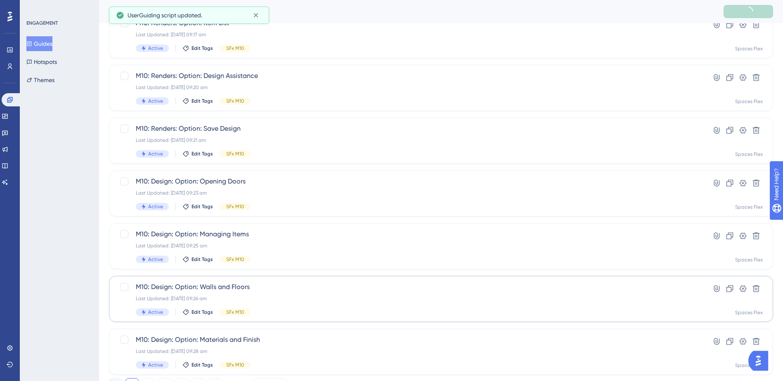
scroll to position [279, 0]
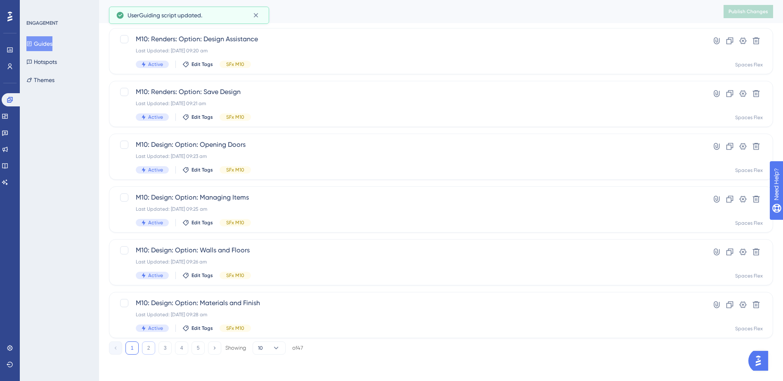
click at [151, 351] on button "2" at bounding box center [148, 348] width 13 height 13
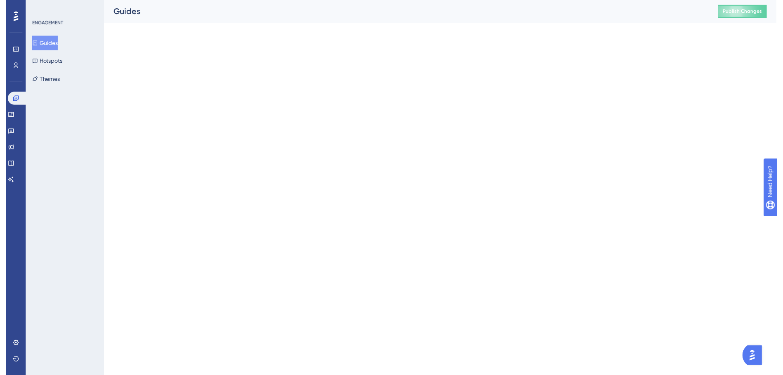
scroll to position [0, 0]
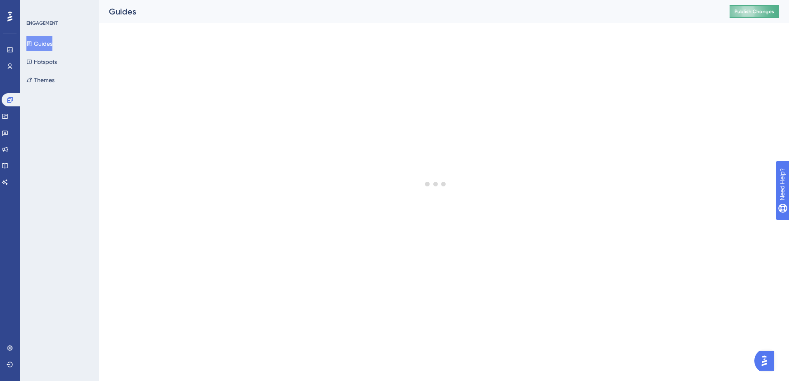
click at [585, 8] on button "Publish Changes" at bounding box center [755, 11] width 50 height 13
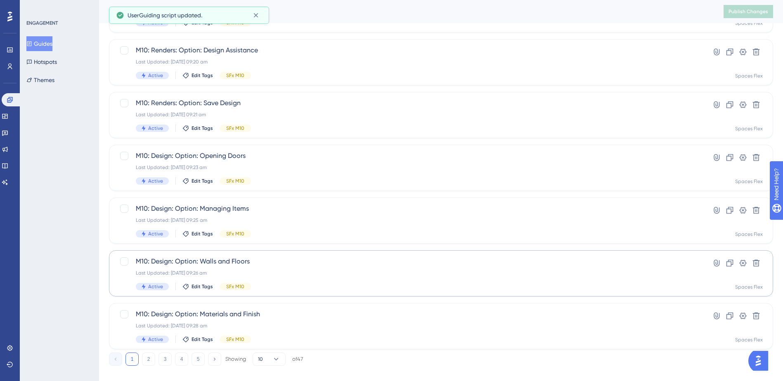
scroll to position [279, 0]
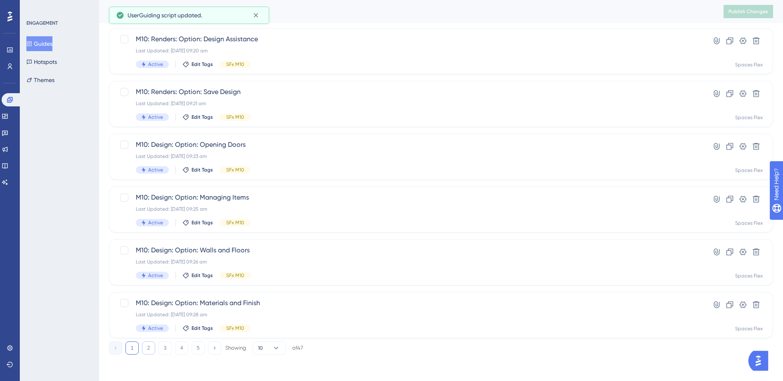
click at [151, 350] on button "2" at bounding box center [148, 348] width 13 height 13
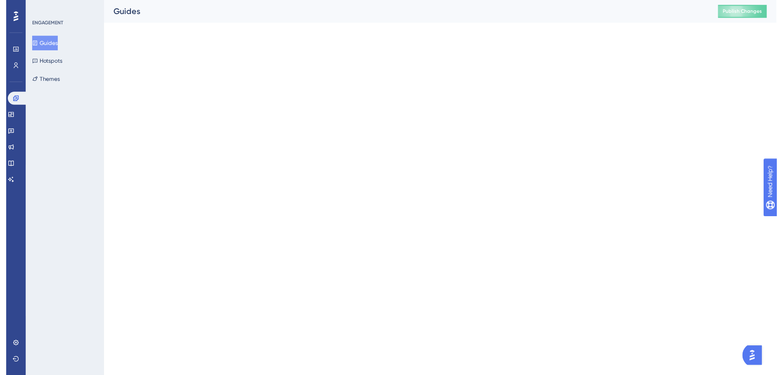
scroll to position [0, 0]
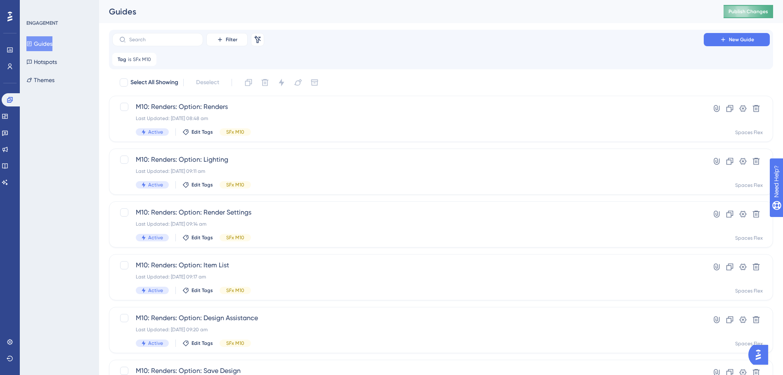
click at [585, 12] on span "Publish Changes" at bounding box center [748, 11] width 40 height 7
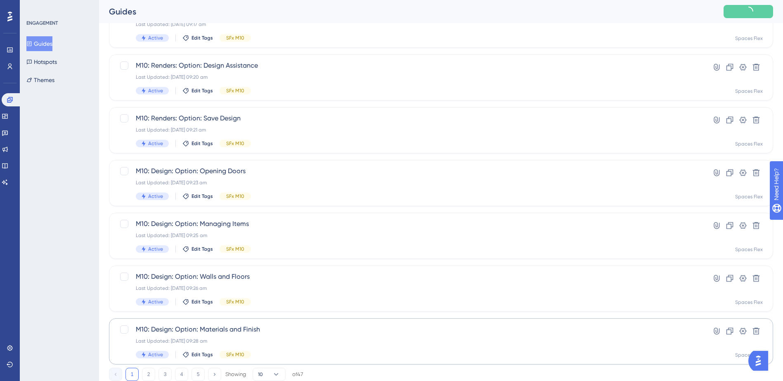
scroll to position [279, 0]
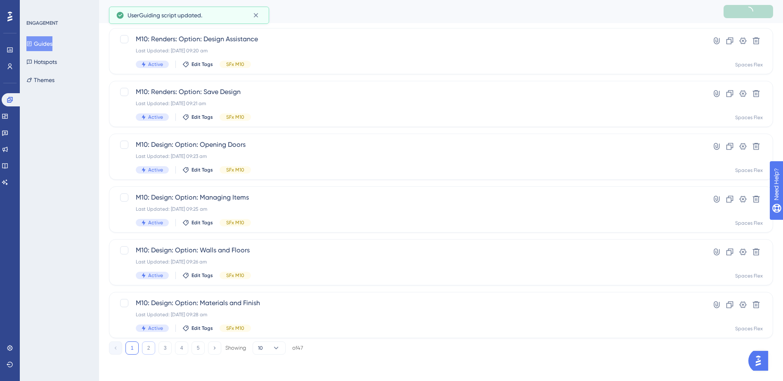
click at [146, 349] on button "2" at bounding box center [148, 348] width 13 height 13
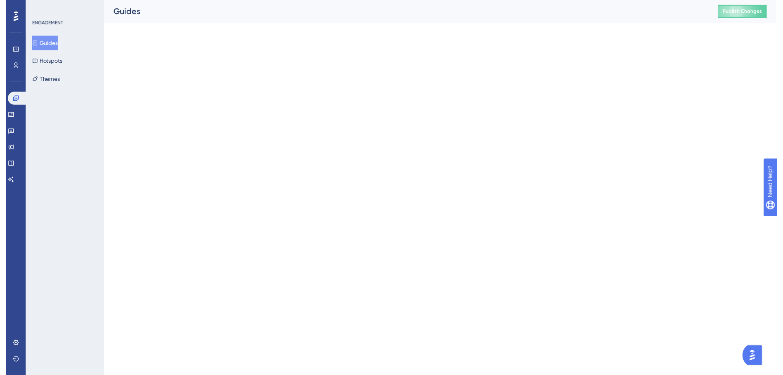
scroll to position [0, 0]
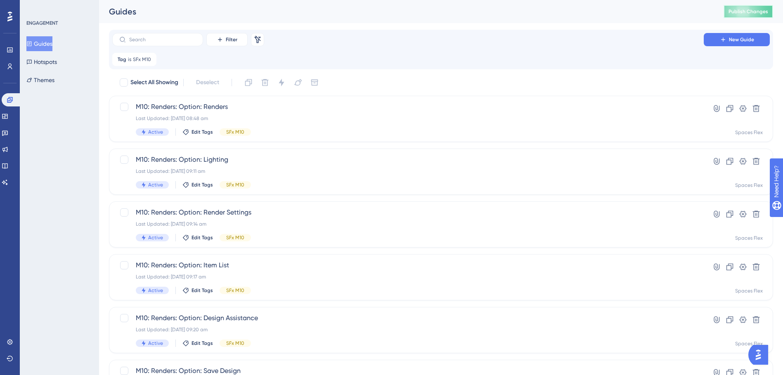
click at [585, 12] on span "Publish Changes" at bounding box center [748, 11] width 40 height 7
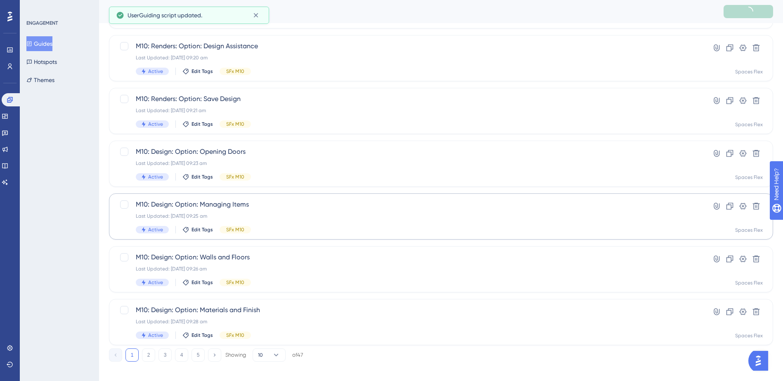
scroll to position [279, 0]
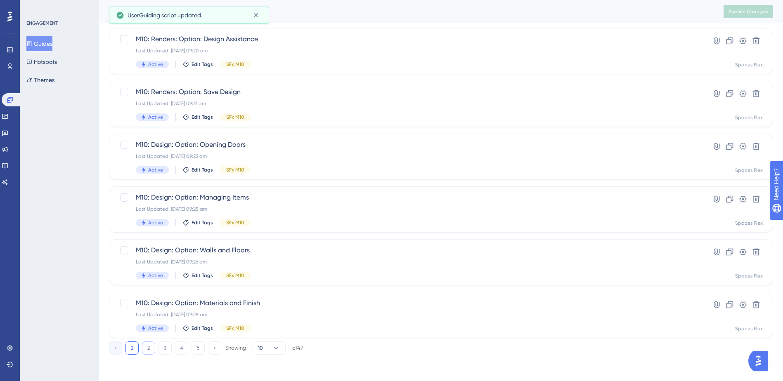
click at [146, 347] on button "2" at bounding box center [148, 348] width 13 height 13
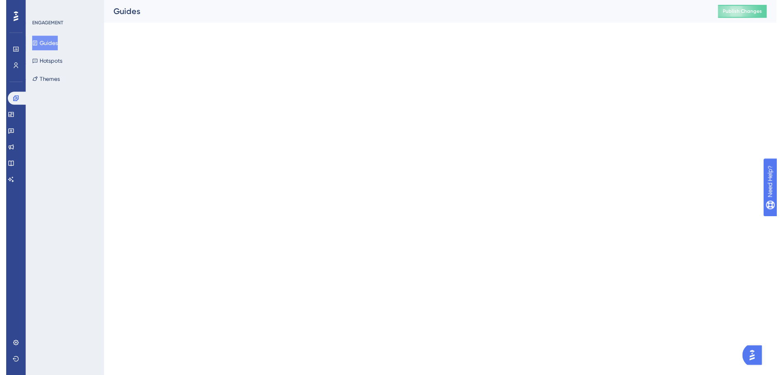
scroll to position [0, 0]
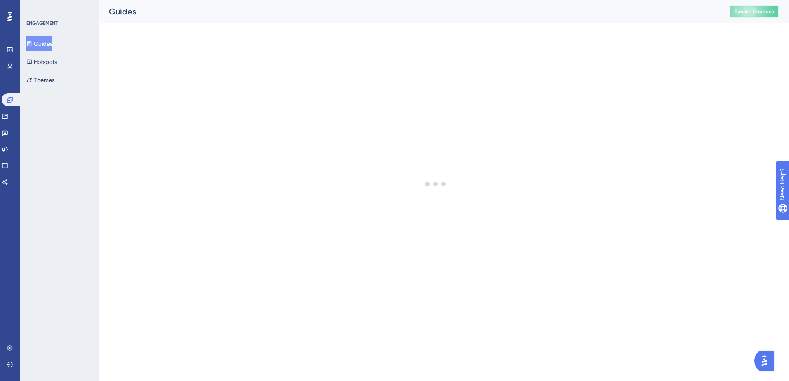
click at [585, 14] on span "Publish Changes" at bounding box center [755, 11] width 40 height 7
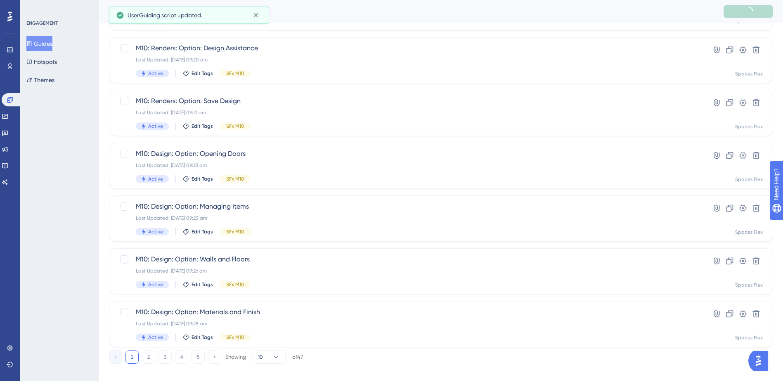
scroll to position [279, 0]
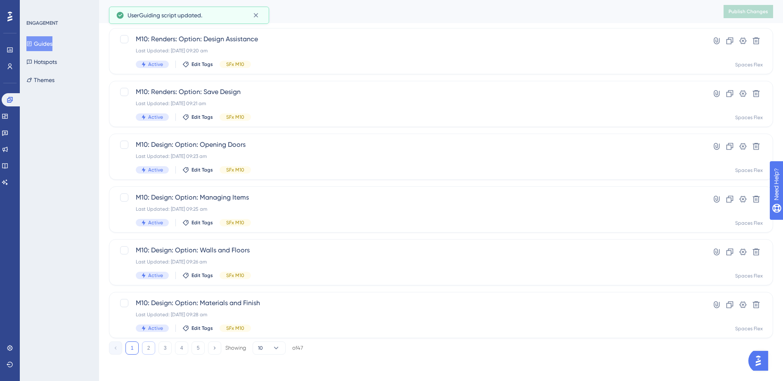
drag, startPoint x: 146, startPoint y: 347, endPoint x: 150, endPoint y: 345, distance: 5.0
click at [146, 347] on button "2" at bounding box center [148, 348] width 13 height 13
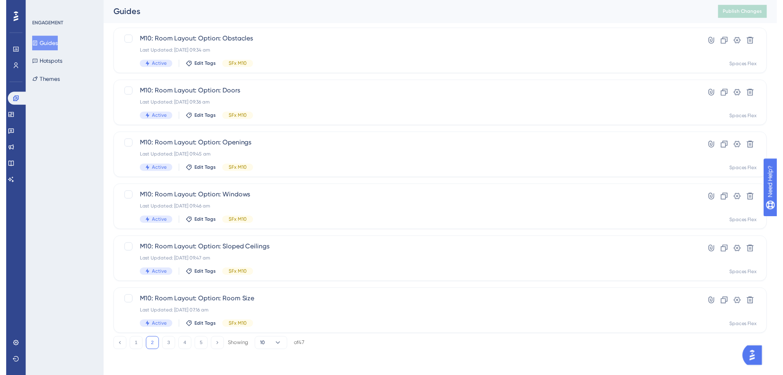
scroll to position [0, 0]
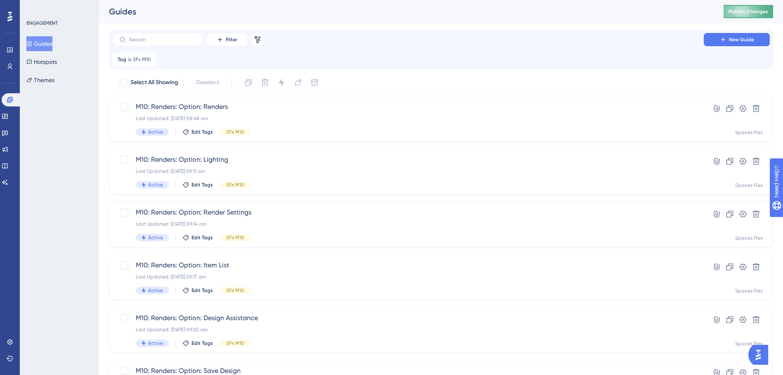
click at [585, 12] on span "Publish Changes" at bounding box center [748, 11] width 40 height 7
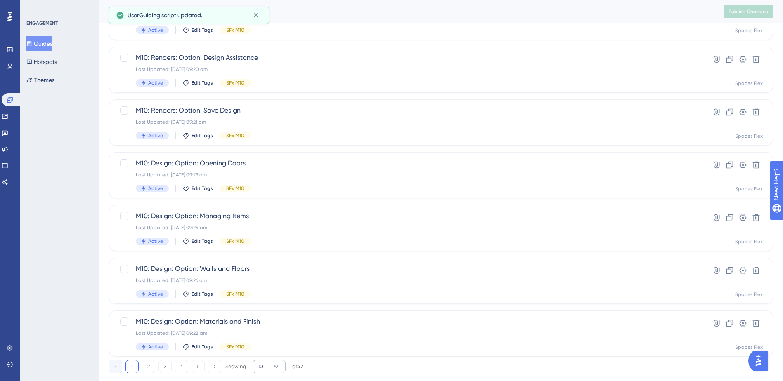
scroll to position [279, 0]
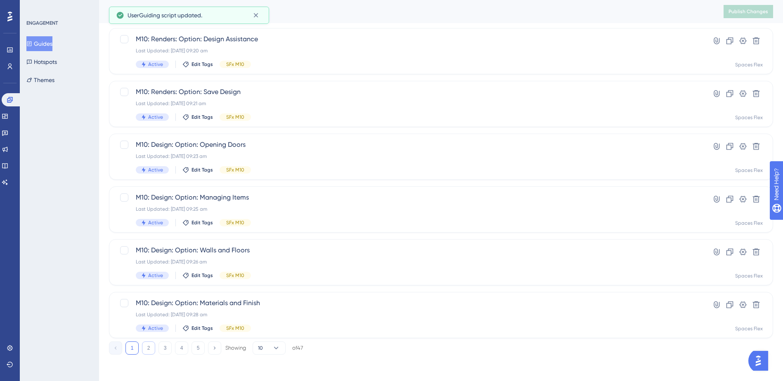
click at [151, 346] on button "2" at bounding box center [148, 348] width 13 height 13
click at [165, 350] on button "3" at bounding box center [164, 348] width 13 height 13
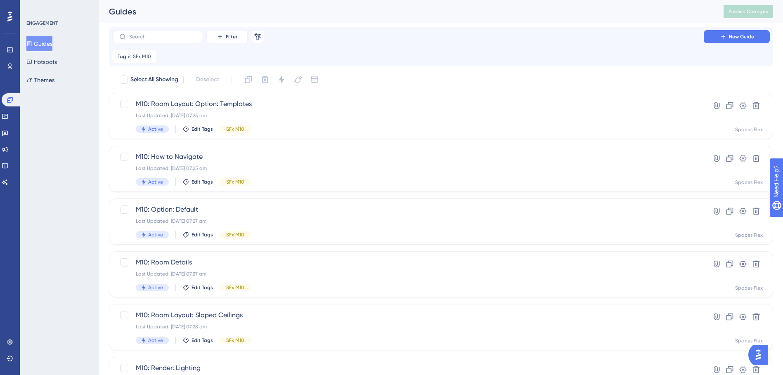
scroll to position [0, 0]
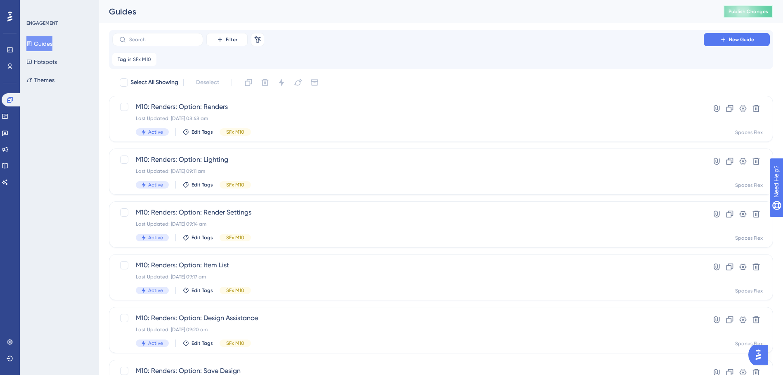
click at [585, 6] on button "Publish Changes" at bounding box center [748, 11] width 50 height 13
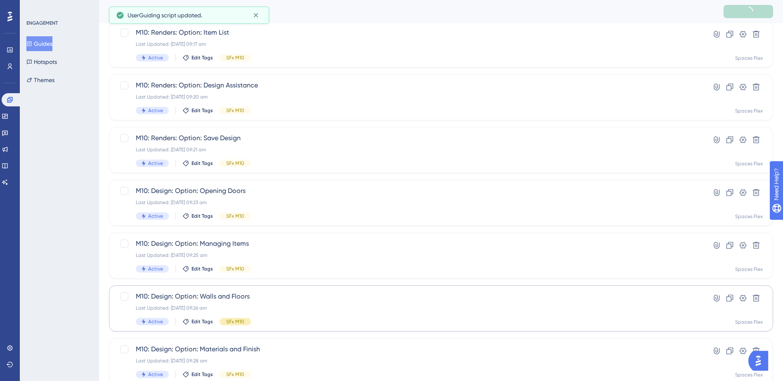
scroll to position [279, 0]
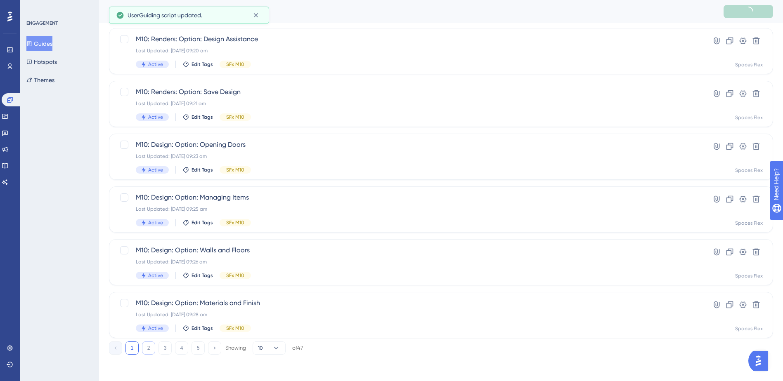
click at [149, 348] on button "2" at bounding box center [148, 348] width 13 height 13
click at [168, 343] on button "3" at bounding box center [164, 348] width 13 height 13
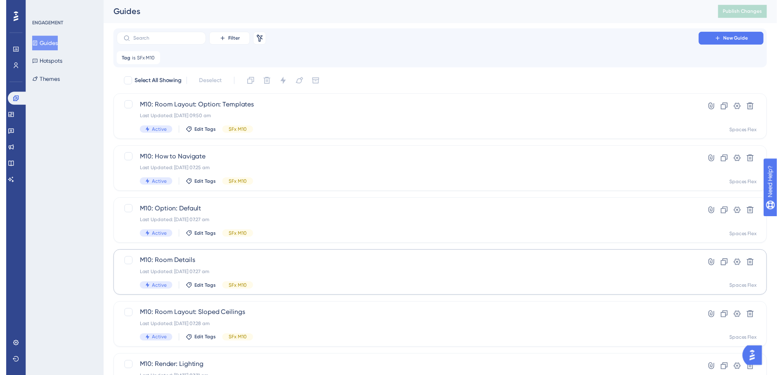
scroll to position [0, 0]
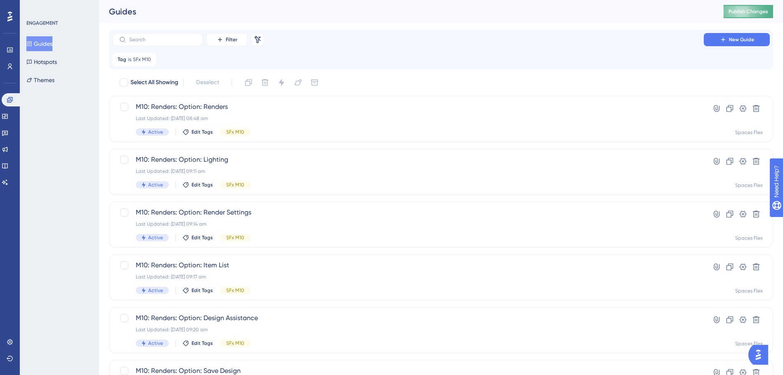
click at [585, 12] on span "Publish Changes" at bounding box center [748, 11] width 40 height 7
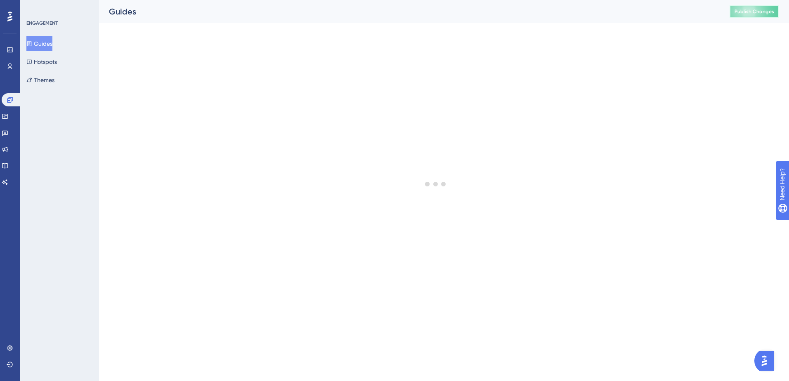
click at [585, 9] on span "Publish Changes" at bounding box center [755, 11] width 40 height 7
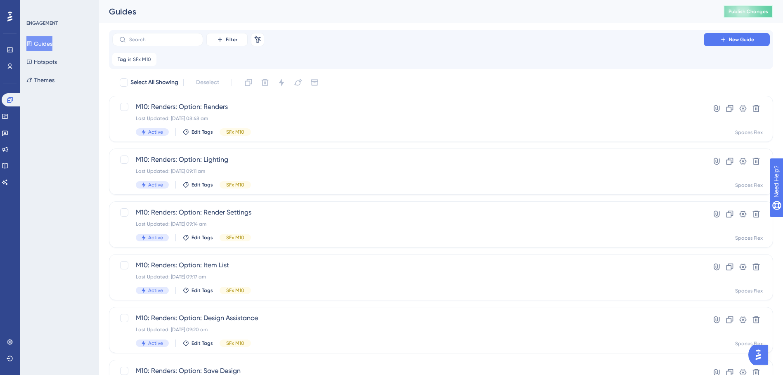
click at [585, 12] on button "Publish Changes" at bounding box center [748, 11] width 50 height 13
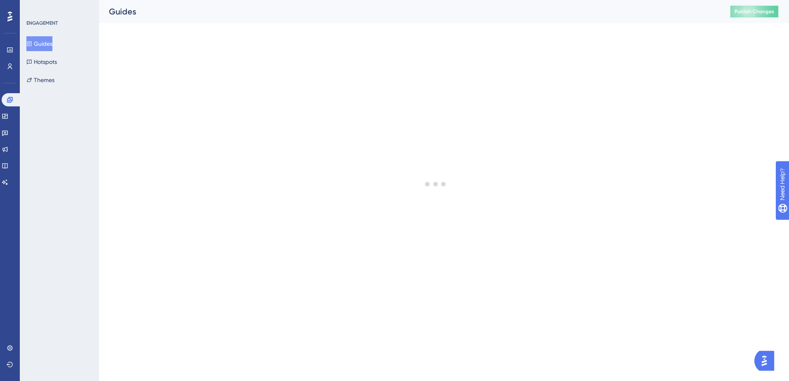
click at [585, 12] on span "Publish Changes" at bounding box center [755, 11] width 40 height 7
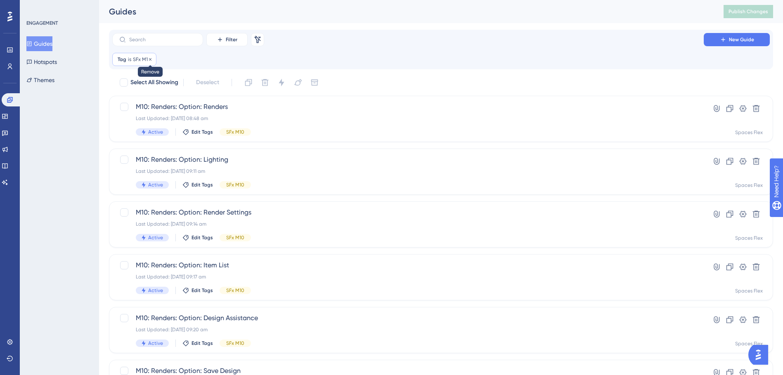
click at [151, 59] on icon at bounding box center [150, 59] width 5 height 5
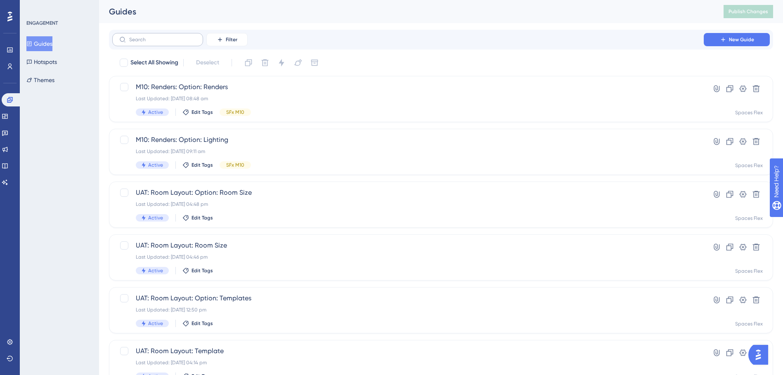
click at [148, 45] on label at bounding box center [157, 39] width 91 height 13
click at [148, 43] on input "text" at bounding box center [162, 40] width 67 height 6
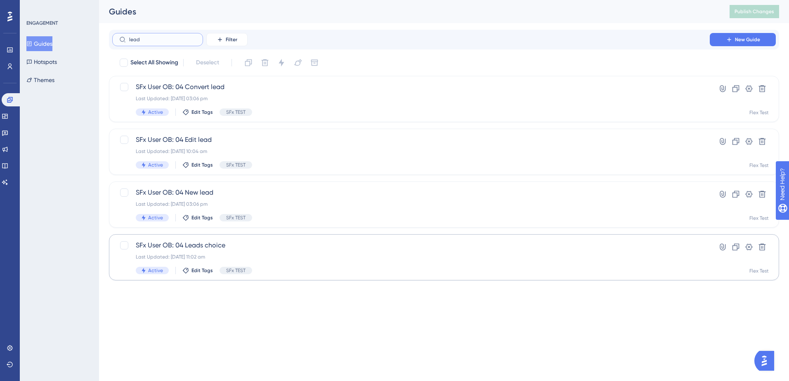
type input "lead"
click at [299, 254] on div "Last Updated: 30 May 2025 11:02 am" at bounding box center [411, 257] width 550 height 7
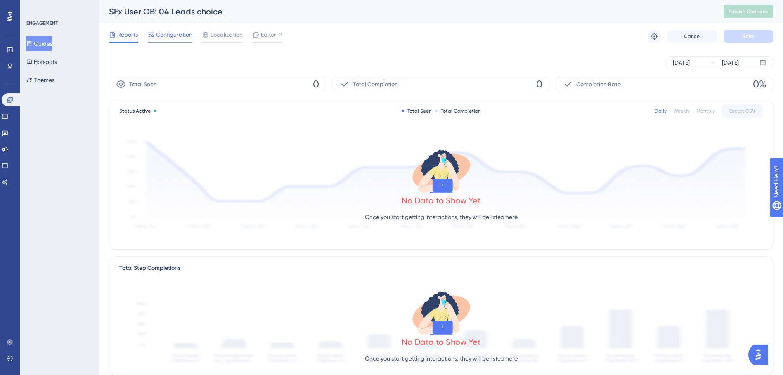
click at [173, 37] on span "Configuration" at bounding box center [174, 35] width 36 height 10
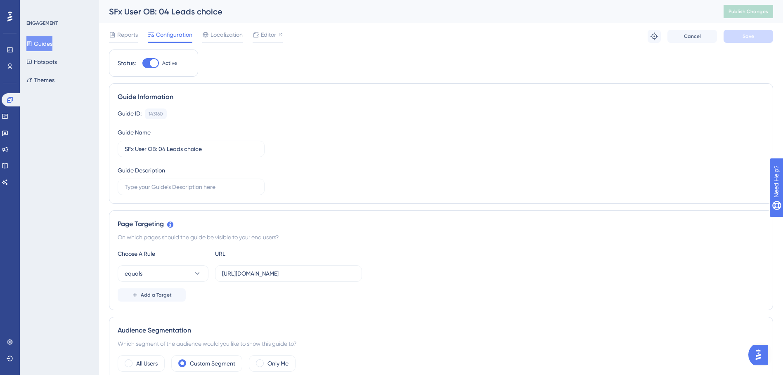
drag, startPoint x: 43, startPoint y: 44, endPoint x: 319, endPoint y: 52, distance: 276.2
click at [43, 44] on button "Guides" at bounding box center [39, 43] width 26 height 15
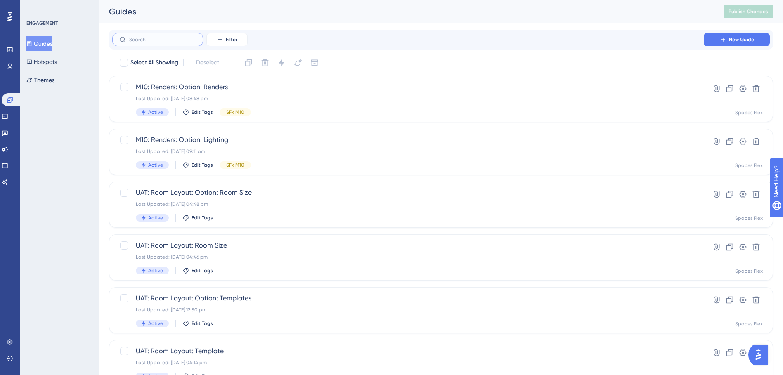
click at [156, 41] on input "text" at bounding box center [162, 40] width 67 height 6
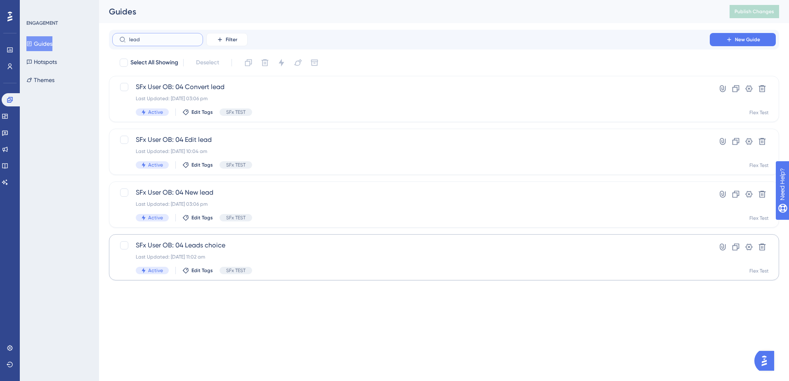
type input "lead"
click at [376, 270] on div "Active Edit Tags SFx TEST" at bounding box center [411, 270] width 550 height 7
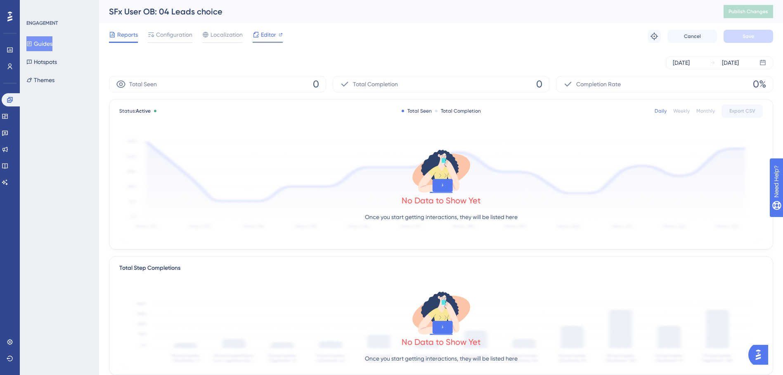
click at [271, 36] on span "Editor" at bounding box center [268, 35] width 15 height 10
click at [12, 64] on icon at bounding box center [10, 66] width 7 height 7
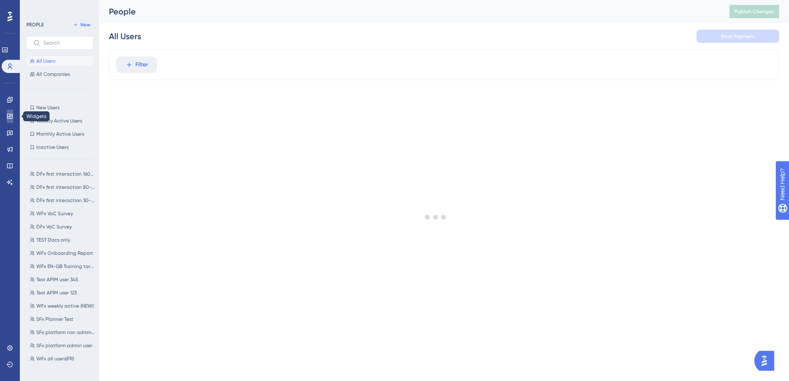
click at [12, 112] on link at bounding box center [10, 116] width 7 height 13
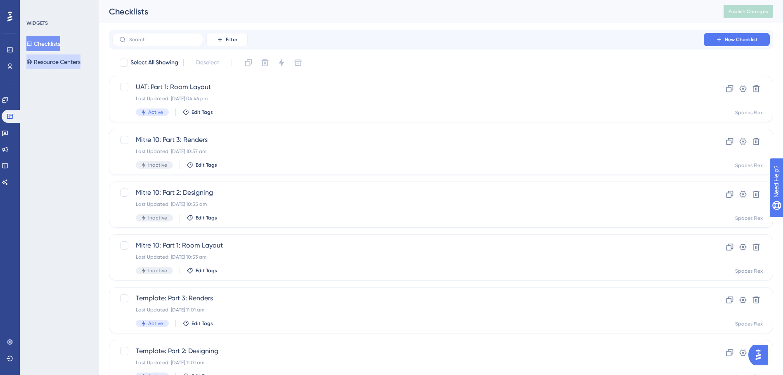
click at [45, 57] on button "Resource Centers" at bounding box center [53, 61] width 54 height 15
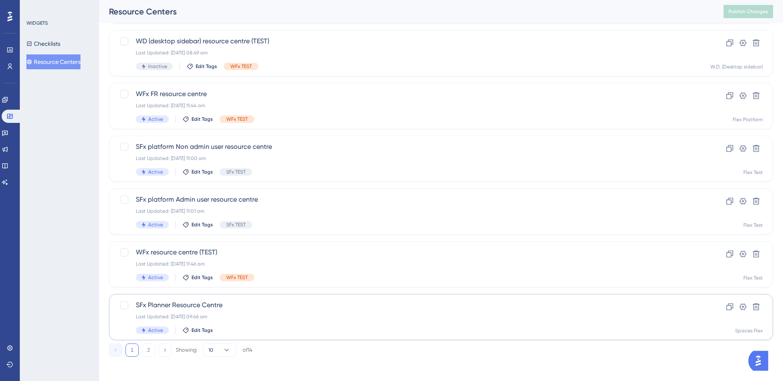
scroll to position [259, 0]
click at [293, 262] on div "Last Updated: 01 Oct 2025 11:46 am" at bounding box center [408, 262] width 544 height 7
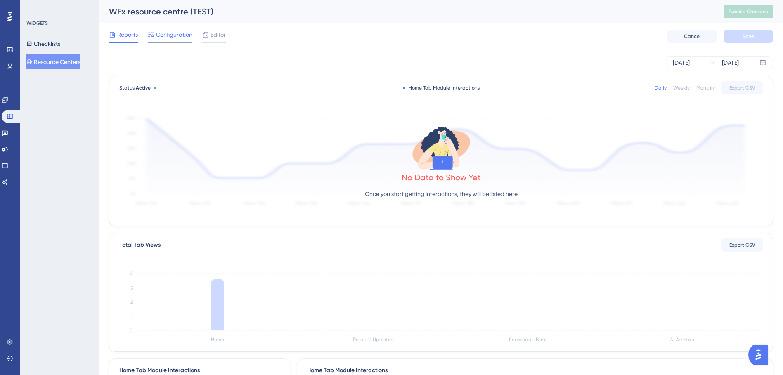
click at [173, 35] on span "Configuration" at bounding box center [174, 35] width 36 height 10
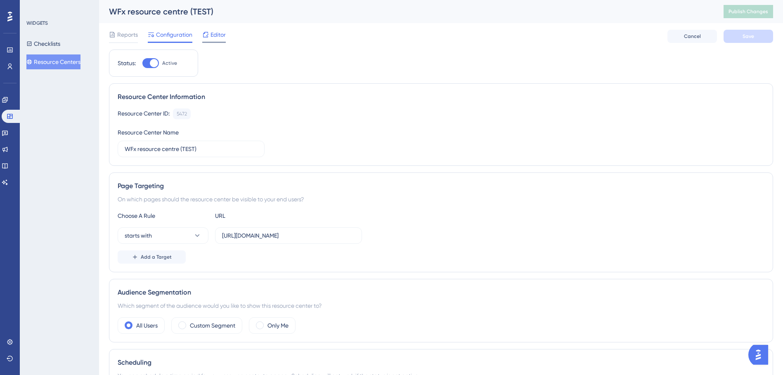
click at [220, 35] on span "Editor" at bounding box center [217, 35] width 15 height 10
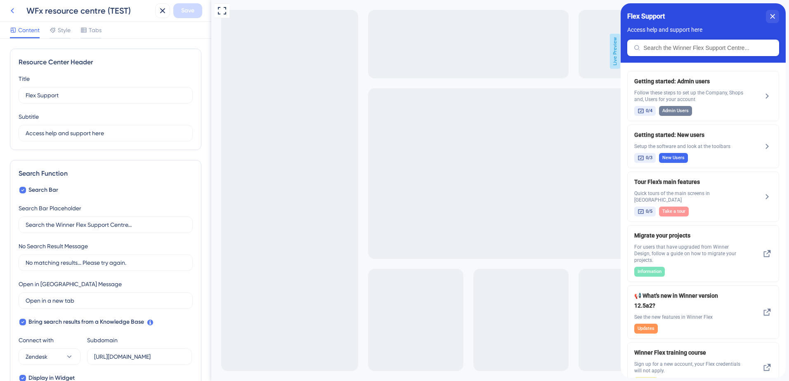
click at [11, 11] on icon at bounding box center [12, 10] width 3 height 5
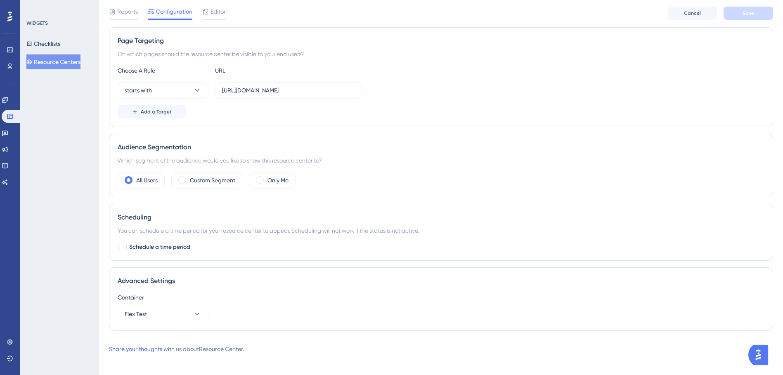
scroll to position [154, 0]
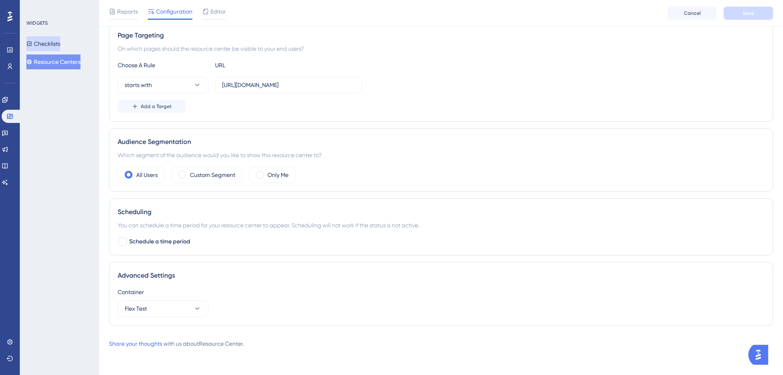
click at [54, 41] on button "Checklists" at bounding box center [43, 43] width 34 height 15
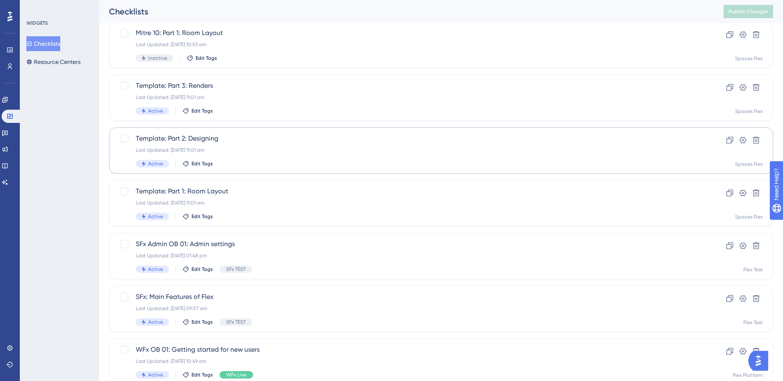
scroll to position [259, 0]
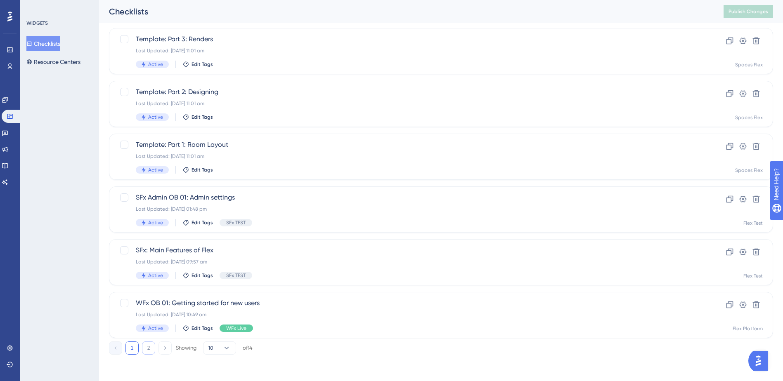
click at [150, 348] on button "2" at bounding box center [148, 348] width 13 height 13
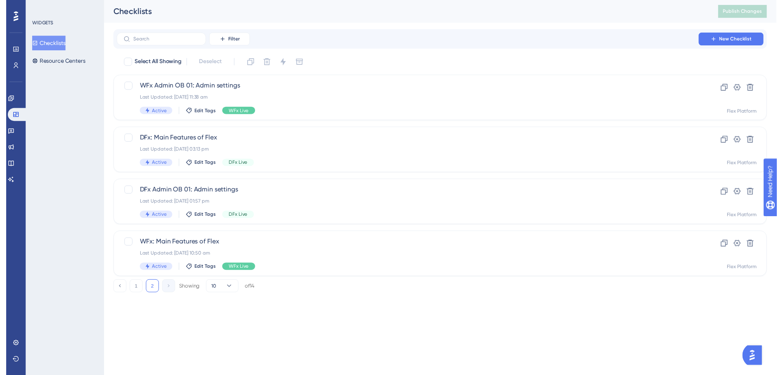
scroll to position [0, 0]
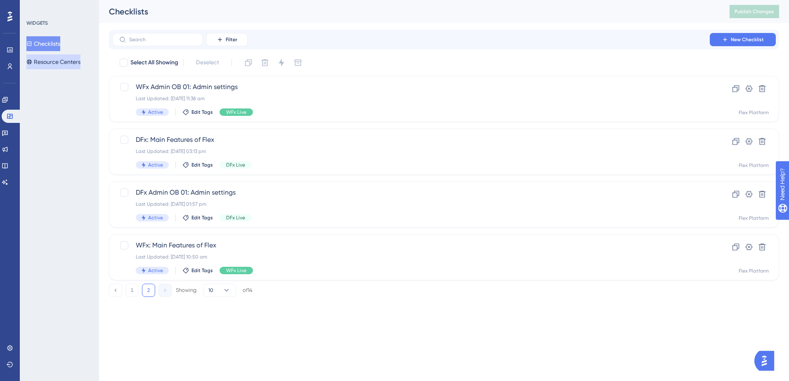
click at [32, 60] on icon at bounding box center [29, 62] width 6 height 6
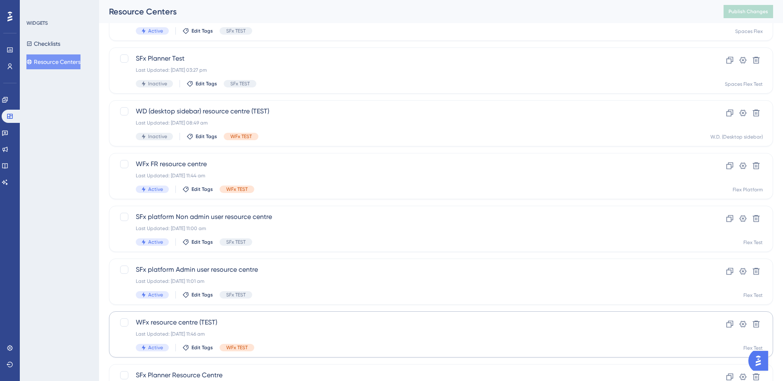
scroll to position [259, 0]
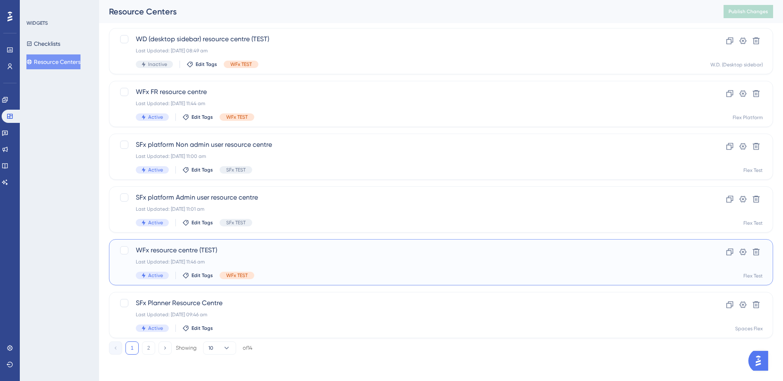
click at [335, 266] on div "WFx resource centre (TEST) Last Updated: 01 Oct 2025 11:46 am Active Edit Tags …" at bounding box center [408, 263] width 544 height 34
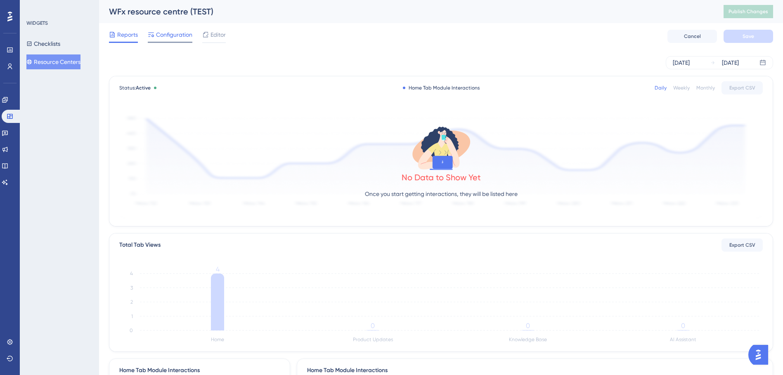
click at [179, 37] on span "Configuration" at bounding box center [174, 35] width 36 height 10
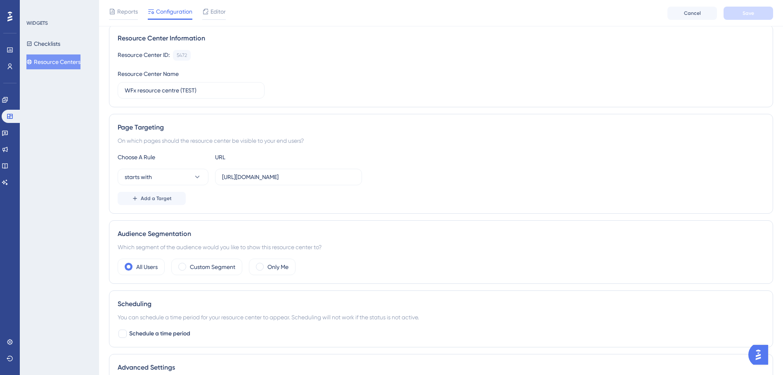
scroll to position [83, 0]
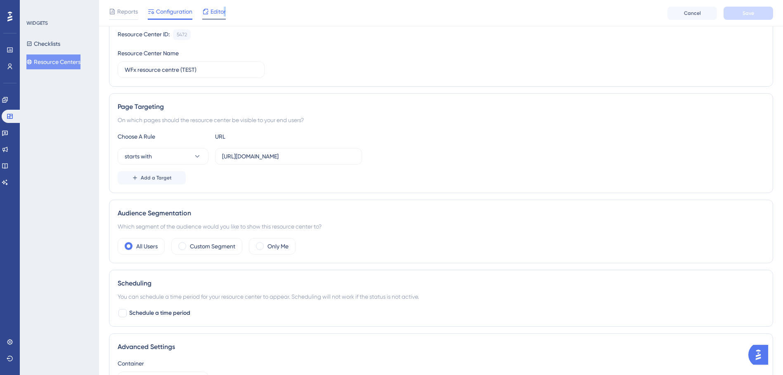
click at [225, 14] on span "Editor" at bounding box center [217, 12] width 15 height 10
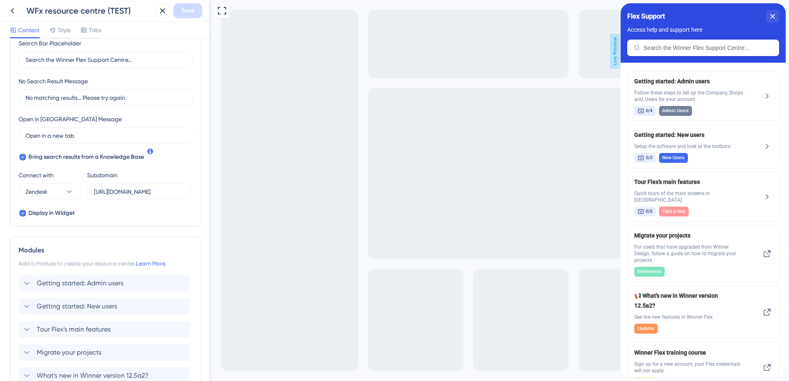
scroll to position [371, 0]
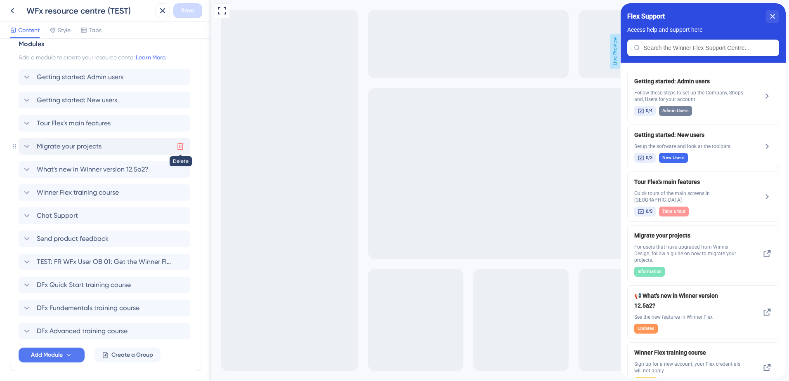
click at [180, 146] on icon at bounding box center [180, 146] width 8 height 8
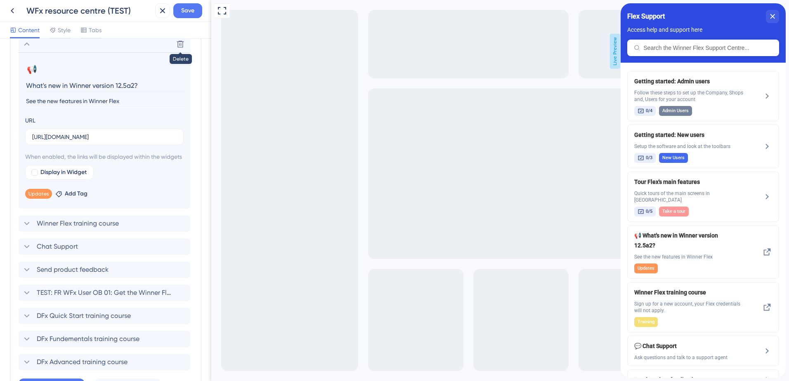
scroll to position [413, 0]
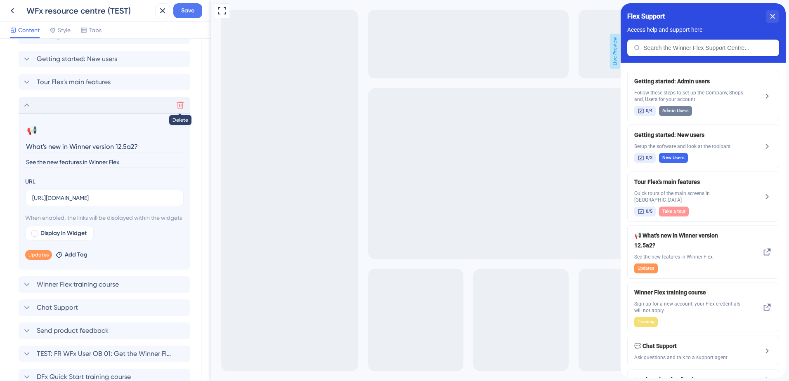
click at [180, 104] on icon at bounding box center [180, 105] width 8 height 8
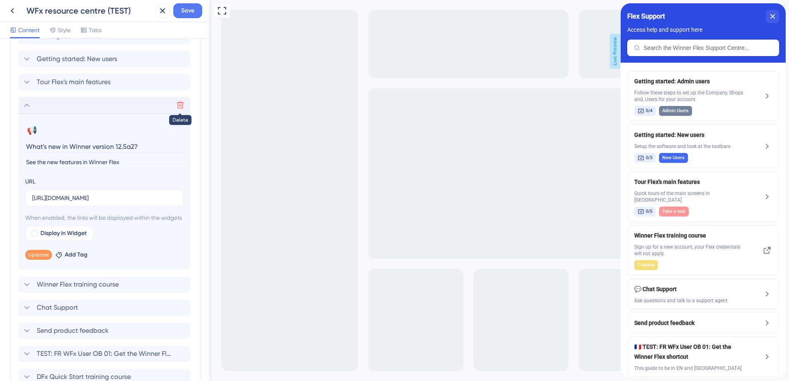
scroll to position [358, 0]
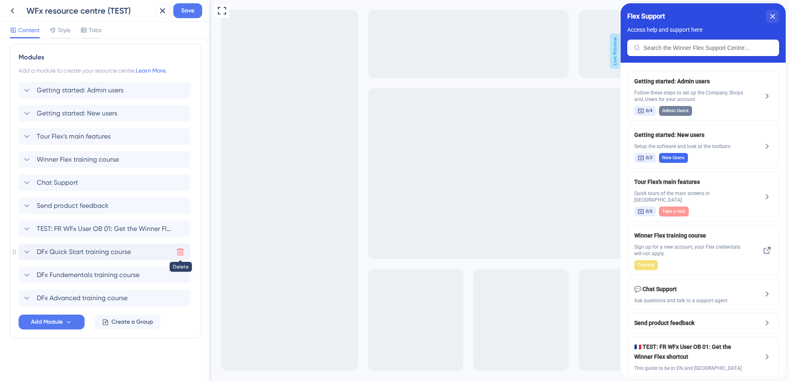
click at [179, 252] on icon at bounding box center [180, 252] width 7 height 7
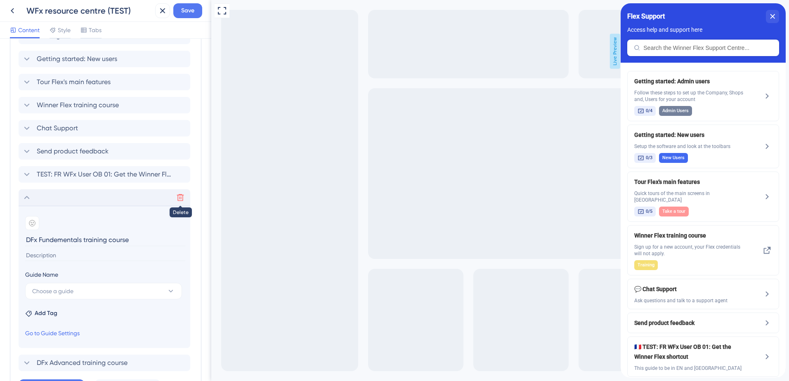
click at [180, 200] on icon at bounding box center [180, 198] width 8 height 8
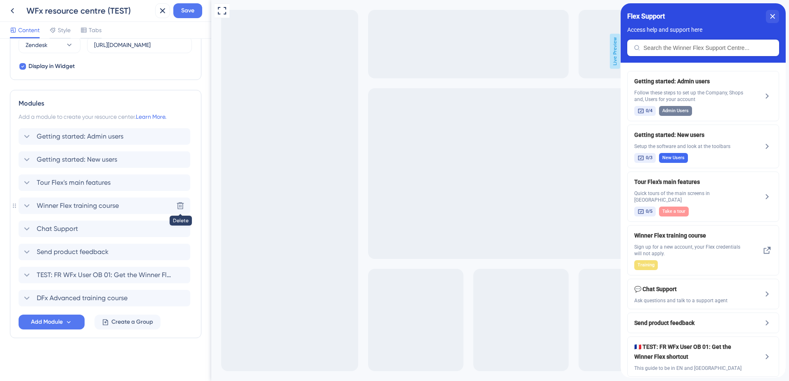
scroll to position [312, 0]
click at [180, 298] on icon at bounding box center [180, 298] width 8 height 8
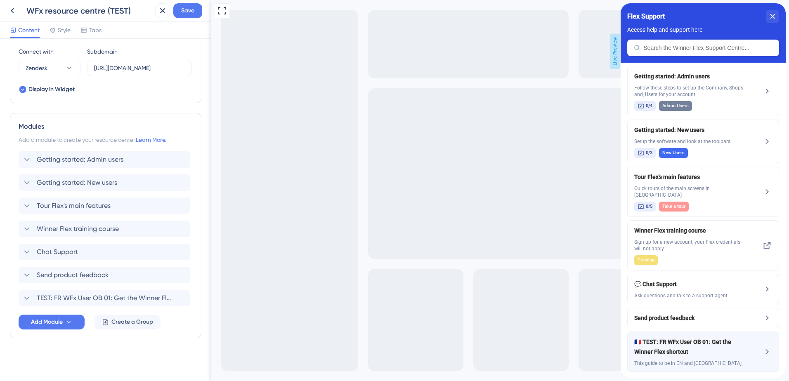
scroll to position [6, 0]
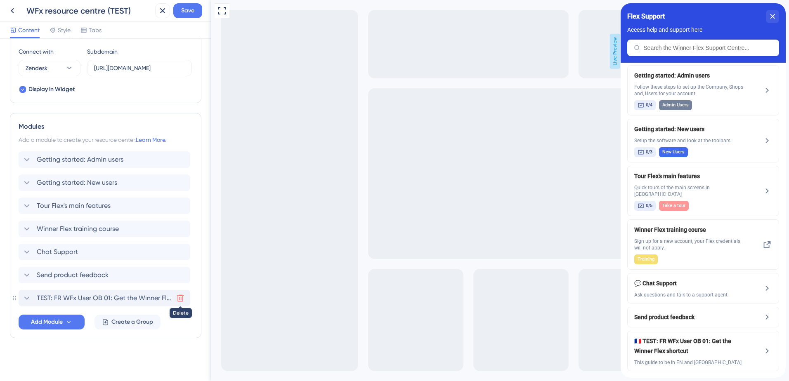
click at [179, 300] on icon at bounding box center [180, 298] width 7 height 7
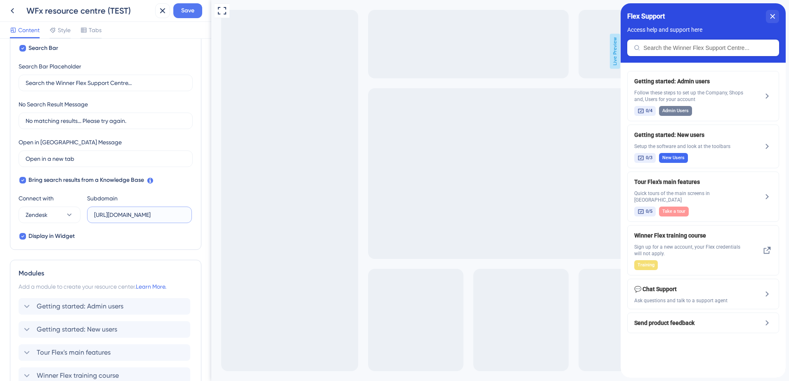
scroll to position [0, 75]
drag, startPoint x: 95, startPoint y: 214, endPoint x: 200, endPoint y: 214, distance: 104.8
click at [200, 214] on div "Resource Center Header Title Flex Support 16 Flex Support Subtitle Access help …" at bounding box center [105, 210] width 211 height 342
click at [186, 234] on div "Search Bar Search Bar Placeholder Search the Winner Flex Support Centre... No S…" at bounding box center [106, 142] width 174 height 198
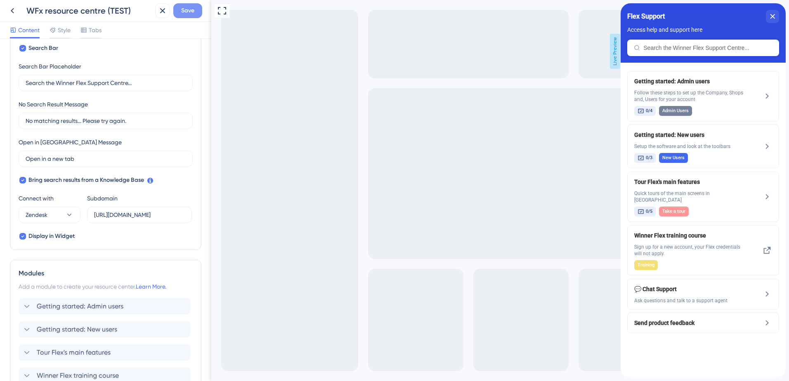
click at [194, 10] on span "Save" at bounding box center [187, 11] width 13 height 10
click at [585, 28] on span "Access help and support here" at bounding box center [664, 29] width 75 height 7
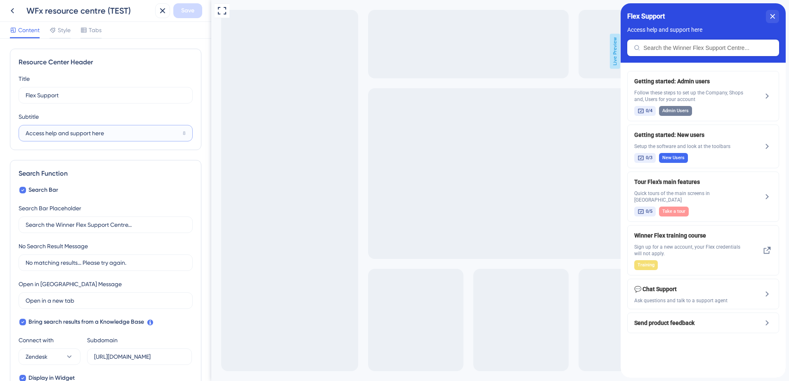
drag, startPoint x: 115, startPoint y: 137, endPoint x: 13, endPoint y: 139, distance: 101.5
click at [13, 139] on div "Resource Center Header Title Flex Support 16 Flex Support Subtitle Access help …" at bounding box center [105, 100] width 191 height 102
drag, startPoint x: 131, startPoint y: 137, endPoint x: 38, endPoint y: 135, distance: 92.9
click at [38, 135] on input "This is a test and includes WFx, DFx" at bounding box center [103, 133] width 154 height 9
click at [70, 133] on input "This test includes WFx DFx SFx" at bounding box center [103, 133] width 154 height 9
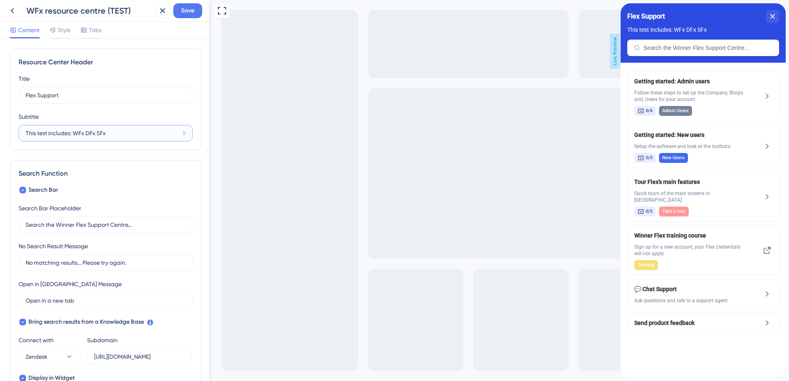
type input "This test includes: WFx DFx SFx"
click at [114, 149] on div "Resource Center Header Title Flex Support 16 Flex Support Subtitle This test in…" at bounding box center [105, 100] width 191 height 102
click at [190, 11] on span "Save" at bounding box center [187, 11] width 13 height 10
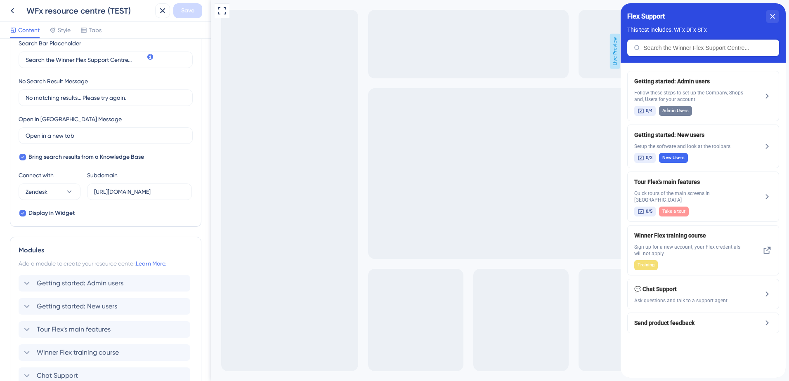
scroll to position [266, 0]
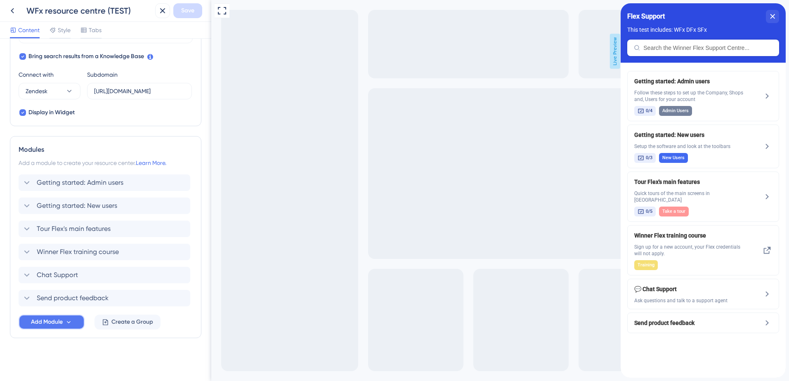
click at [44, 321] on span "Add Module" at bounding box center [47, 322] width 32 height 10
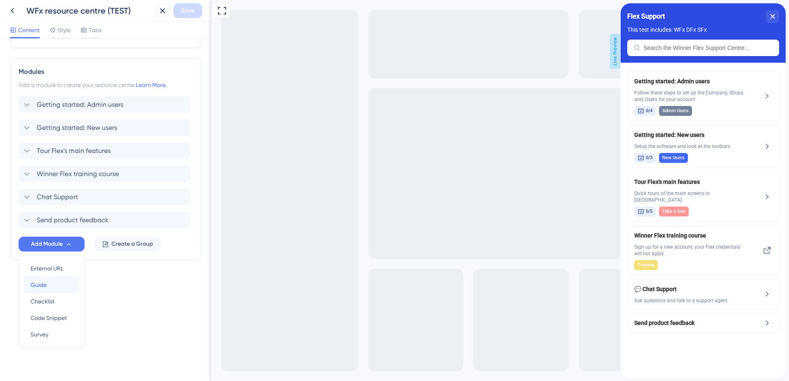
click at [59, 280] on div "Guide Guide" at bounding box center [52, 285] width 42 height 17
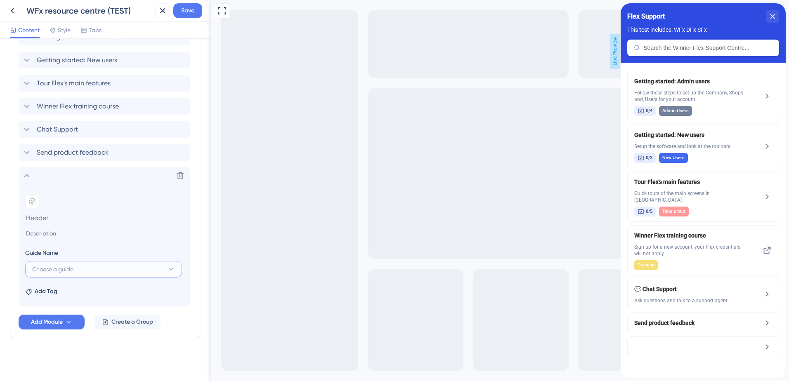
click at [112, 266] on button "Choose a guide" at bounding box center [103, 269] width 157 height 17
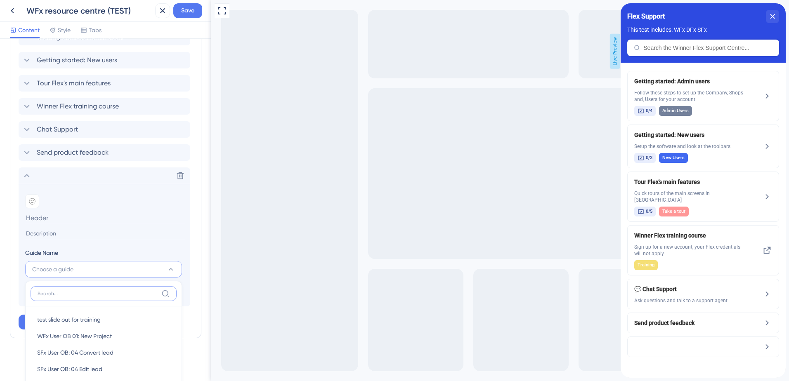
scroll to position [549, 0]
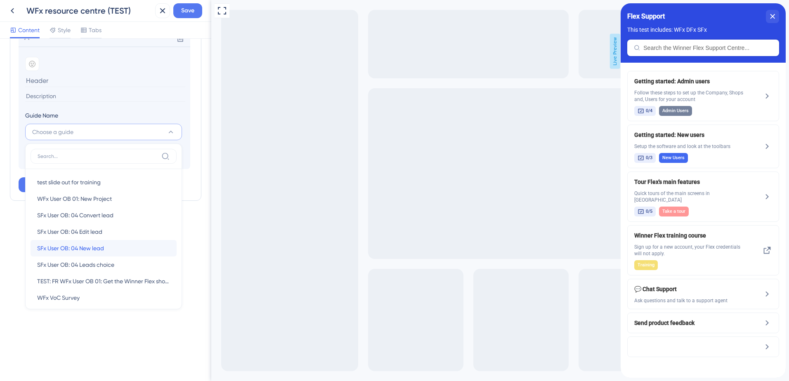
click at [119, 250] on div "SFx User OB: 04 New lead SFx User OB: 04 New lead" at bounding box center [103, 248] width 133 height 17
type input "SFx User OB: 04 New lead"
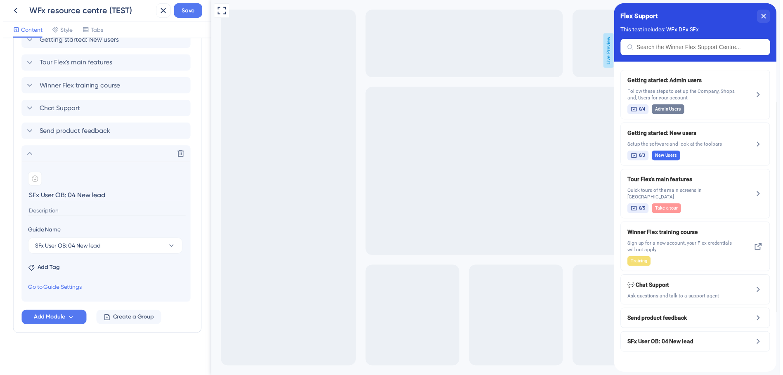
scroll to position [431, 0]
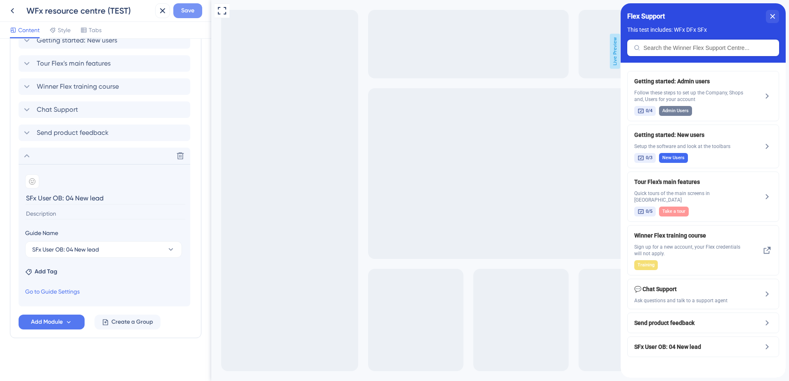
click at [194, 11] on span "Save" at bounding box center [187, 11] width 13 height 10
click at [10, 8] on div "Resource Center updated." at bounding box center [90, 15] width 160 height 17
click at [17, 12] on icon at bounding box center [12, 11] width 10 height 10
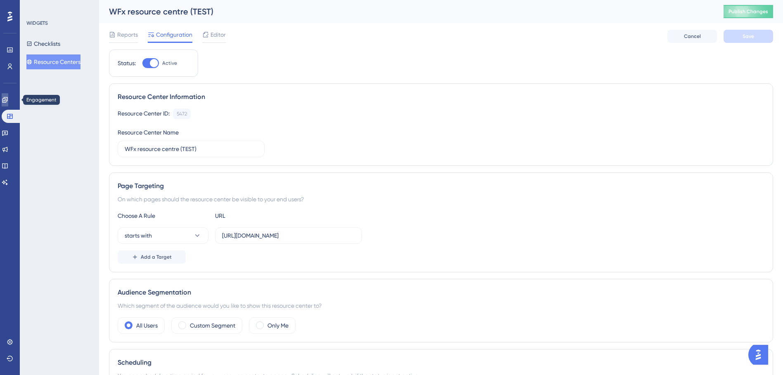
click at [8, 106] on link at bounding box center [5, 99] width 7 height 13
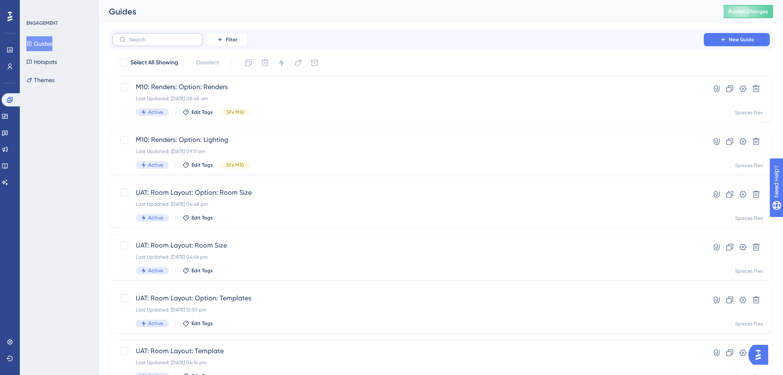
click at [163, 35] on label at bounding box center [157, 39] width 91 height 13
click at [163, 37] on input "text" at bounding box center [162, 40] width 67 height 6
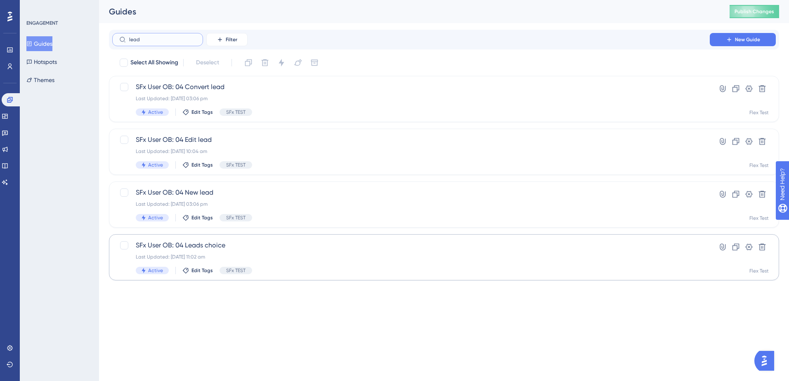
type input "lead"
click at [311, 253] on div "SFx User OB: 04 Leads choice Last Updated: 30 May 2025 11:02 am Active Edit Tag…" at bounding box center [411, 258] width 550 height 34
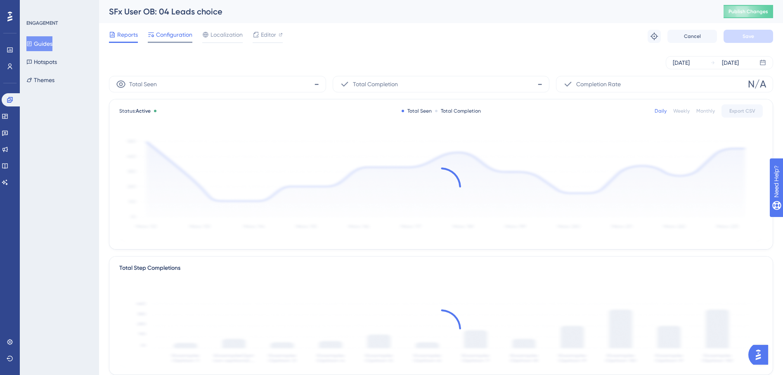
click at [187, 38] on span "Configuration" at bounding box center [174, 35] width 36 height 10
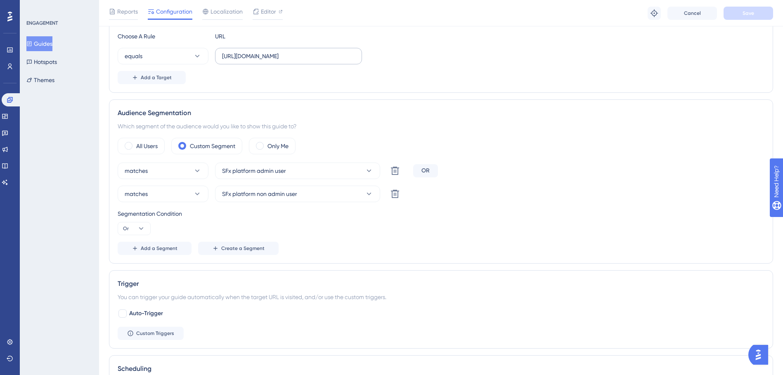
scroll to position [206, 0]
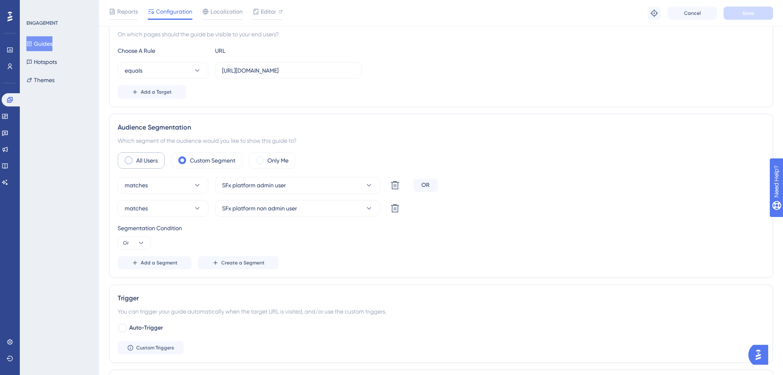
click at [135, 163] on div "All Users" at bounding box center [141, 160] width 47 height 17
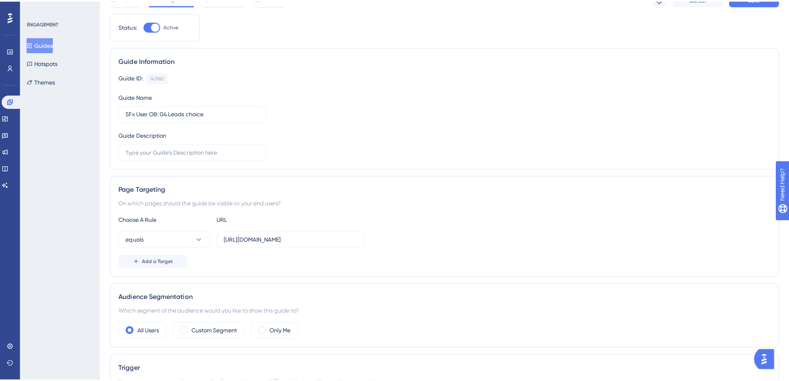
scroll to position [0, 0]
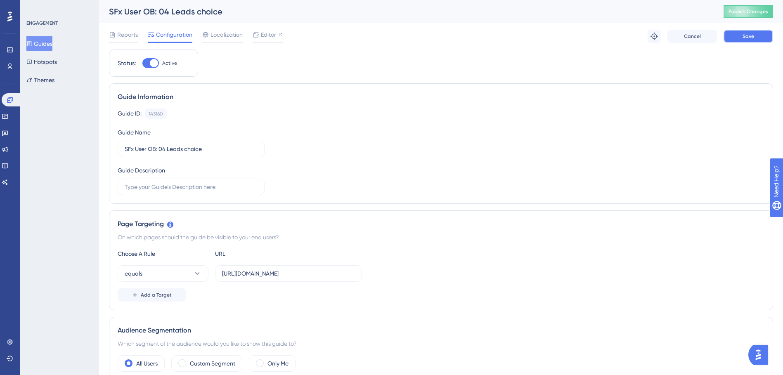
click at [585, 39] on span "Save" at bounding box center [748, 36] width 12 height 7
click at [585, 13] on span "Publish Changes" at bounding box center [748, 11] width 40 height 7
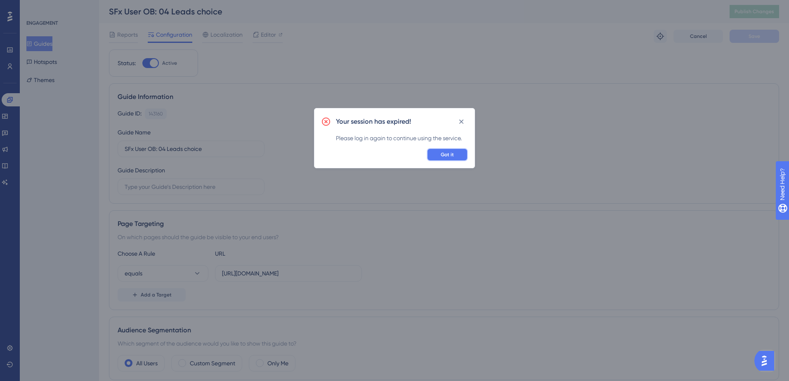
click at [451, 154] on span "Got it" at bounding box center [447, 154] width 13 height 7
